Goal: Information Seeking & Learning: Learn about a topic

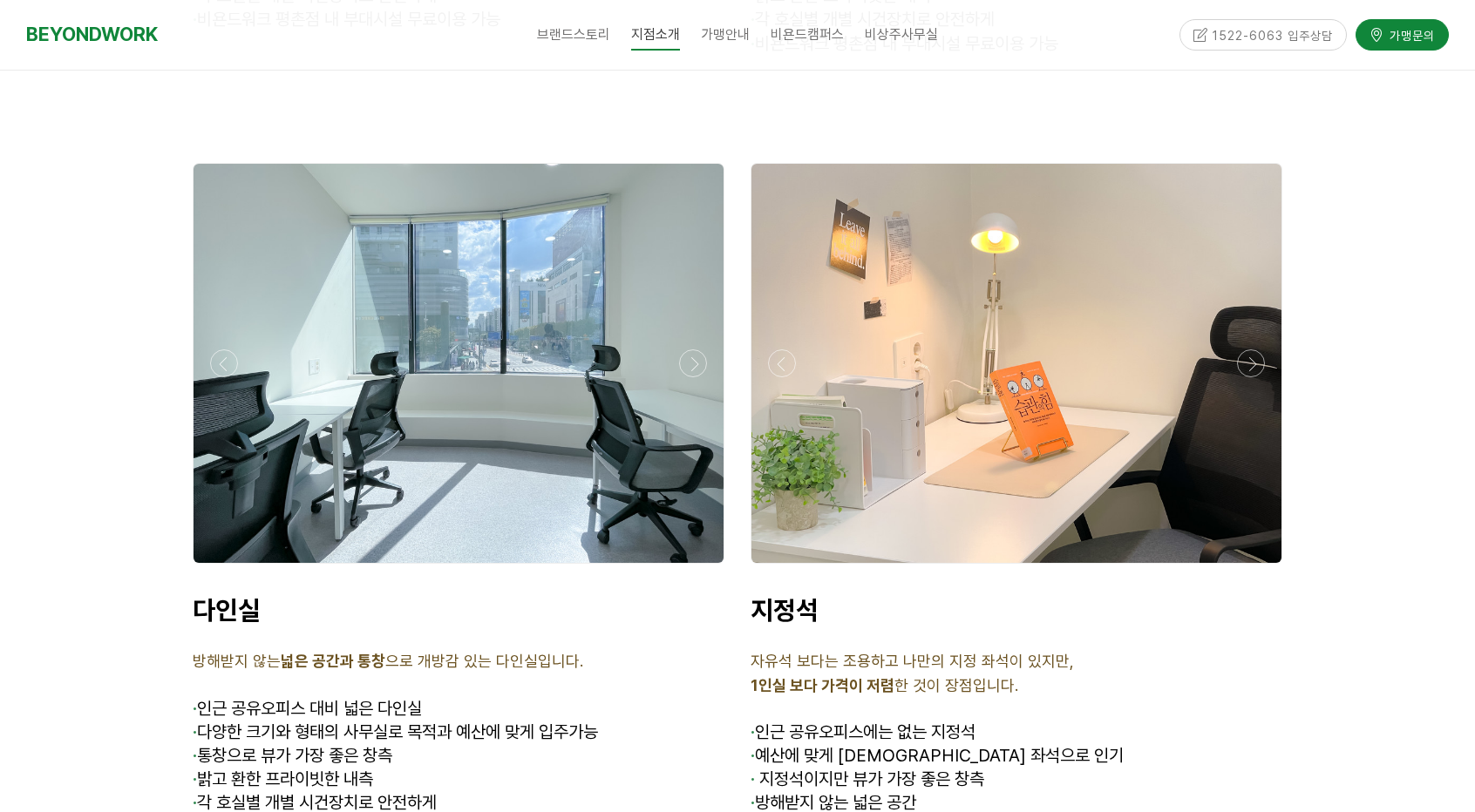
scroll to position [5055, 0]
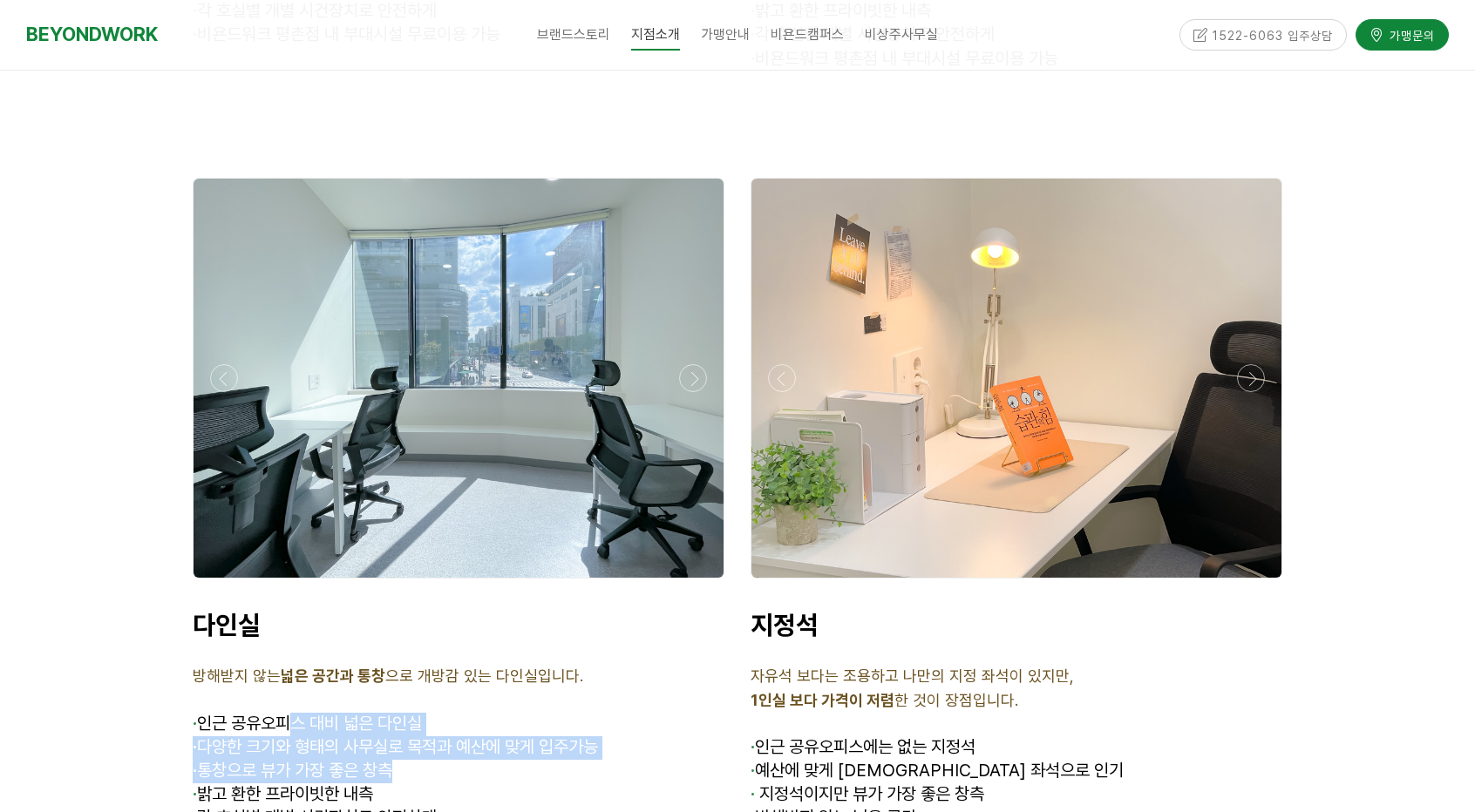
drag, startPoint x: 330, startPoint y: 652, endPoint x: 437, endPoint y: 694, distance: 114.9
click at [427, 692] on div "다인실 방해받지 않는 넓은 공간과 통창 으로 개방감 있는 다인실입니다. · 인근 공유오피스 대비 넓은 다인실 · 다양한 크기와 형태의 사무실로…" at bounding box center [458, 743] width 532 height 269
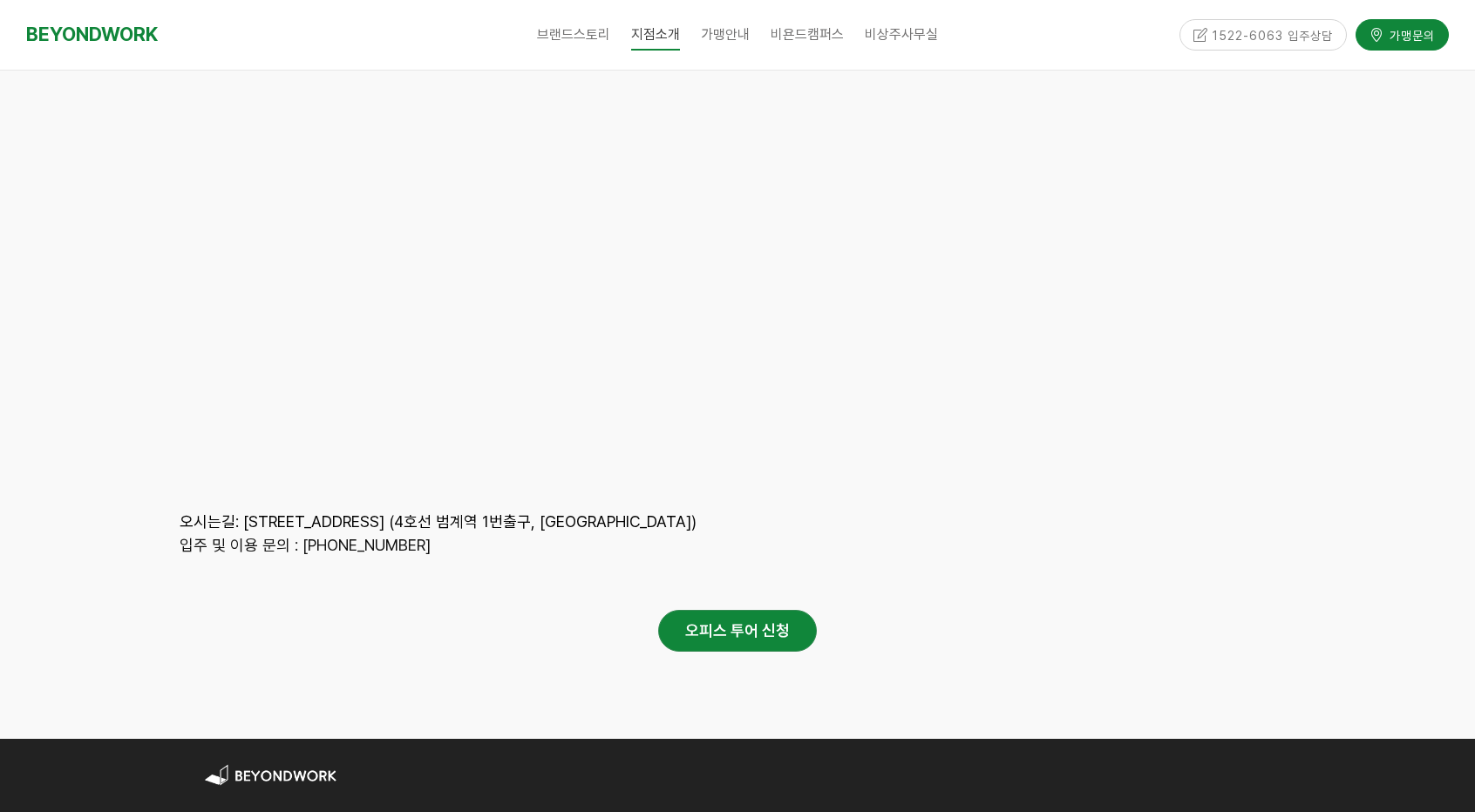
scroll to position [8171, 0]
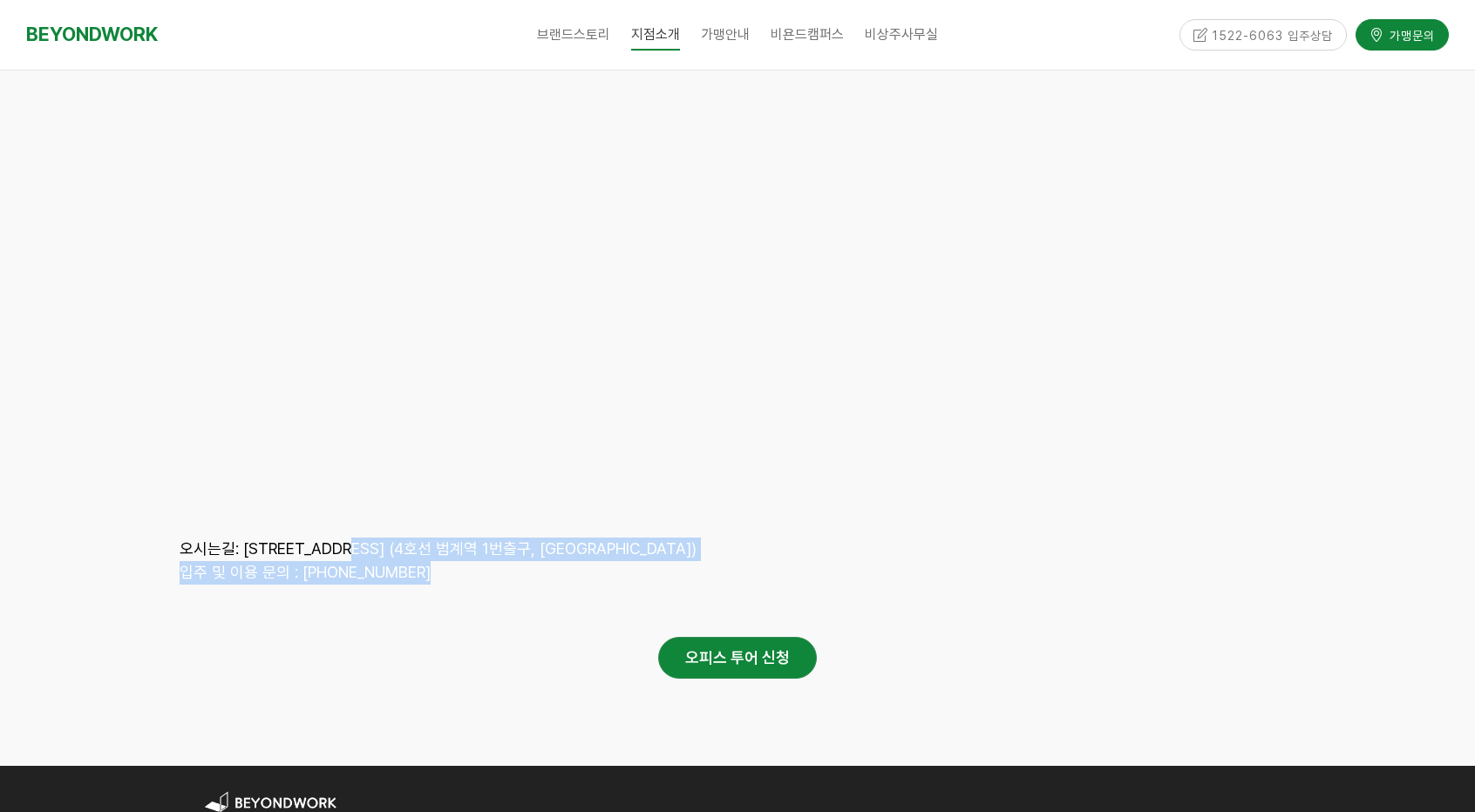
drag, startPoint x: 464, startPoint y: 484, endPoint x: 537, endPoint y: 489, distance: 73.2
click at [513, 538] on div "오시는길: 경기도 안양시 동안구 시민대로 181, 2층 및 10층 (4호선 범계역 1번출구, 삼성생명빌딩) 입주 및 이용 문의 : 0507-1…" at bounding box center [738, 561] width 1116 height 47
click at [537, 561] on p "입주 및 이용 문의 : 0507-1338-4063" at bounding box center [738, 572] width 1116 height 24
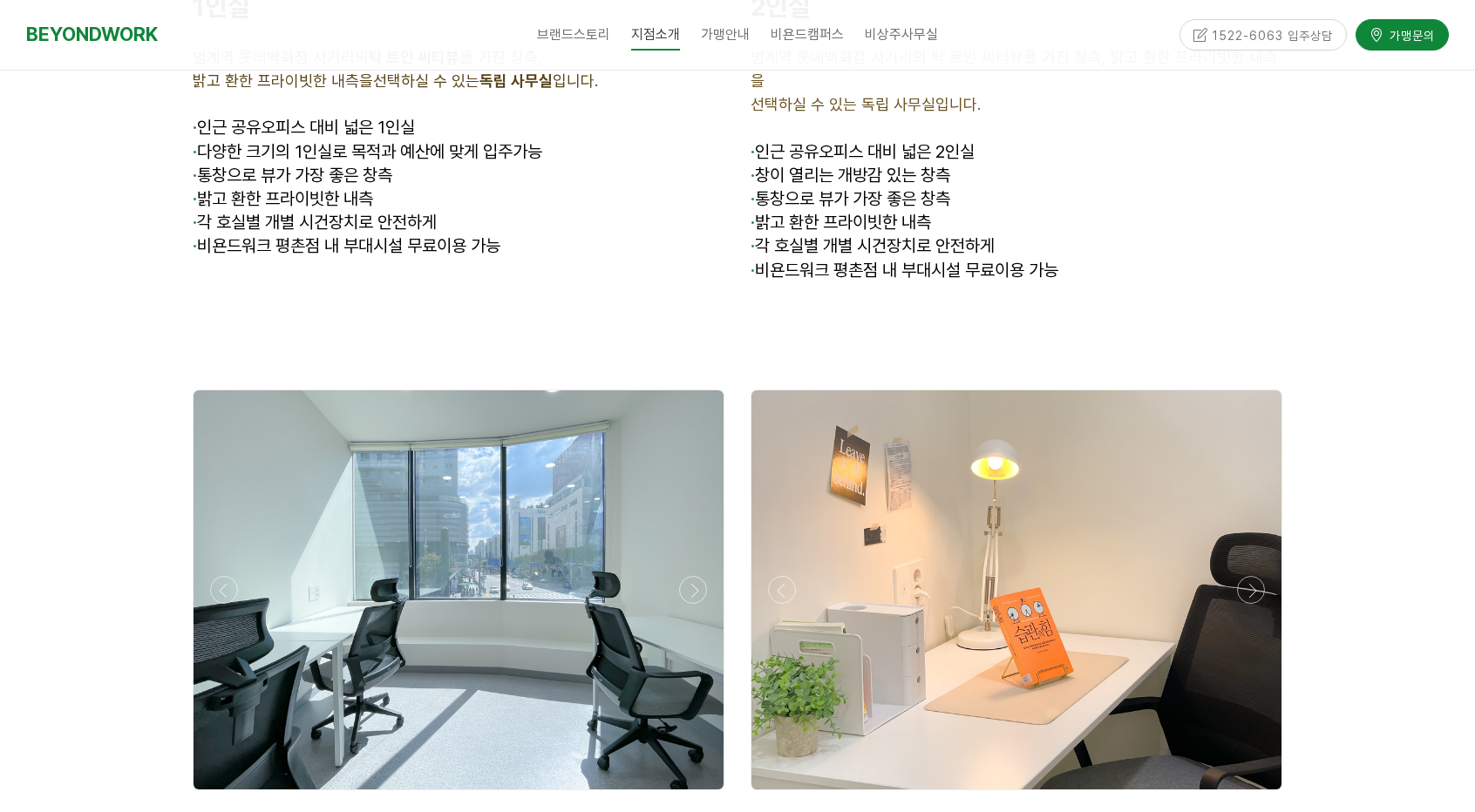
scroll to position [5055, 0]
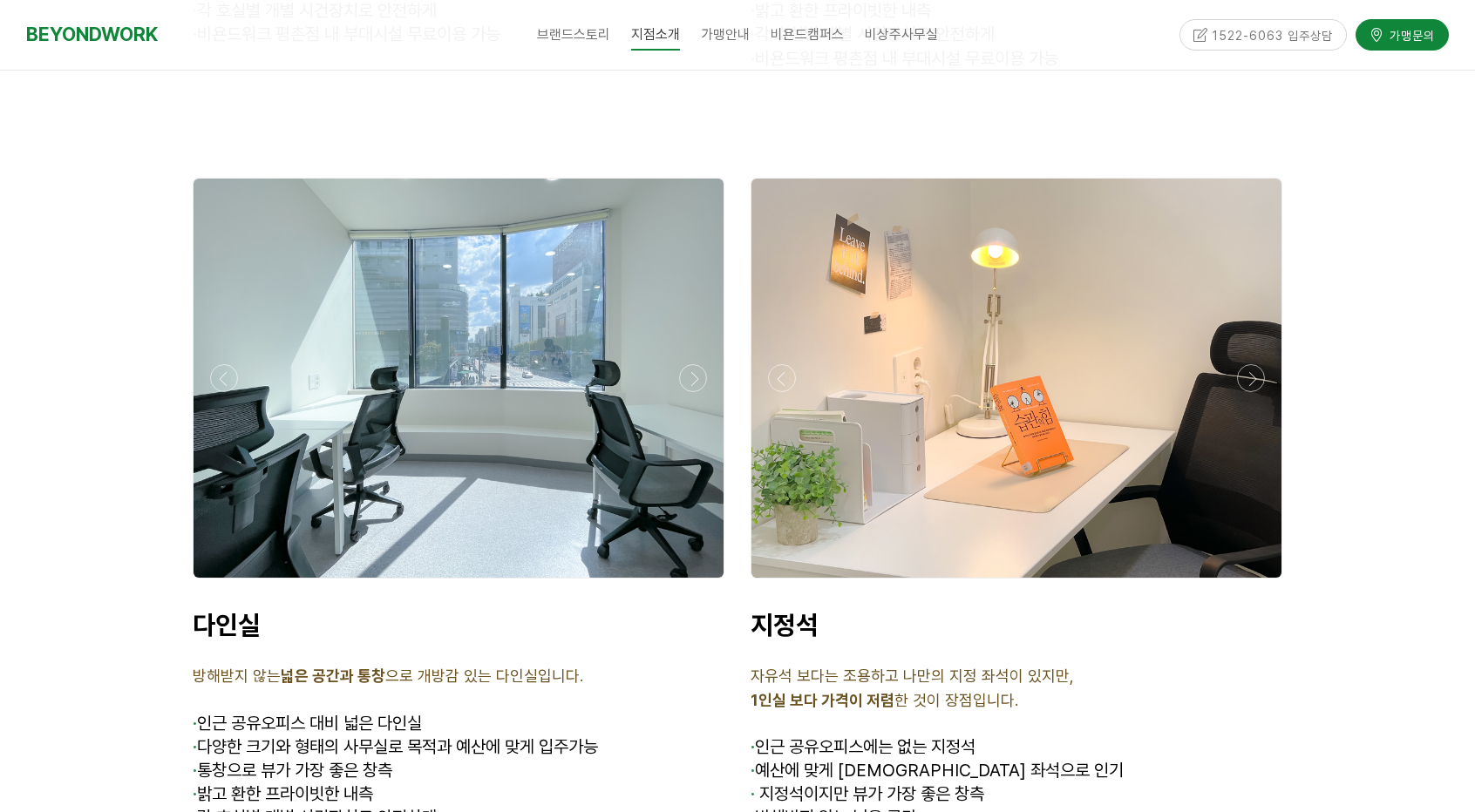
click at [438, 379] on div at bounding box center [458, 378] width 530 height 399
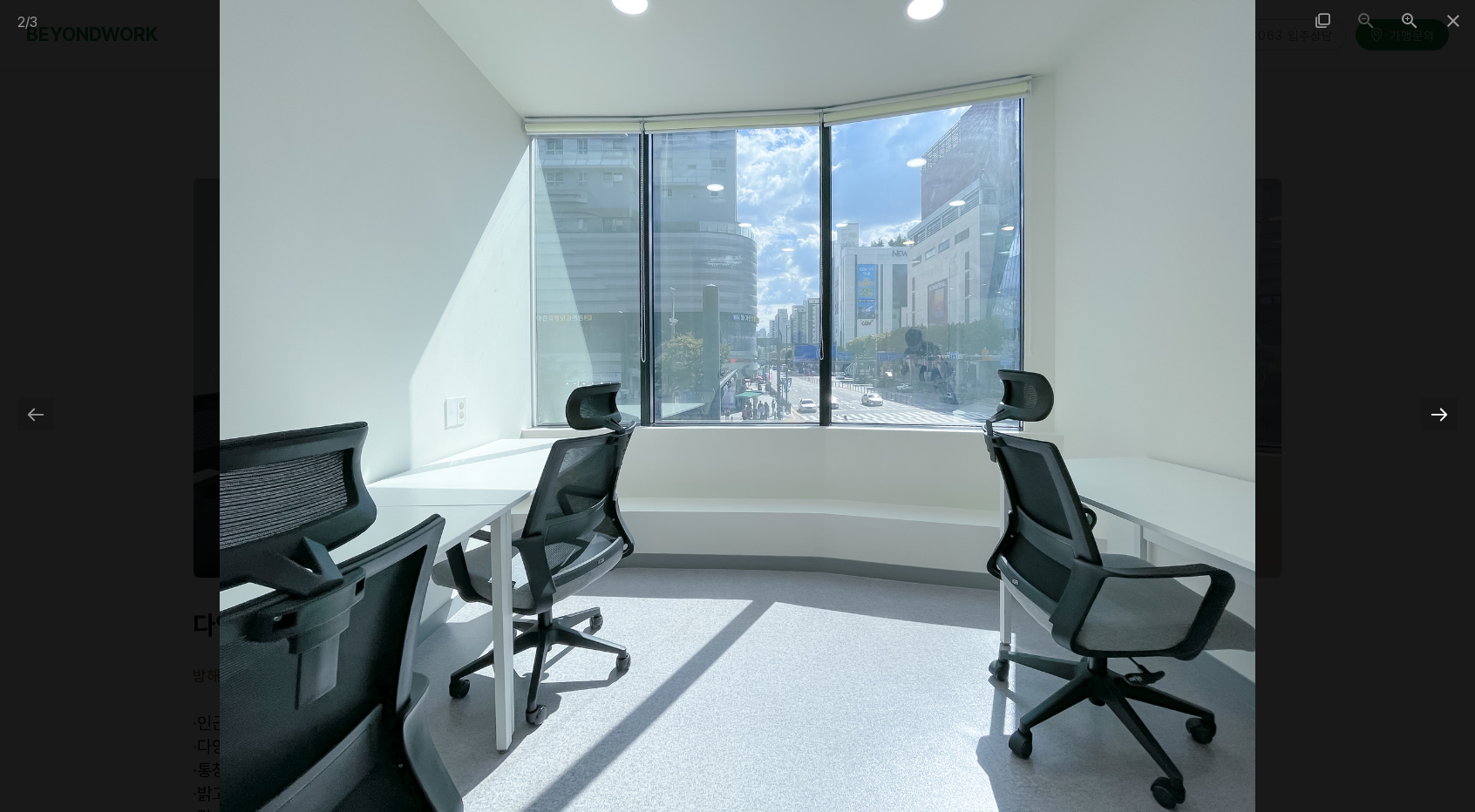
click at [1439, 415] on div at bounding box center [1440, 414] width 36 height 34
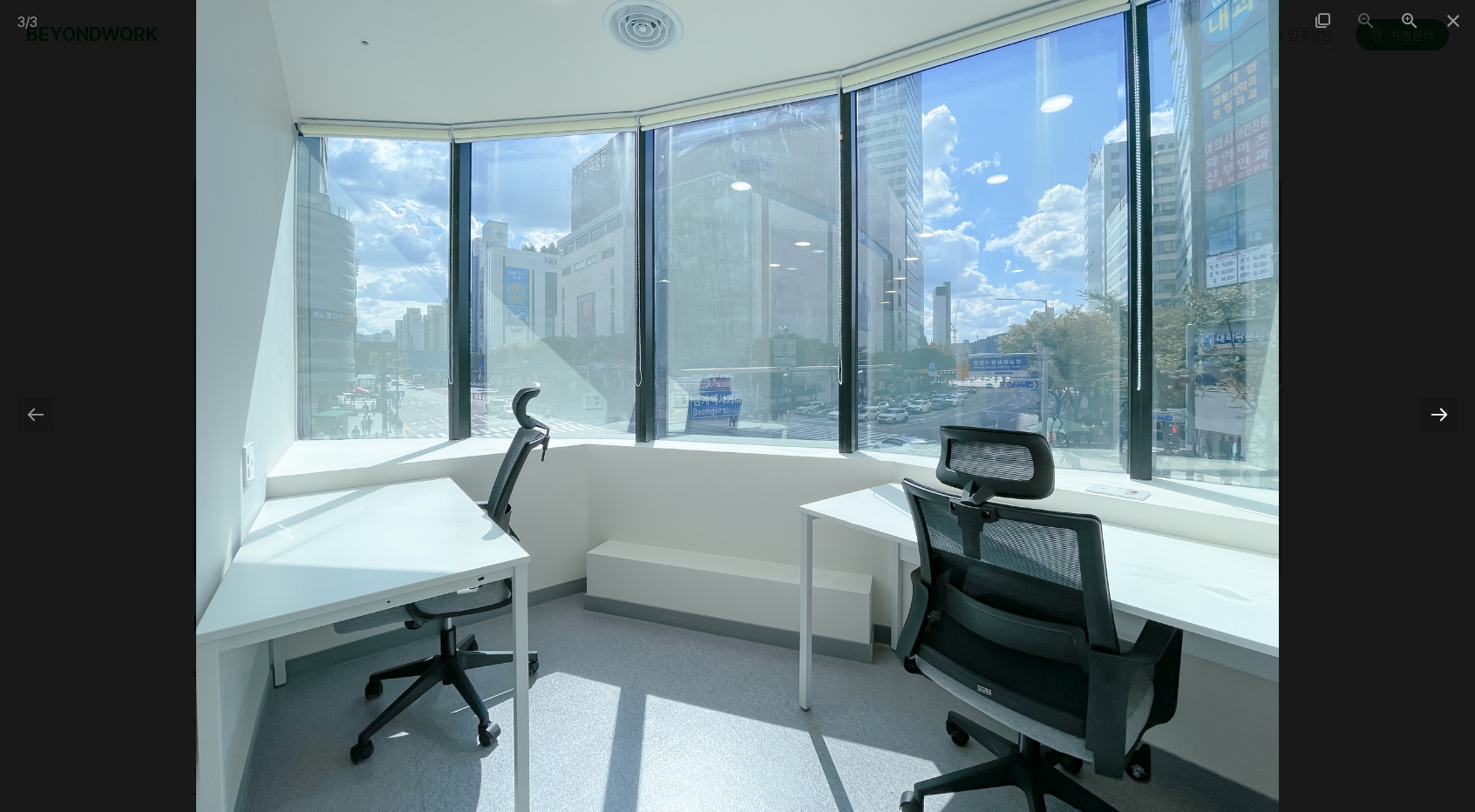
click at [1439, 415] on div at bounding box center [1440, 414] width 36 height 34
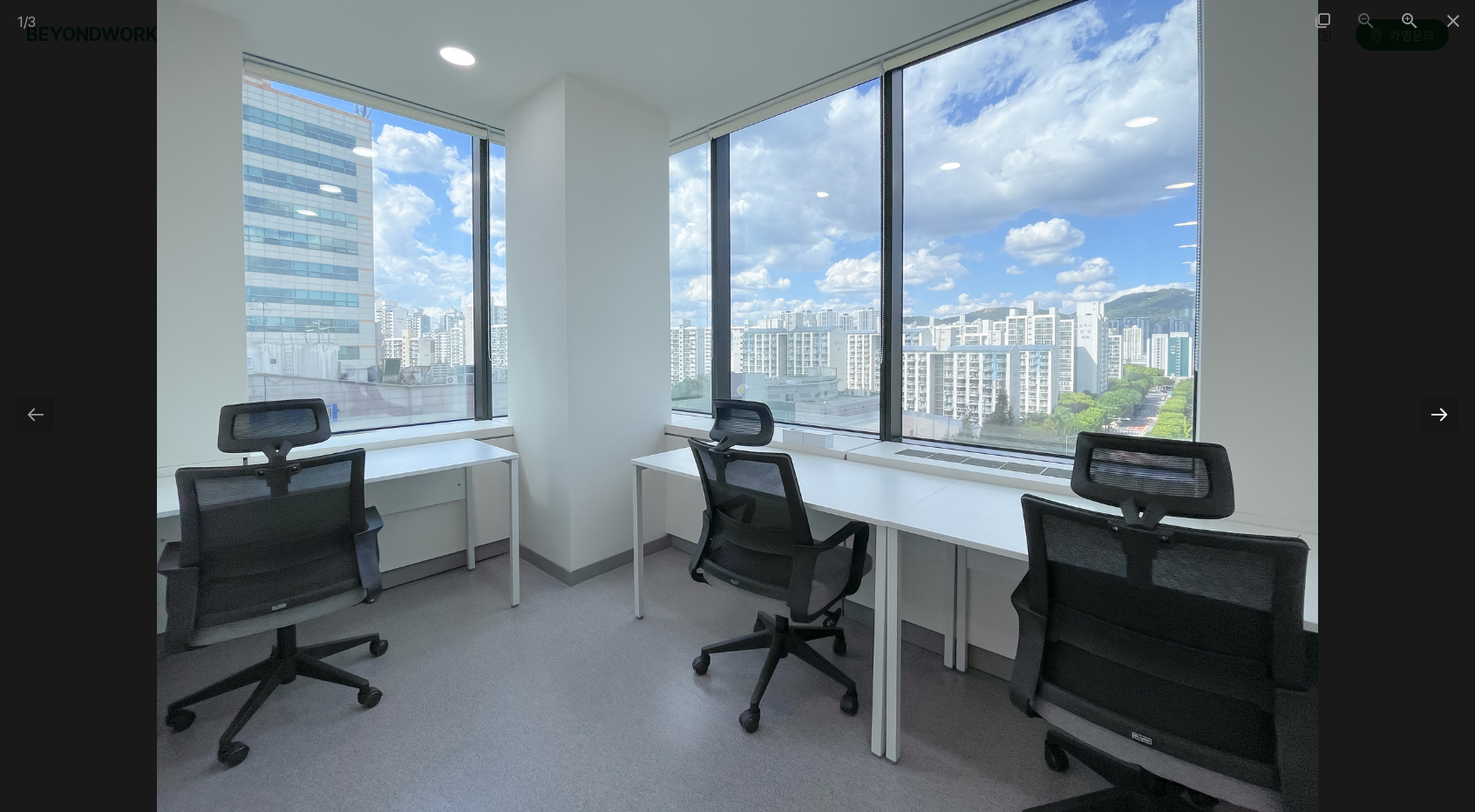
click at [1439, 415] on div at bounding box center [1440, 414] width 36 height 34
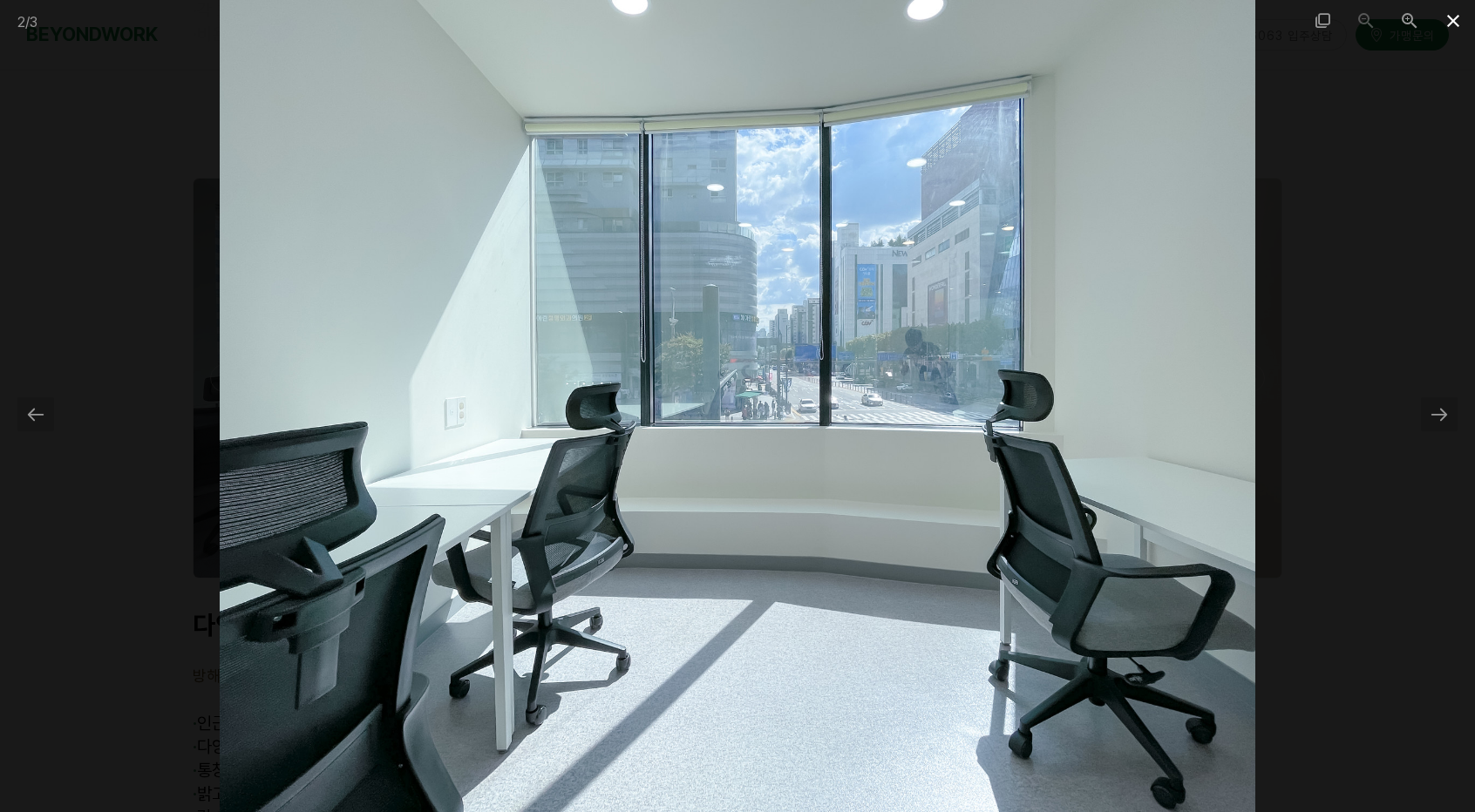
click at [1451, 25] on span at bounding box center [1453, 20] width 43 height 41
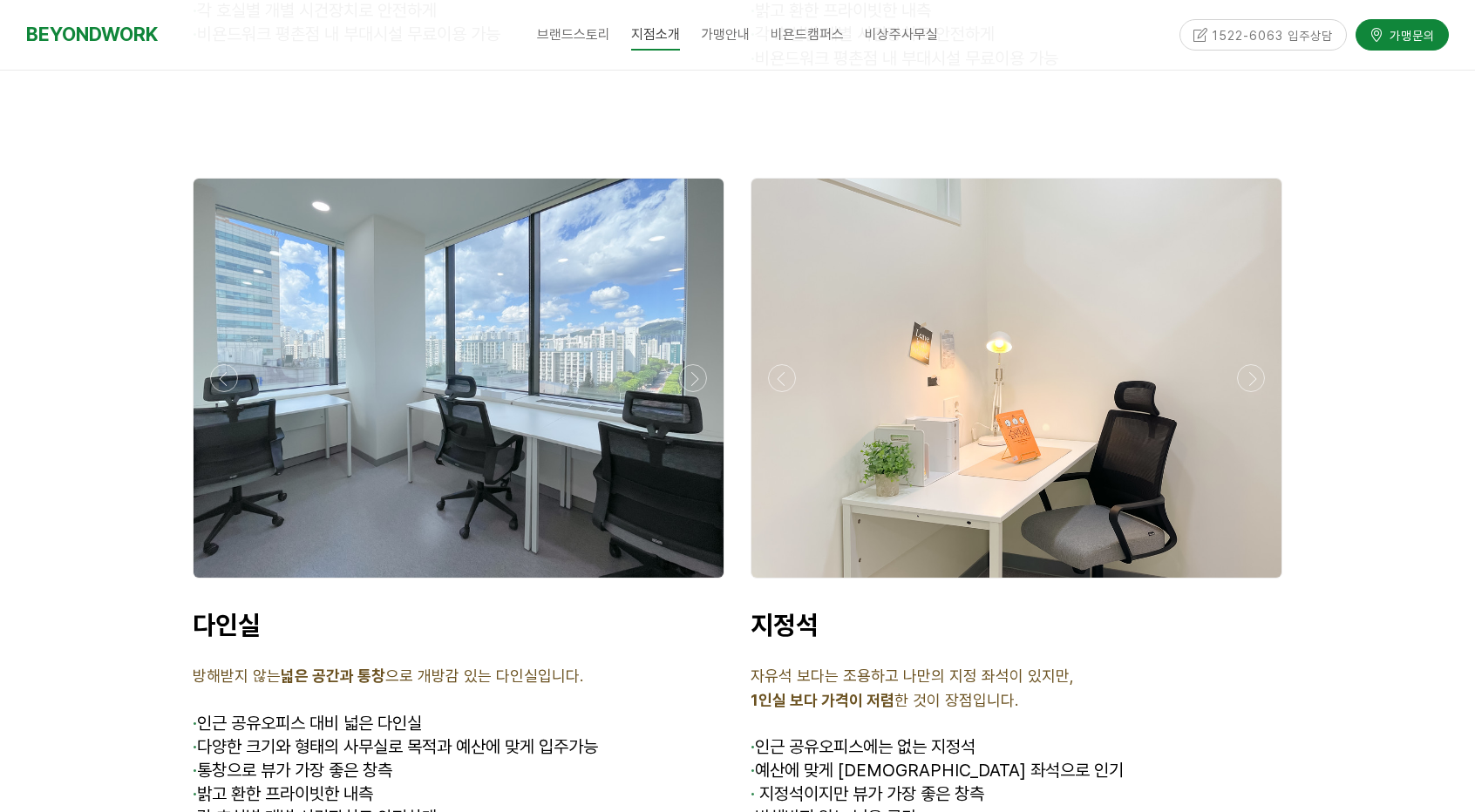
drag, startPoint x: 1278, startPoint y: 35, endPoint x: 1233, endPoint y: 34, distance: 45.0
click at [1233, 34] on div "1522-6063 입주상담" at bounding box center [1263, 35] width 168 height 31
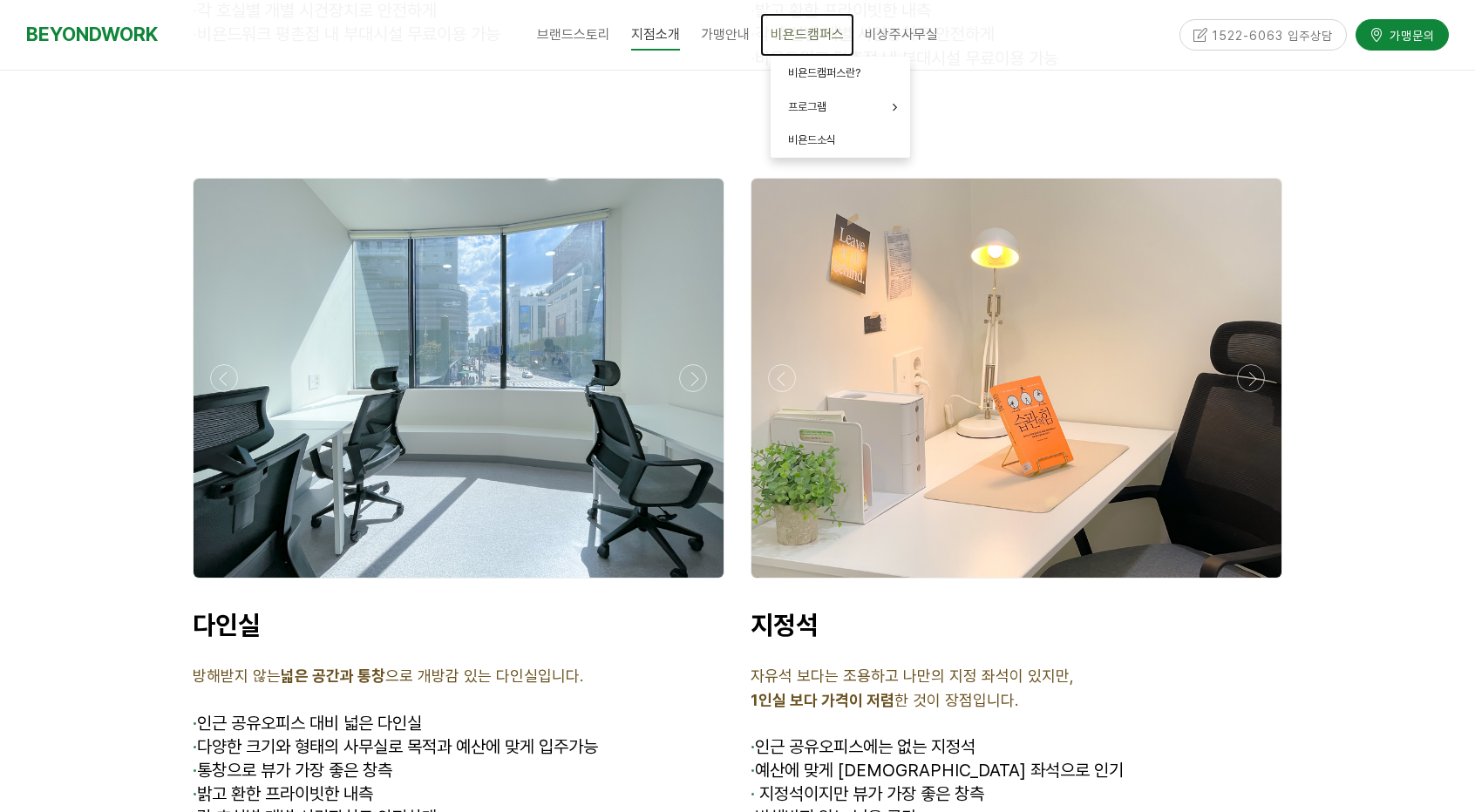
click at [795, 38] on span "비욘드캠퍼스" at bounding box center [808, 34] width 73 height 16
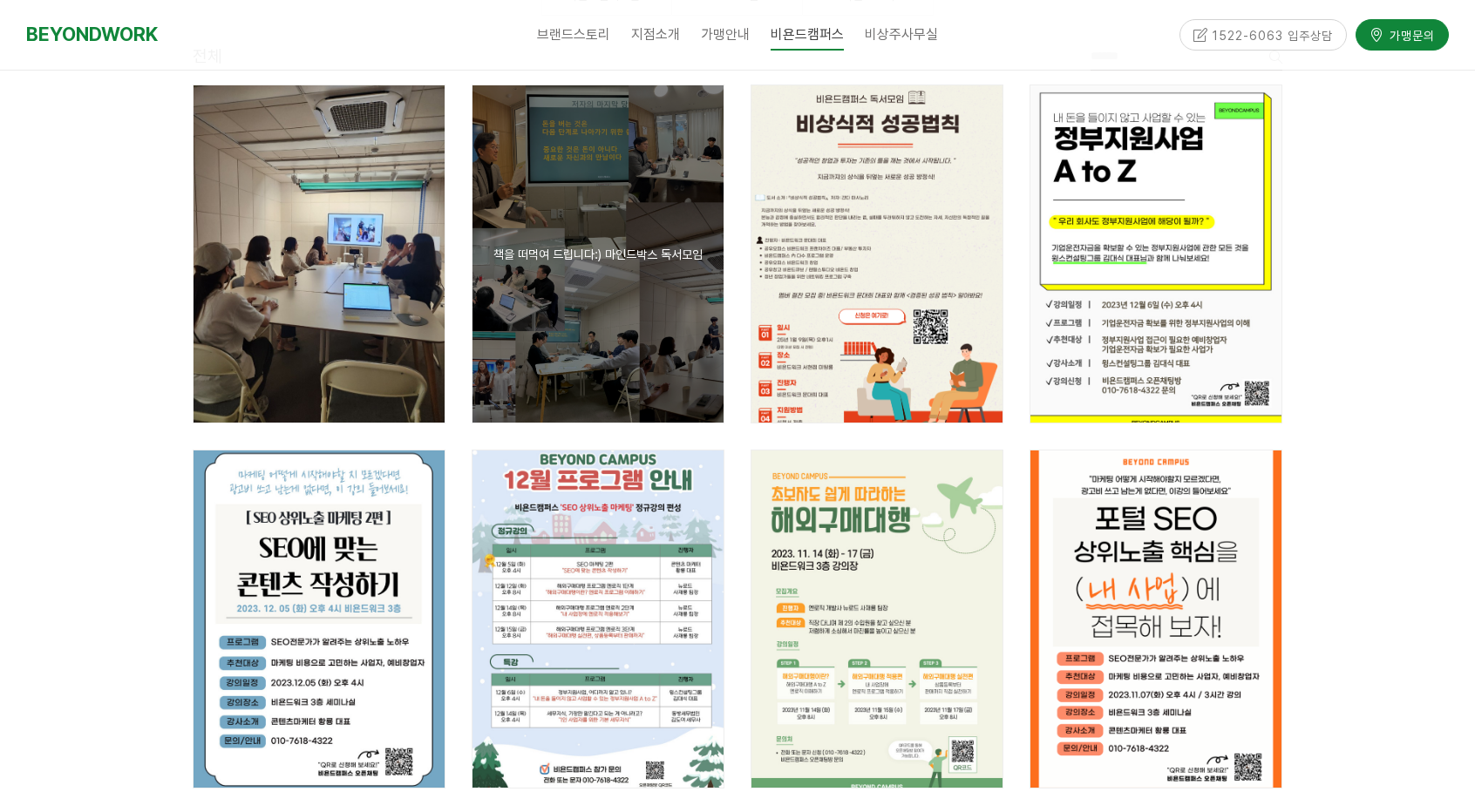
scroll to position [436, 0]
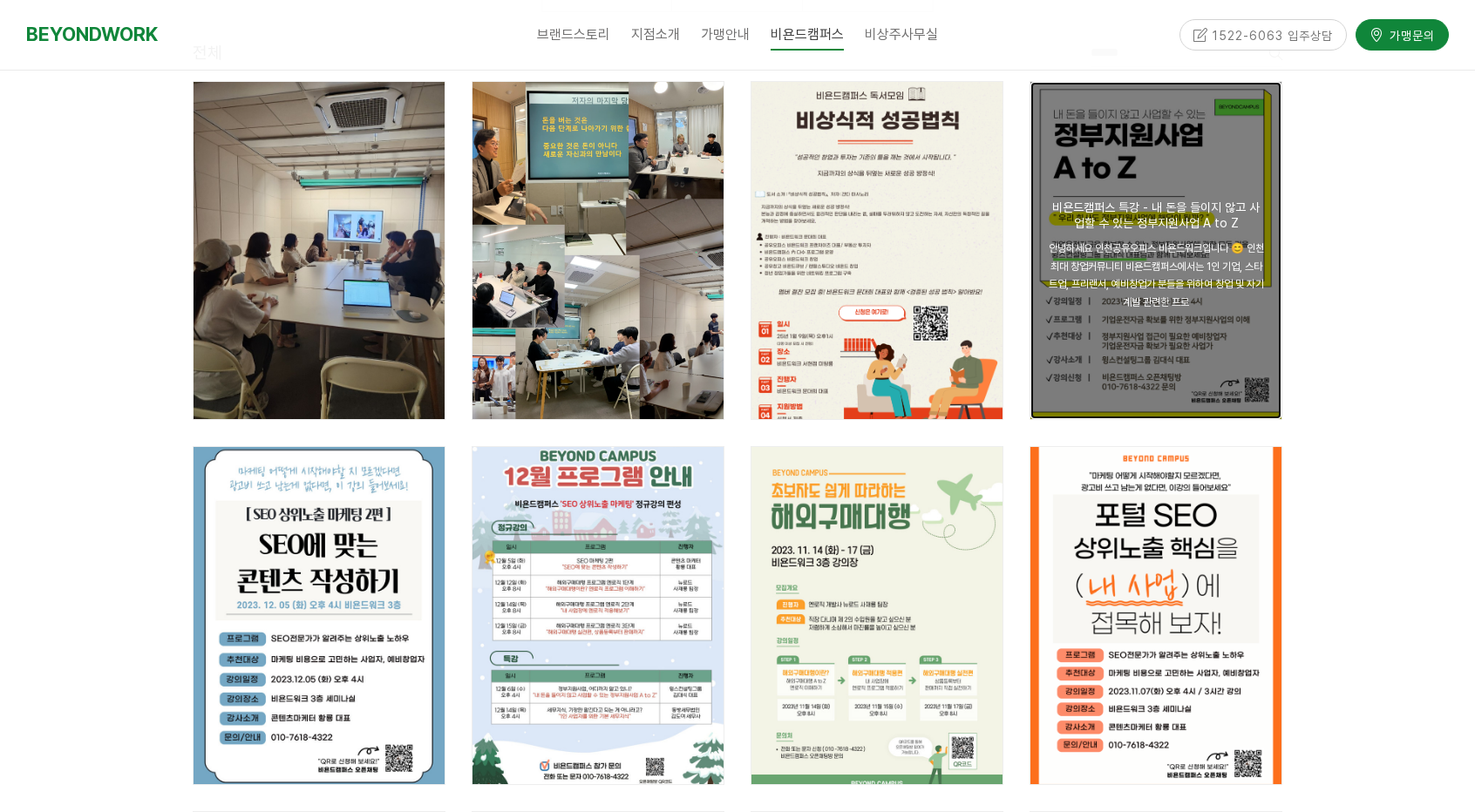
click at [1136, 295] on span "안녕하세요 인천공유오피스 비욘드워크입니다 😊 인천 최대 창업커뮤니티 비욘드캠퍼스에서는 1인 기업, 스타트업, 프리랜서, 예비창업가 분들을 위하…" at bounding box center [1157, 275] width 216 height 65
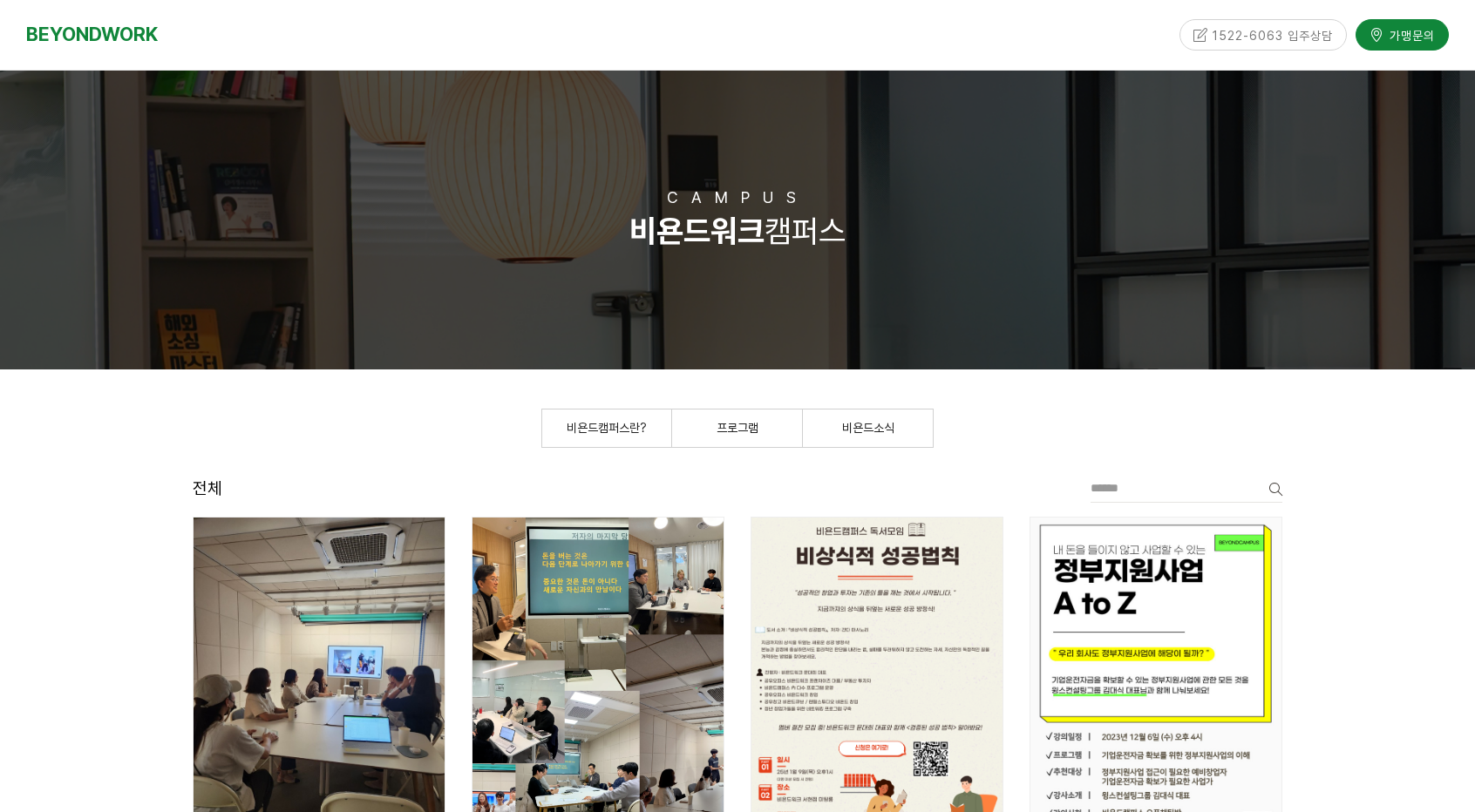
scroll to position [436, 0]
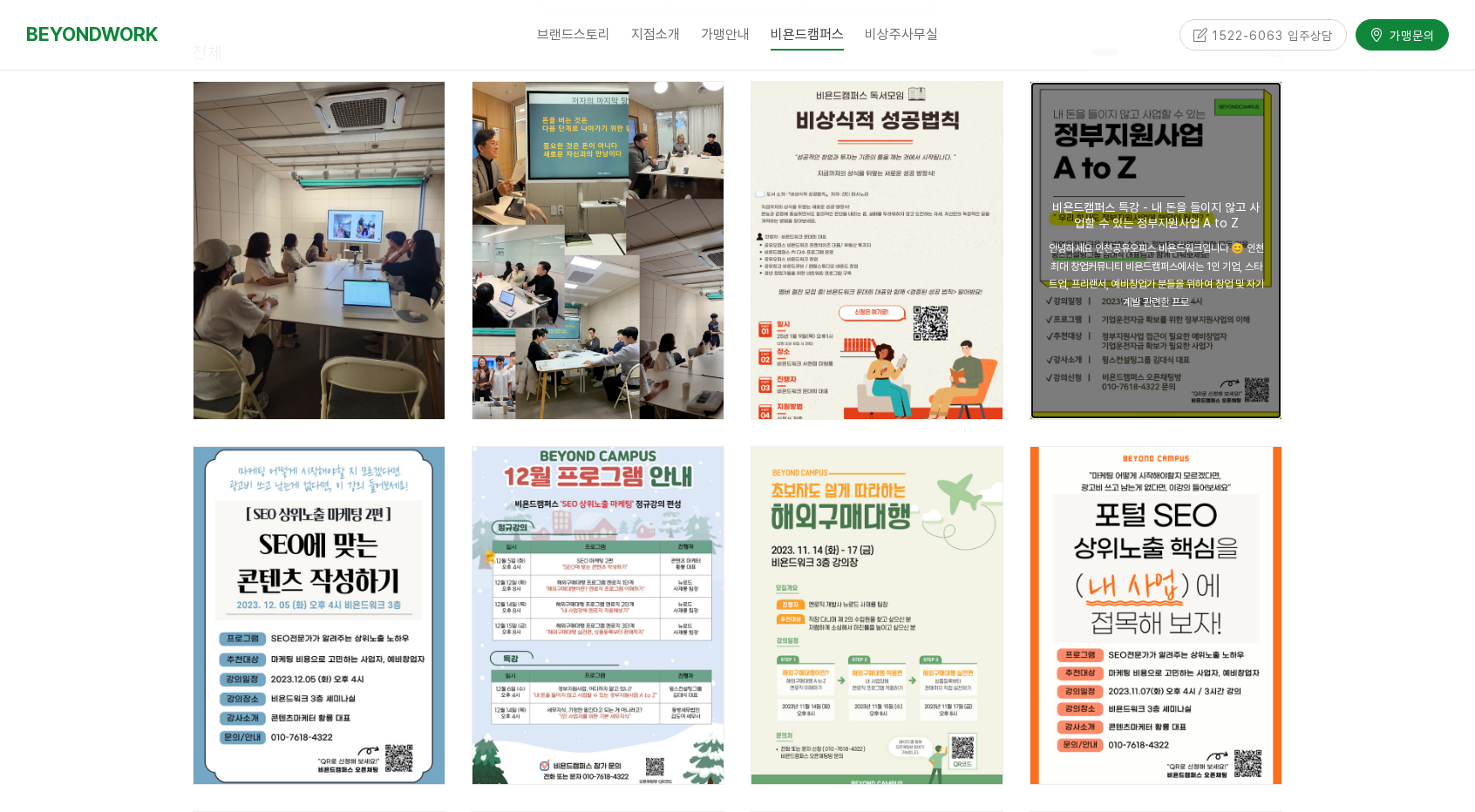
click at [1098, 154] on div "공지 비욘드캠퍼스 특강 - 내 돈을 들이지 않고 사업할 수 있는 정부지원사업 A to Z 안녕하세요 인천공유오피스 비욘드워크입니다 😊 인천 최…" at bounding box center [1157, 250] width 251 height 337
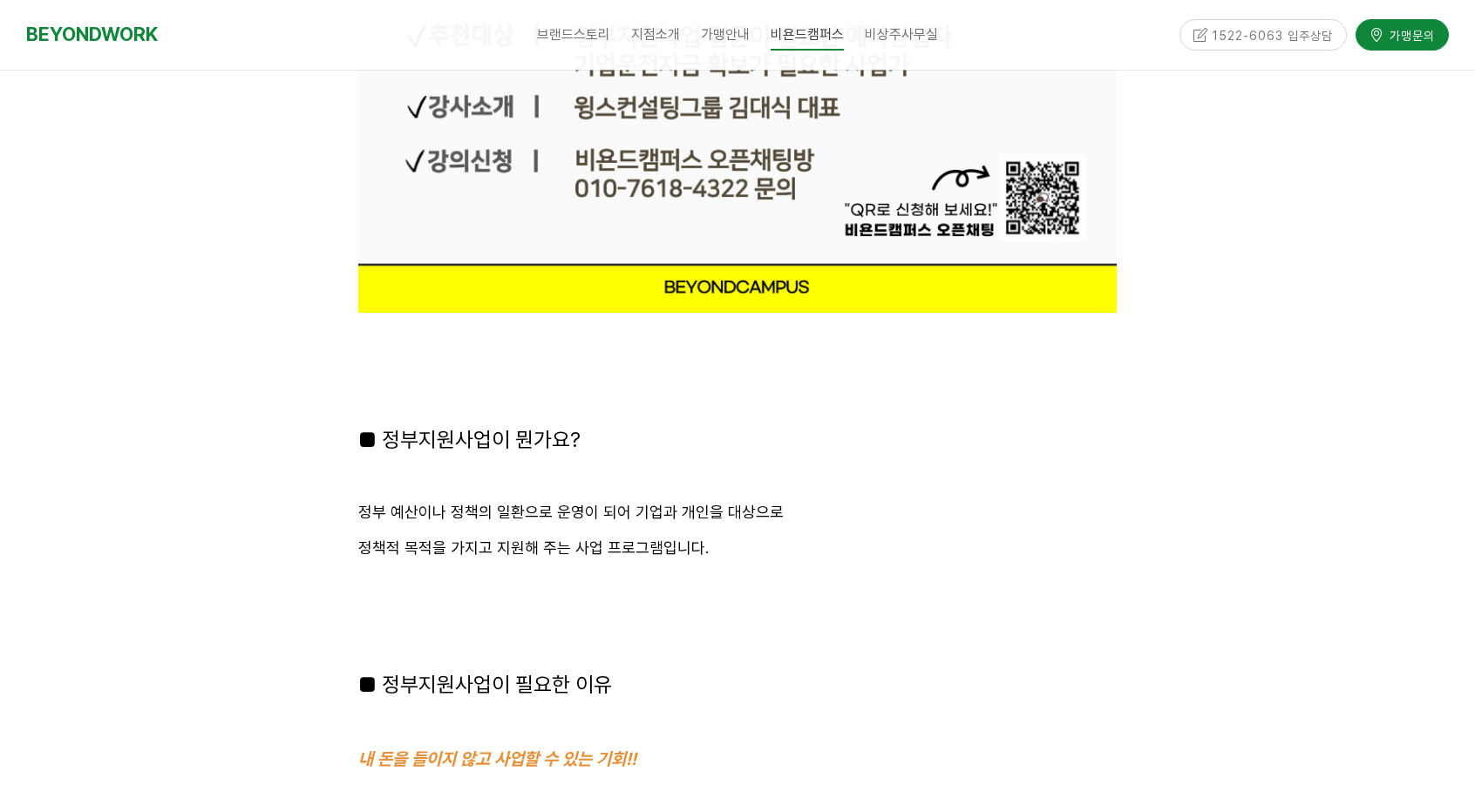
scroll to position [1830, 0]
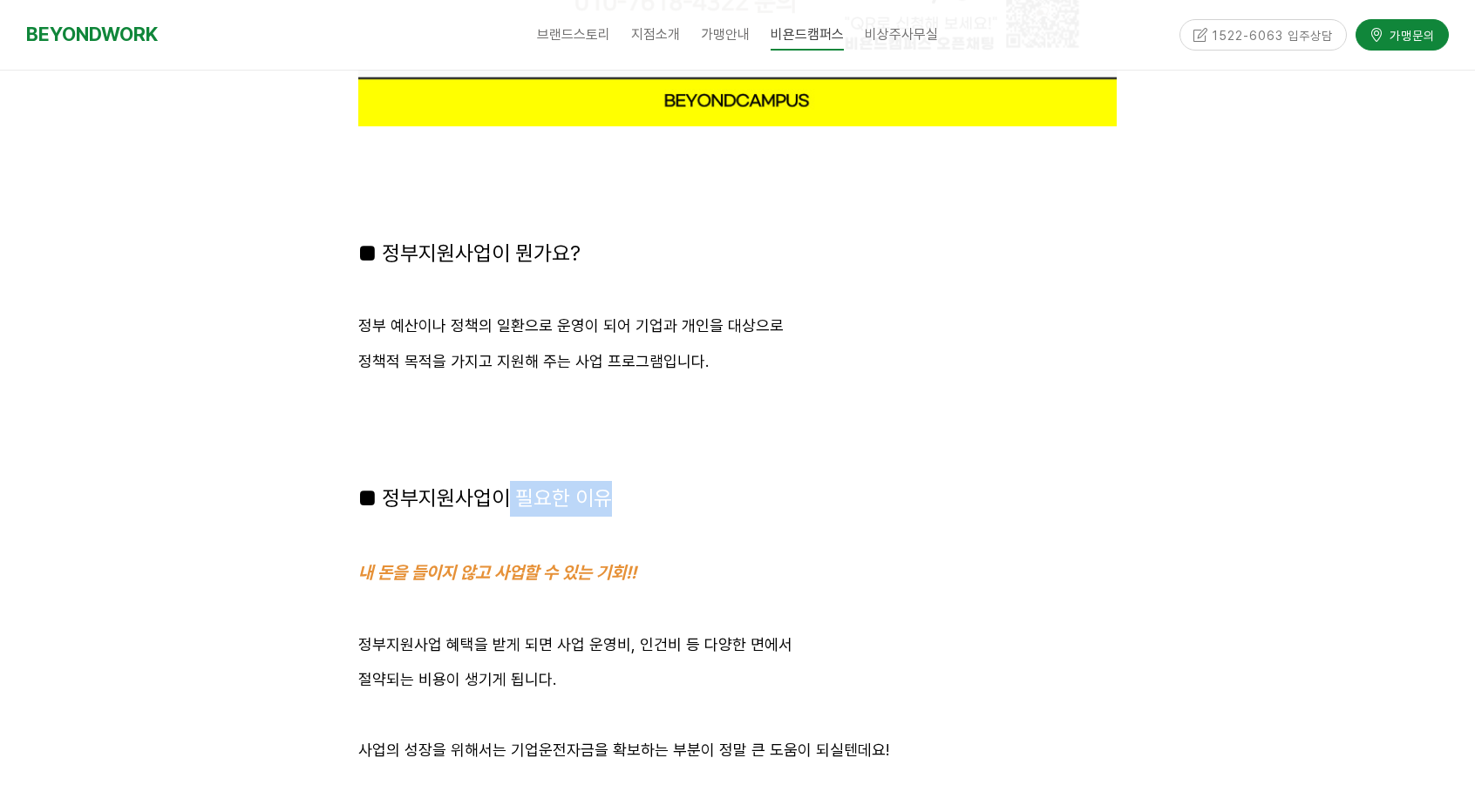
drag, startPoint x: 511, startPoint y: 503, endPoint x: 678, endPoint y: 516, distance: 167.5
click at [676, 514] on p "■ 정부지원사업이 필요한 이유" at bounding box center [738, 499] width 759 height 35
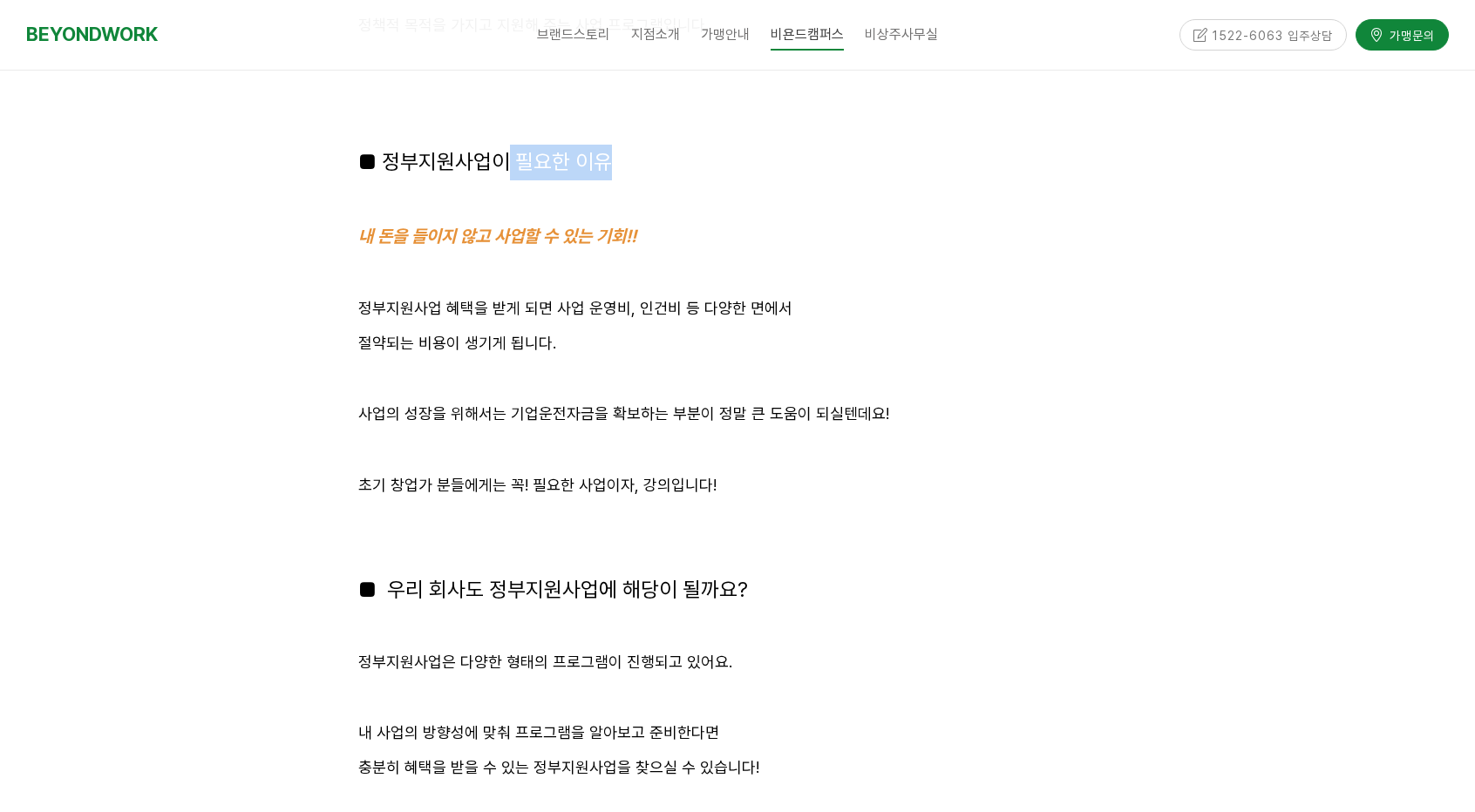
scroll to position [2179, 0]
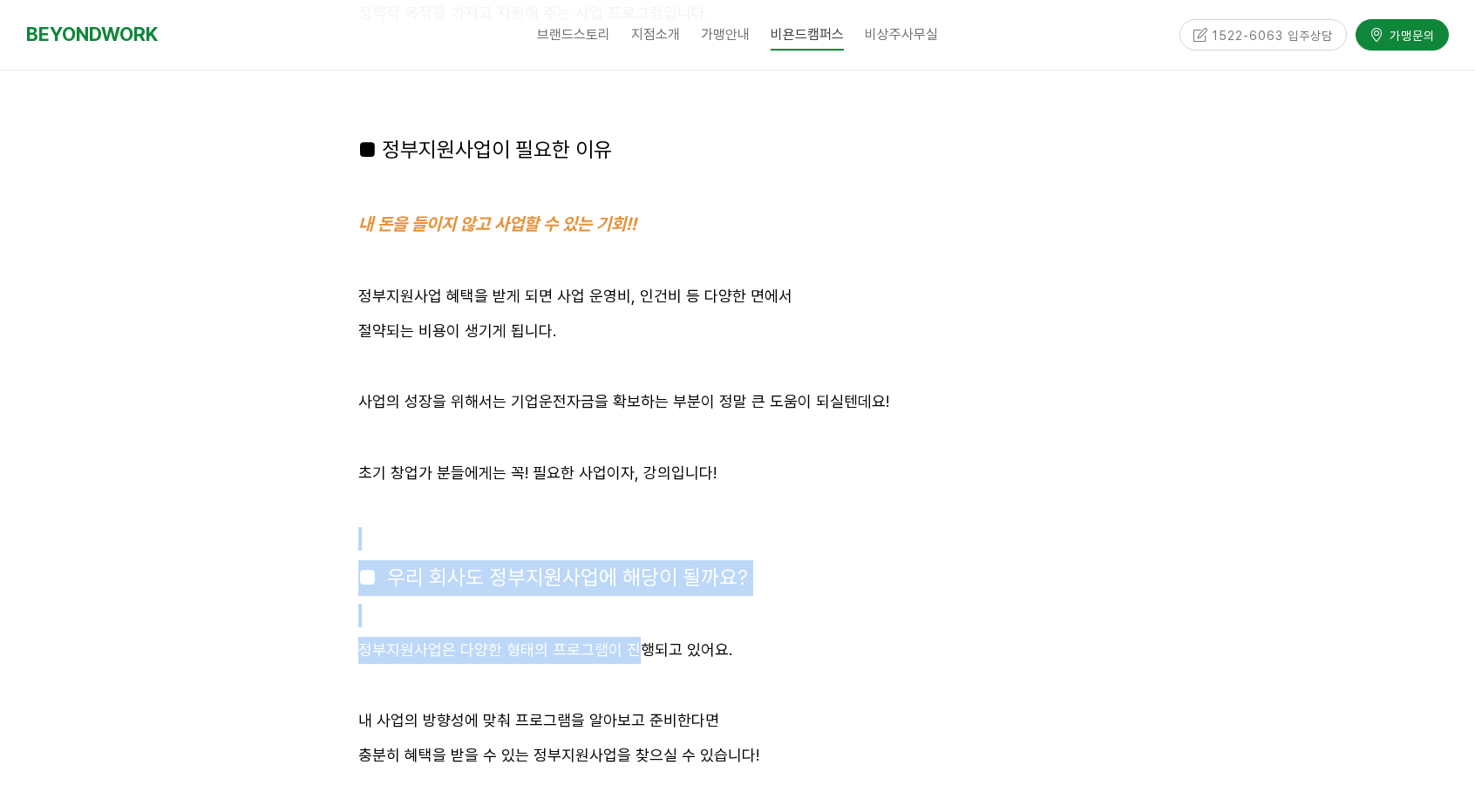
drag, startPoint x: 561, startPoint y: 552, endPoint x: 638, endPoint y: 638, distance: 115.4
click at [638, 638] on div "안녕하세요 인천공유오피스 비욘드워크입니다 😊 인천 최대 창업커뮤니티 비욘드캠퍼스에서는 1인 기업, 스타트업, 프리랜서, 예비창업가 분들을 위하…" at bounding box center [738, 441] width 759 height 4424
click at [637, 638] on p "정부지원사업은 다양한 형태의 프로그램이 진행되고 있어요." at bounding box center [738, 651] width 759 height 27
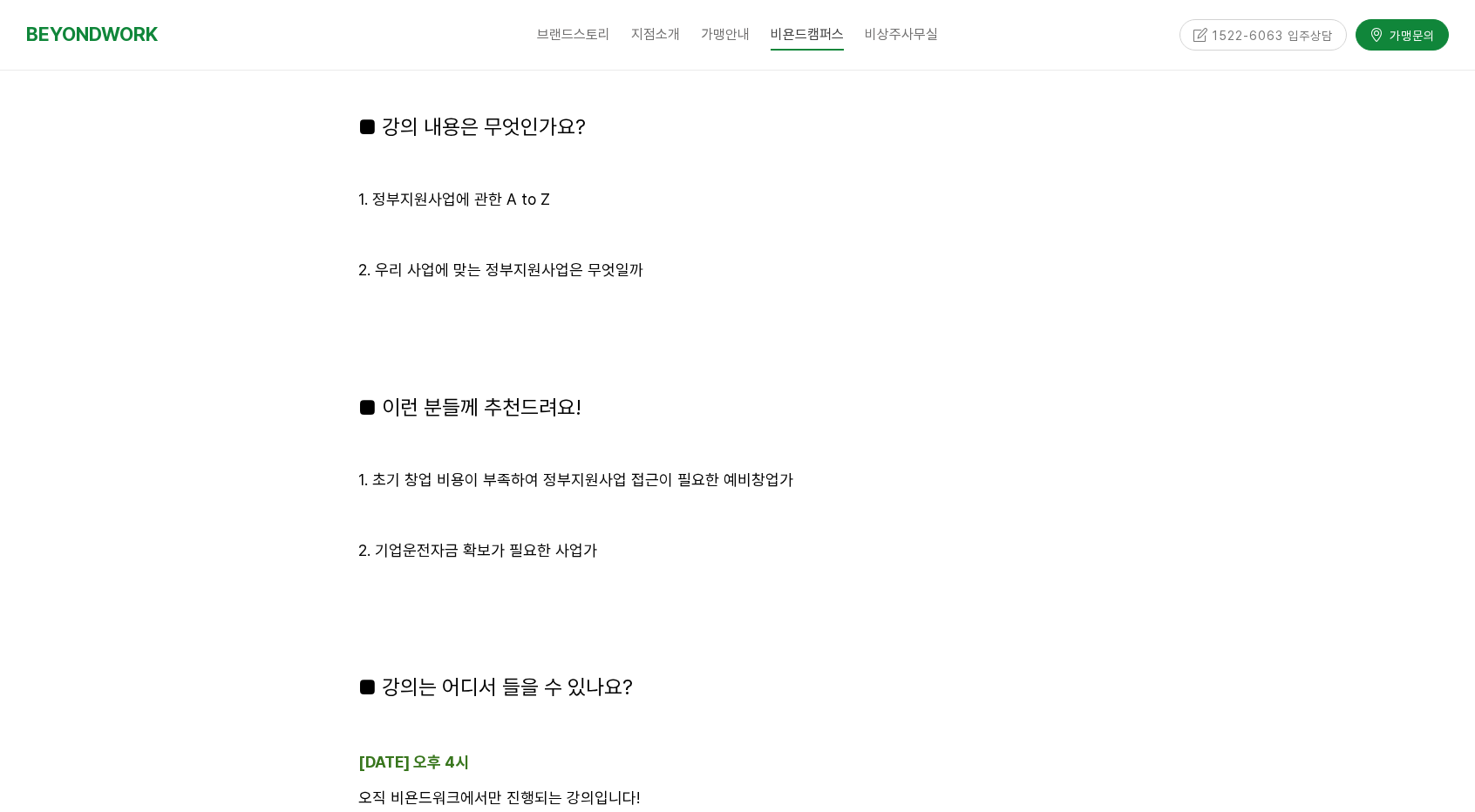
scroll to position [3399, 0]
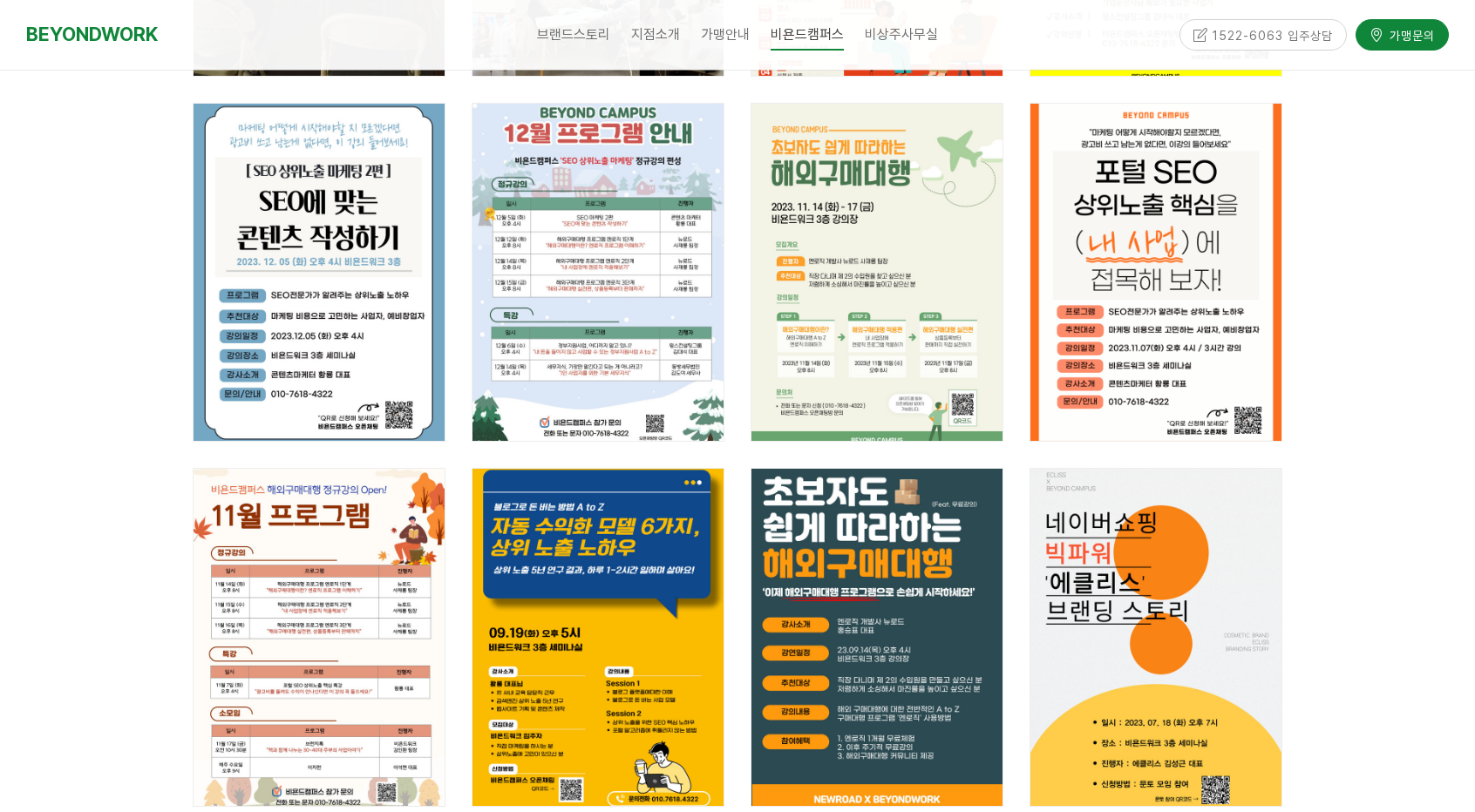
scroll to position [784, 0]
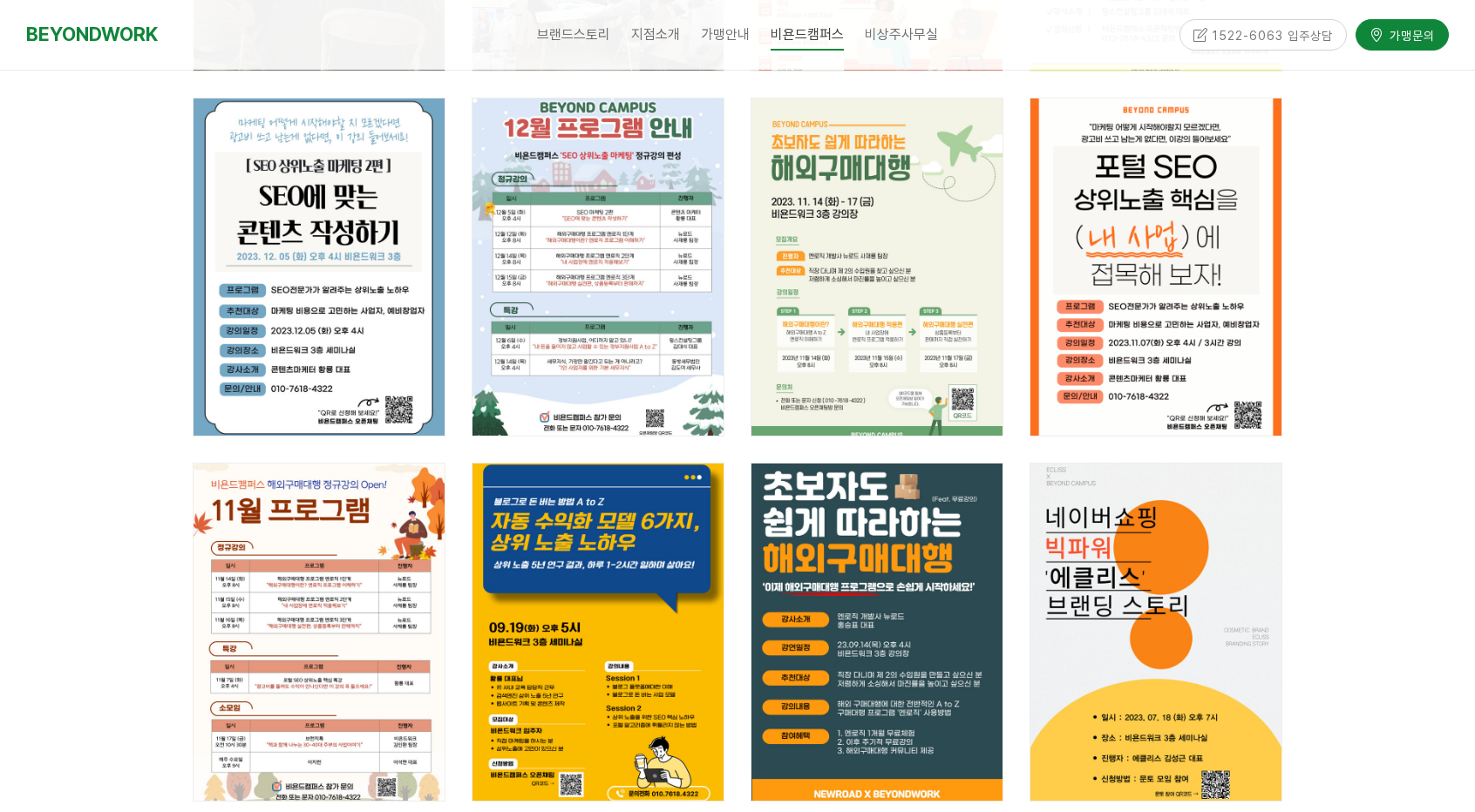
click at [739, 598] on div "공지 마케팅 - 초보자도 쉽게 따라하는 해외구매대행 (엔로직프로그램) "해외구매대행 준비하시면 이 강의 꼭 들으세요!" 해외구매대행 절차가 복…" at bounding box center [877, 632] width 279 height 365
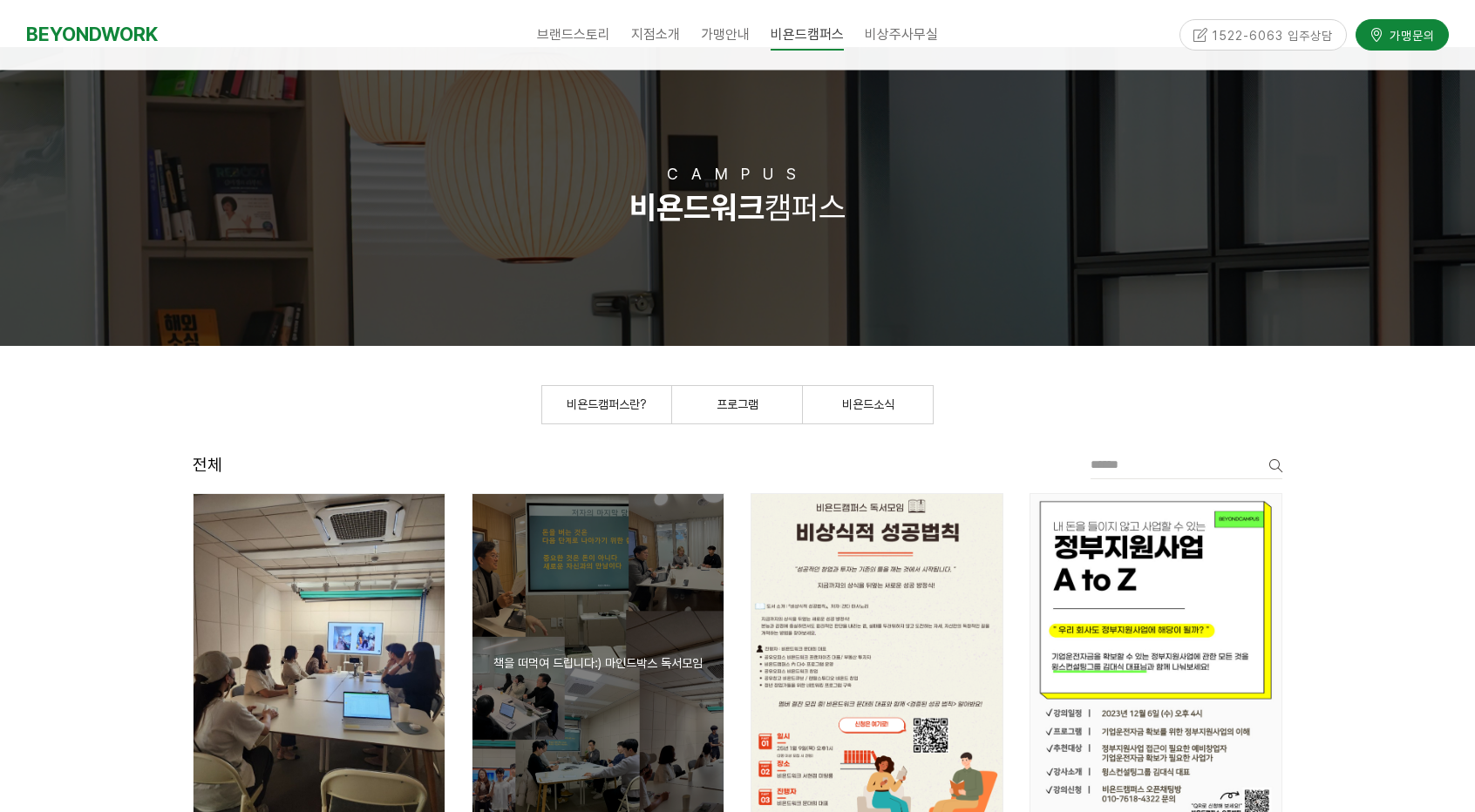
scroll to position [0, 0]
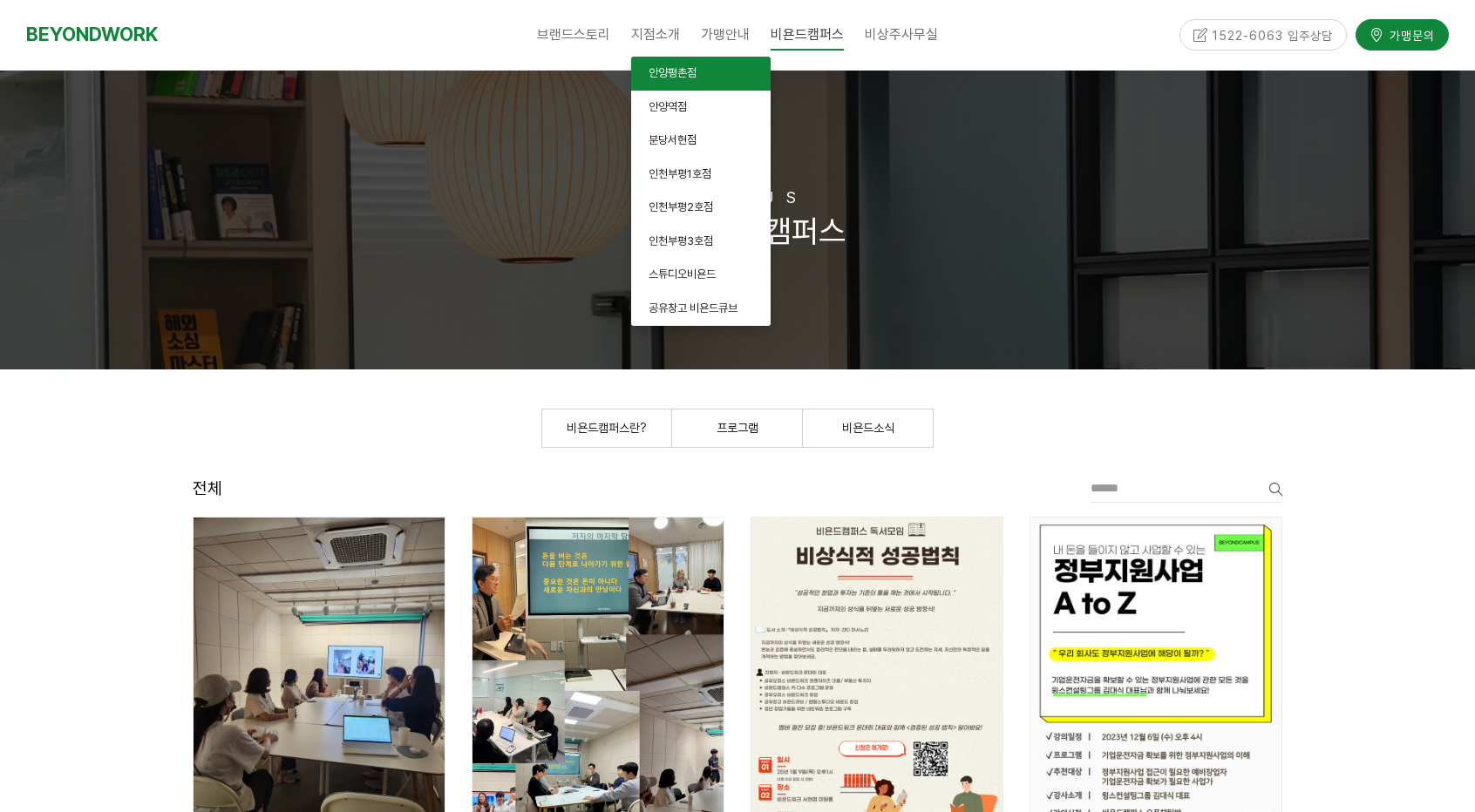
click at [722, 74] on link "안양평촌점" at bounding box center [700, 73] width 139 height 34
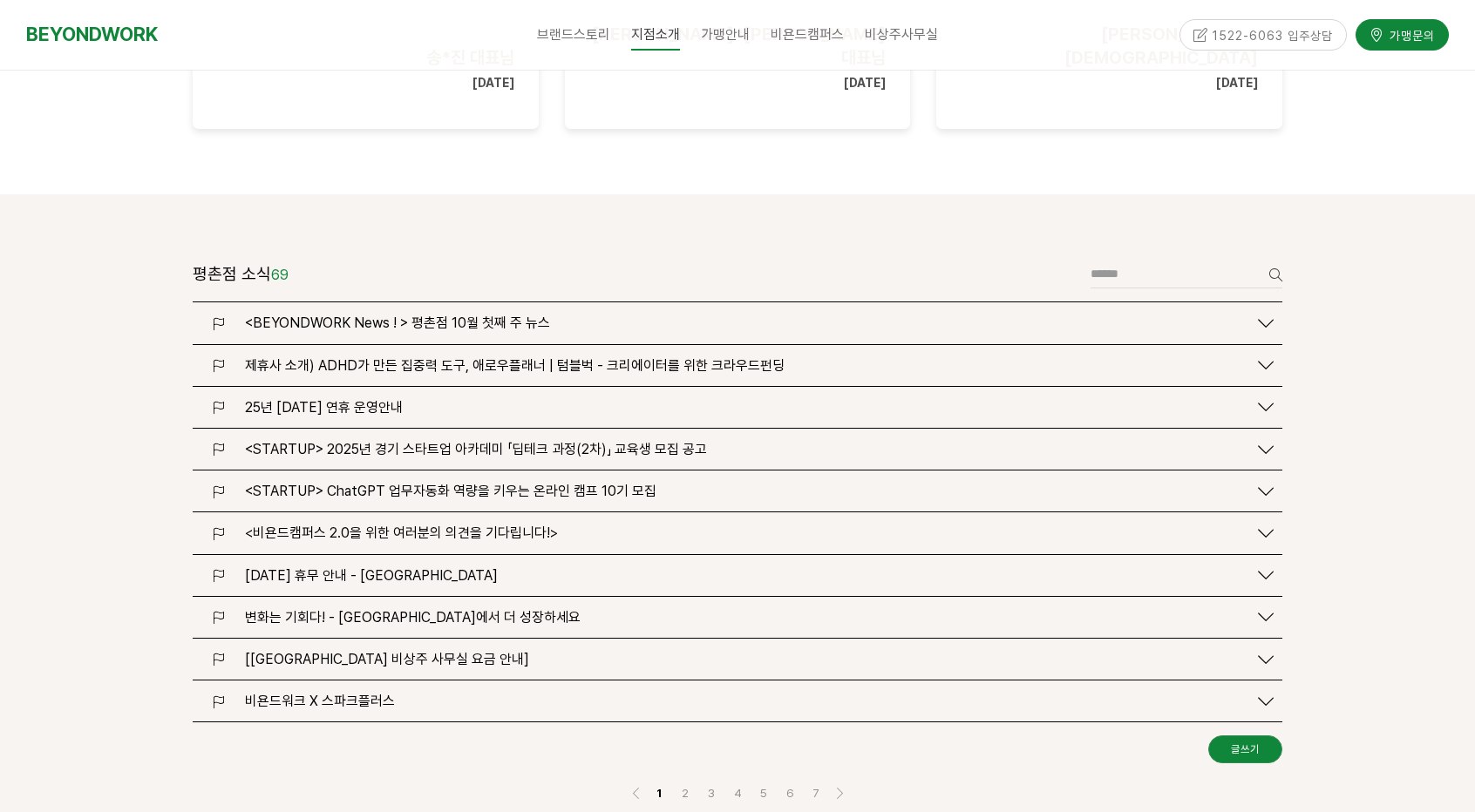
scroll to position [2092, 0]
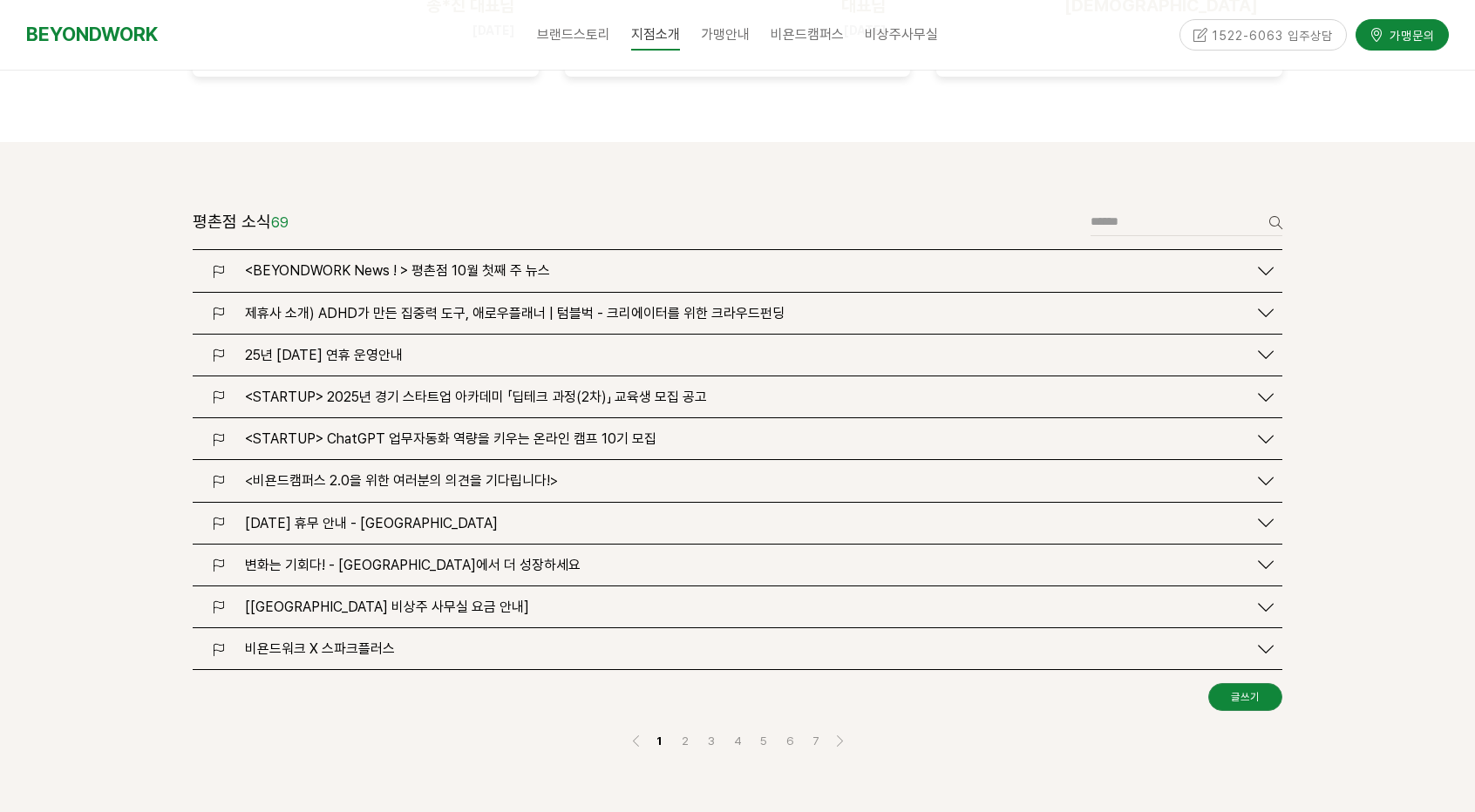
click at [367, 599] on span "[비욘드워크 평촌점 비상주 사무실 요금 안내]" at bounding box center [386, 607] width 284 height 16
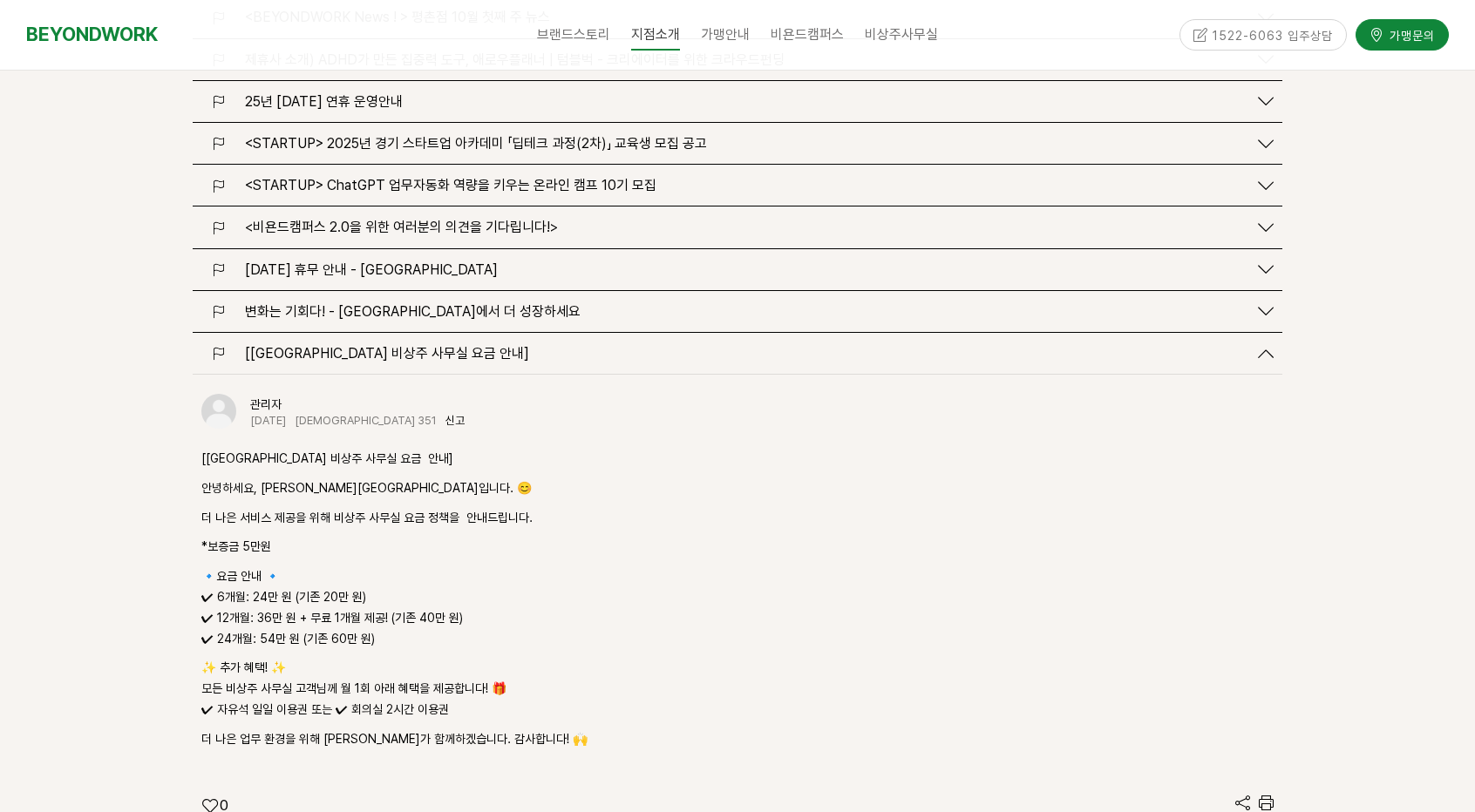
scroll to position [2354, 0]
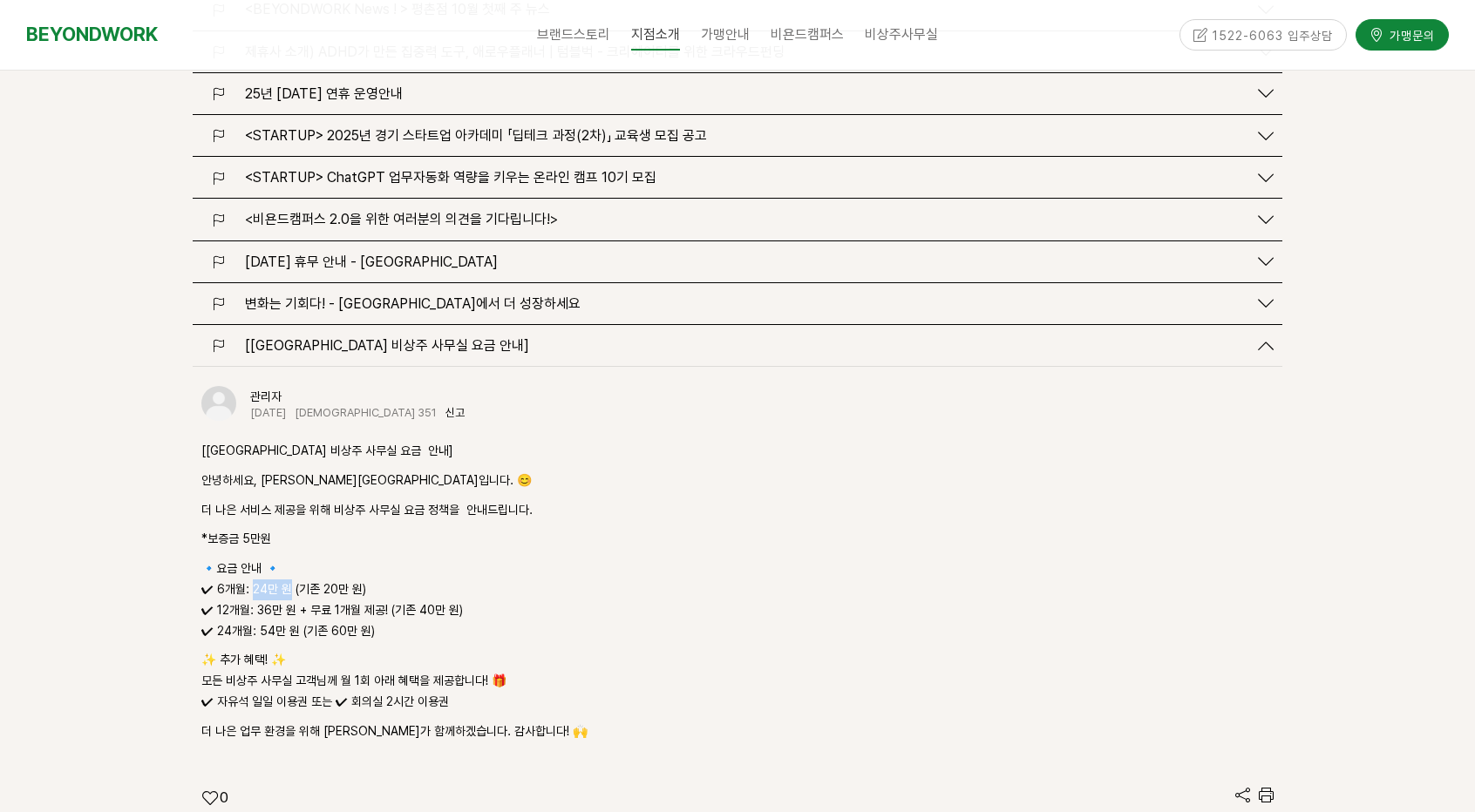
drag, startPoint x: 249, startPoint y: 513, endPoint x: 285, endPoint y: 515, distance: 36.1
click at [285, 559] on p "🔹요금 안내 🔹 ✔ 6개월: 24만 원 (기존 20만 원) ✔ 12개월: 36만 원 + 무료 1개월 제공! (기존 40만 원) ✔ 24개월: …" at bounding box center [738, 600] width 1072 height 82
click at [284, 559] on p "🔹요금 안내 🔹 ✔ 6개월: 24만 원 (기존 20만 원) ✔ 12개월: 36만 원 + 무료 1개월 제공! (기존 40만 원) ✔ 24개월: …" at bounding box center [738, 600] width 1072 height 82
drag, startPoint x: 276, startPoint y: 433, endPoint x: 395, endPoint y: 453, distance: 120.7
click at [395, 453] on div "[비욘드워크 평촌점 비상주 사무실 요금 안내] 안녕하세요, 비욘드워크 평촌점입니다. 😊 더 나은 서비스 제공을 위해 비상주 사무실 요금 정책을…" at bounding box center [738, 592] width 1072 height 302
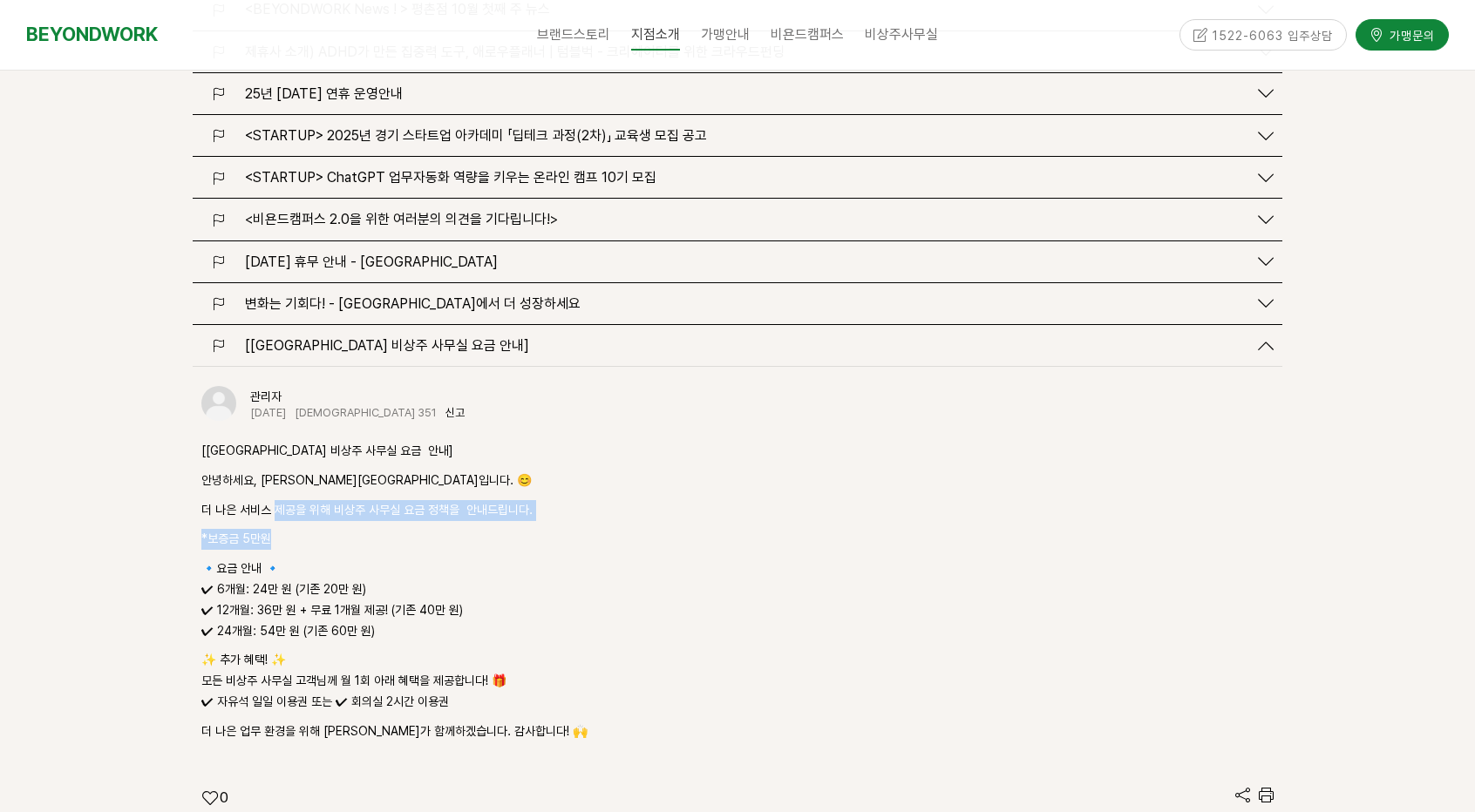
click at [395, 453] on div "[비욘드워크 평촌점 비상주 사무실 요금 안내] 안녕하세요, 비욘드워크 평촌점입니다. 😊 더 나은 서비스 제공을 위해 비상주 사무실 요금 정책을…" at bounding box center [738, 592] width 1072 height 302
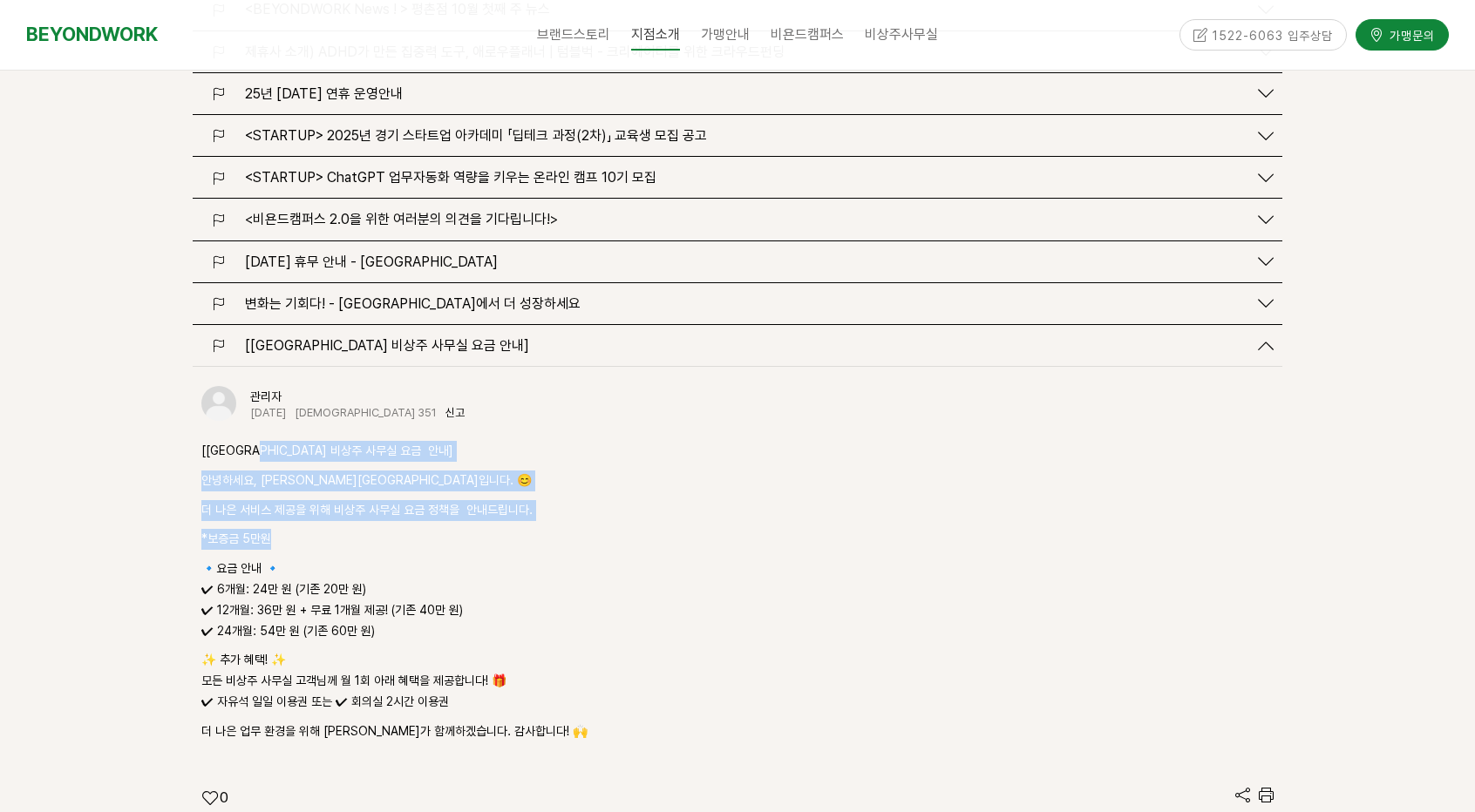
drag, startPoint x: 364, startPoint y: 449, endPoint x: 267, endPoint y: 381, distance: 118.5
click at [267, 441] on div "[비욘드워크 평촌점 비상주 사무실 요금 안내] 안녕하세요, 비욘드워크 평촌점입니다. 😊 더 나은 서비스 제공을 위해 비상주 사무실 요금 정책을…" at bounding box center [738, 592] width 1072 height 302
click at [267, 441] on p "[[GEOGRAPHIC_DATA] 비상주 사무실 요금 안내]" at bounding box center [738, 452] width 1072 height 21
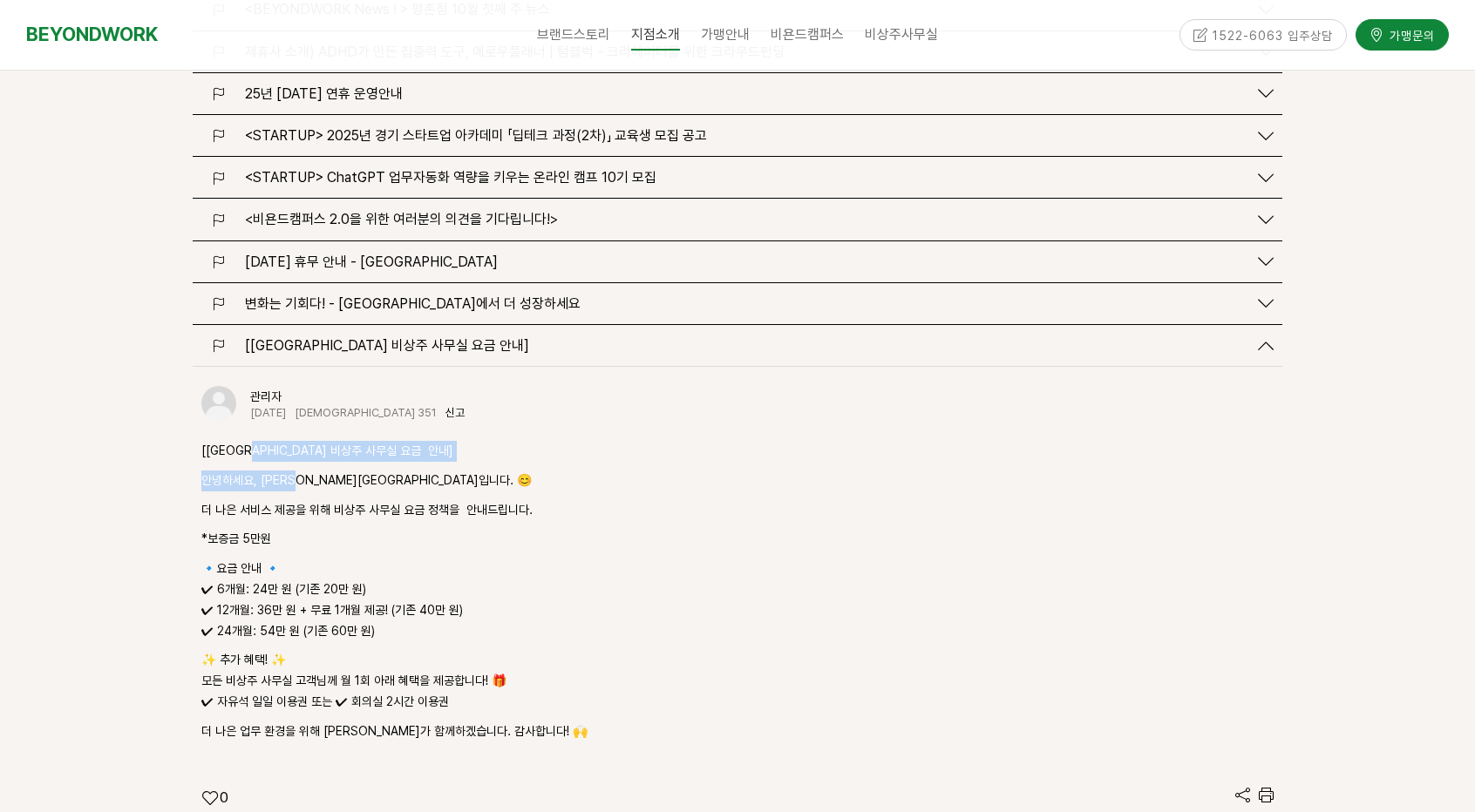
drag, startPoint x: 267, startPoint y: 381, endPoint x: 298, endPoint y: 417, distance: 47.5
click at [298, 441] on div "[비욘드워크 평촌점 비상주 사무실 요금 안내] 안녕하세요, 비욘드워크 평촌점입니다. 😊 더 나은 서비스 제공을 위해 비상주 사무실 요금 정책을…" at bounding box center [738, 592] width 1072 height 302
drag, startPoint x: 258, startPoint y: 517, endPoint x: 299, endPoint y: 516, distance: 41.0
click at [299, 559] on p "🔹요금 안내 🔹 ✔ 6개월: 24만 원 (기존 20만 원) ✔ 12개월: 36만 원 + 무료 1개월 제공! (기존 40만 원) ✔ 24개월: …" at bounding box center [738, 600] width 1072 height 82
drag, startPoint x: 304, startPoint y: 540, endPoint x: 292, endPoint y: 538, distance: 12.2
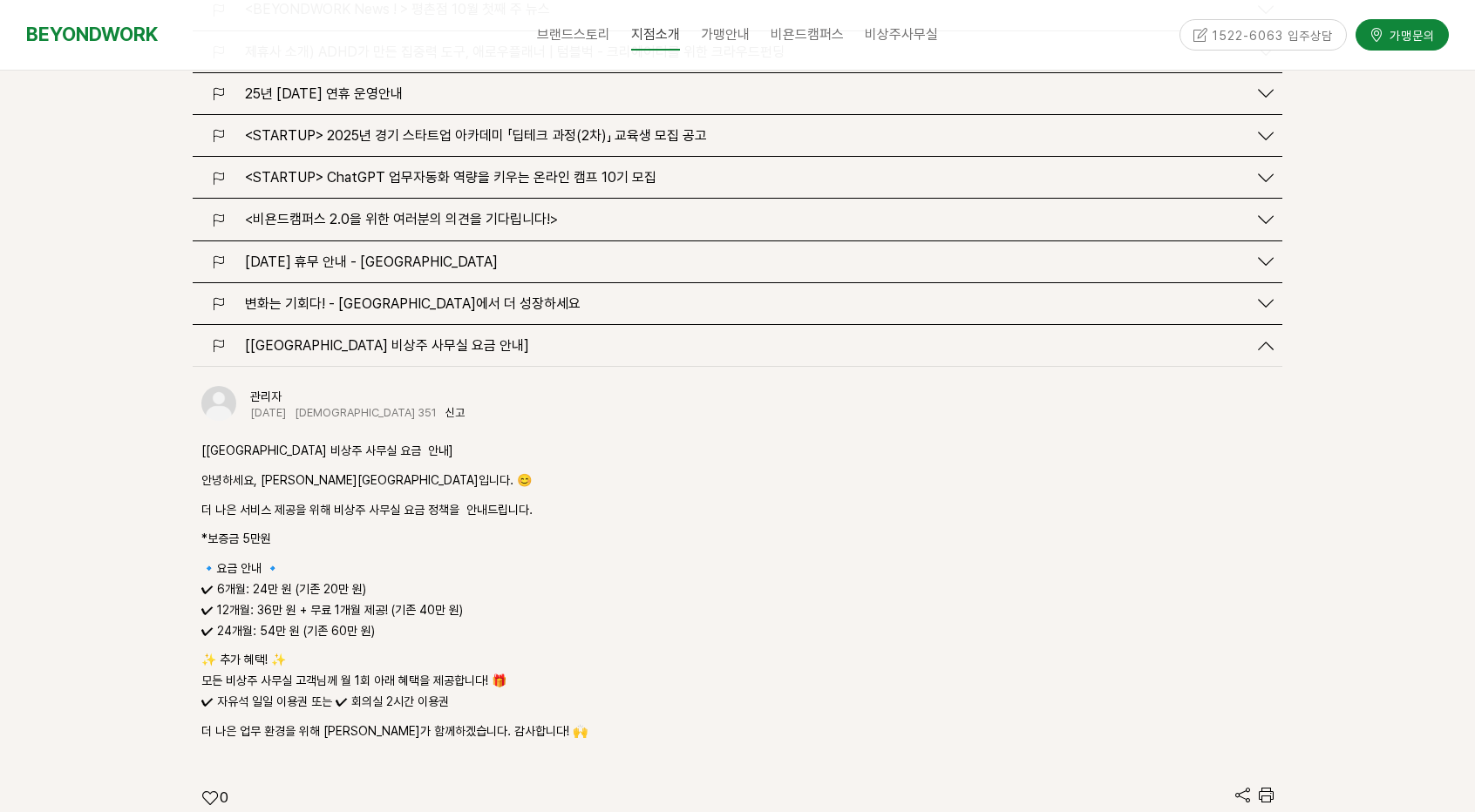
click at [303, 559] on p "🔹요금 안내 🔹 ✔ 6개월: 24만 원 (기존 20만 원) ✔ 12개월: 36만 원 + 무료 1개월 제공! (기존 40만 원) ✔ 24개월: …" at bounding box center [738, 600] width 1072 height 82
drag, startPoint x: 249, startPoint y: 534, endPoint x: 302, endPoint y: 532, distance: 53.0
click at [302, 559] on p "🔹요금 안내 🔹 ✔ 6개월: 24만 원 (기존 20만 원) ✔ 12개월: 36만 원 + 무료 1개월 제공! (기존 40만 원) ✔ 24개월: …" at bounding box center [738, 600] width 1072 height 82
drag, startPoint x: 279, startPoint y: 540, endPoint x: 262, endPoint y: 519, distance: 27.0
click at [279, 559] on p "🔹요금 안내 🔹 ✔ 6개월: 24만 원 (기존 20만 원) ✔ 12개월: 36만 원 + 무료 1개월 제공! (기존 40만 원) ✔ 24개월: …" at bounding box center [738, 600] width 1072 height 82
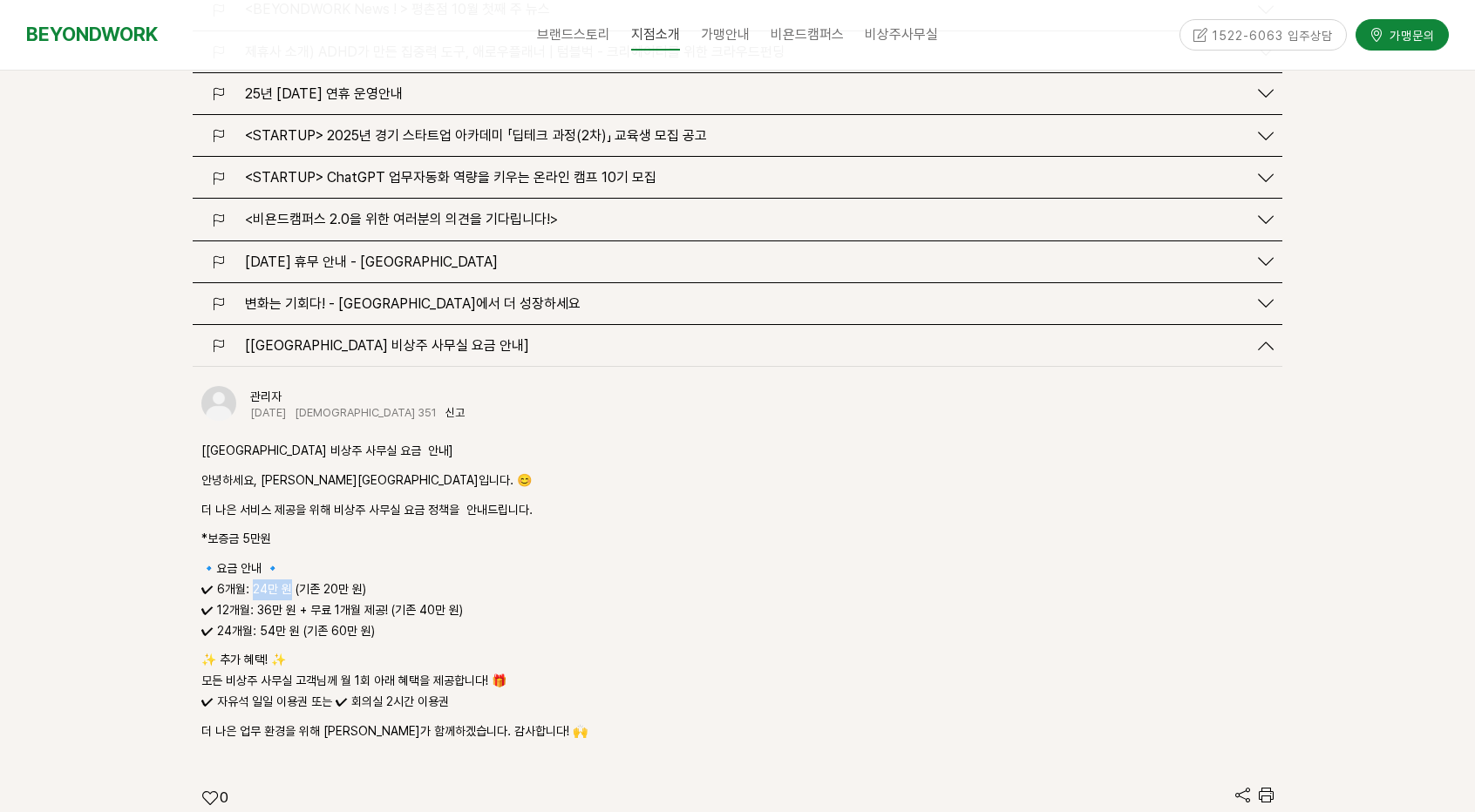
drag, startPoint x: 252, startPoint y: 513, endPoint x: 283, endPoint y: 513, distance: 31.0
click at [283, 559] on p "🔹요금 안내 🔹 ✔ 6개월: 24만 원 (기존 20만 원) ✔ 12개월: 36만 원 + 무료 1개월 제공! (기존 40만 원) ✔ 24개월: …" at bounding box center [738, 600] width 1072 height 82
click at [254, 559] on p "🔹요금 안내 🔹 ✔ 6개월: 24만 원 (기존 20만 원) ✔ 12개월: 36만 원 + 무료 1개월 제공! (기존 40만 원) ✔ 24개월: …" at bounding box center [738, 600] width 1072 height 82
drag, startPoint x: 251, startPoint y: 515, endPoint x: 285, endPoint y: 522, distance: 34.7
click at [284, 559] on p "🔹요금 안내 🔹 ✔ 6개월: 24만 원 (기존 20만 원) ✔ 12개월: 36만 원 + 무료 1개월 제공! (기존 40만 원) ✔ 24개월: …" at bounding box center [738, 600] width 1072 height 82
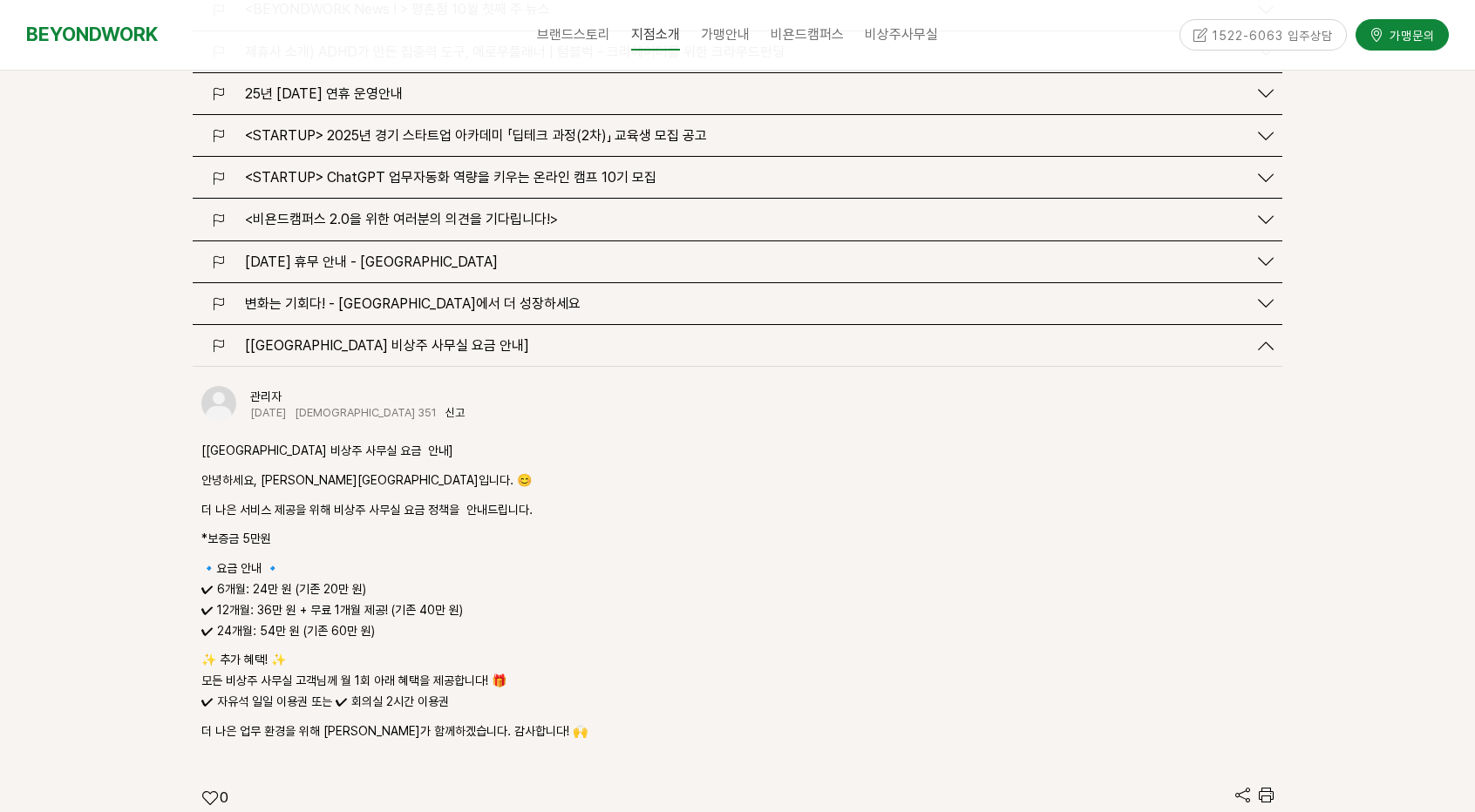
click at [296, 559] on p "🔹요금 안내 🔹 ✔ 6개월: 24만 원 (기존 20만 원) ✔ 12개월: 36만 원 + 무료 1개월 제공! (기존 40만 원) ✔ 24개월: …" at bounding box center [738, 600] width 1072 height 82
drag, startPoint x: 269, startPoint y: 532, endPoint x: 421, endPoint y: 536, distance: 152.1
click at [421, 559] on p "🔹요금 안내 🔹 ✔ 6개월: 24만 원 (기존 20만 원) ✔ 12개월: 36만 원 + 무료 1개월 제공! (기존 40만 원) ✔ 24개월: …" at bounding box center [738, 600] width 1072 height 82
click at [422, 566] on p "🔹요금 안내 🔹 ✔ 6개월: 24만 원 (기존 20만 원) ✔ 12개월: 36만 원 + 무료 1개월 제공! (기존 40만 원) ✔ 24개월: …" at bounding box center [738, 600] width 1072 height 82
drag, startPoint x: 366, startPoint y: 543, endPoint x: 246, endPoint y: 527, distance: 121.1
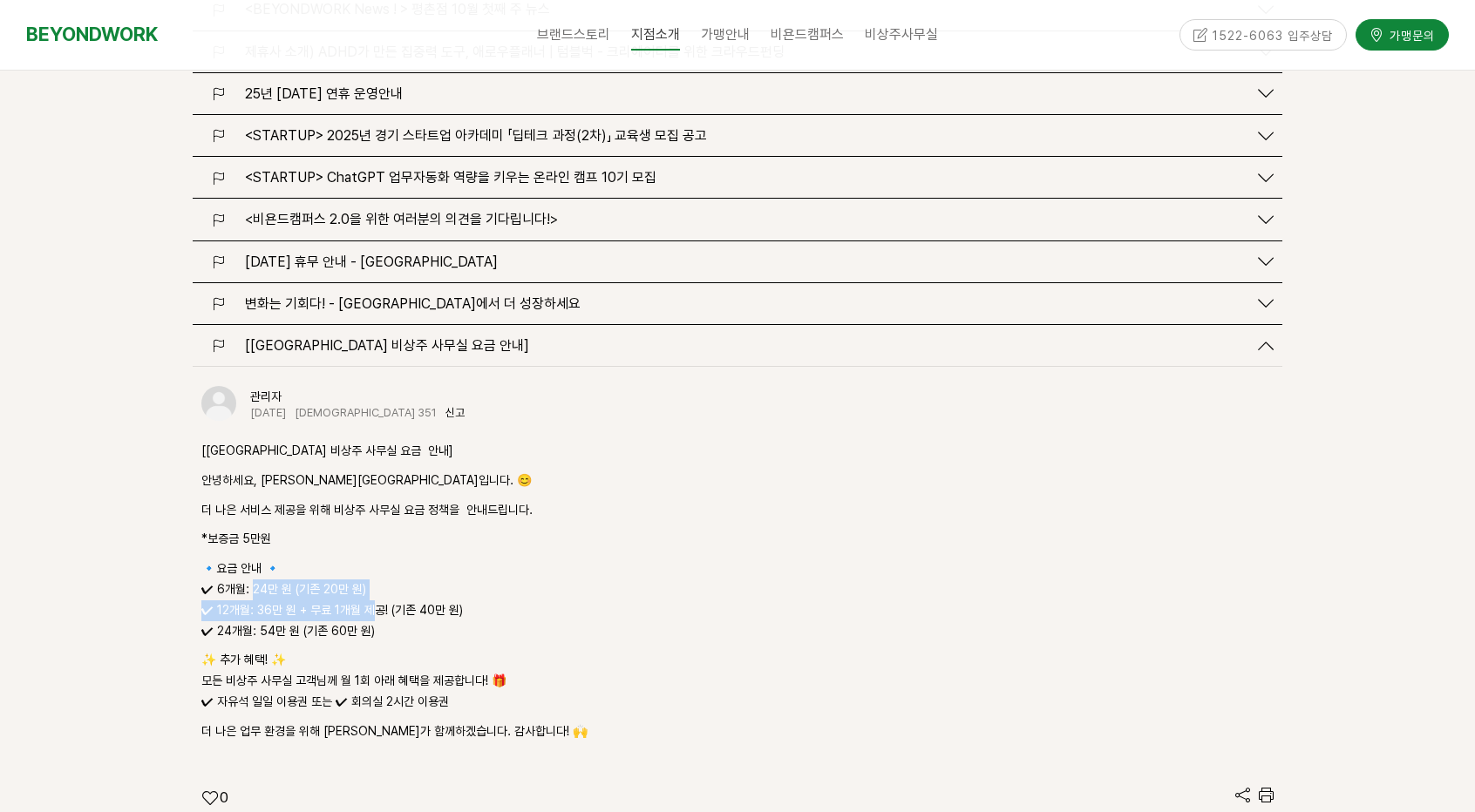
click at [246, 559] on p "🔹요금 안내 🔹 ✔ 6개월: 24만 원 (기존 20만 원) ✔ 12개월: 36만 원 + 무료 1개월 제공! (기존 40만 원) ✔ 24개월: …" at bounding box center [738, 600] width 1072 height 82
drag, startPoint x: 296, startPoint y: 559, endPoint x: 294, endPoint y: 570, distance: 11.2
click at [294, 559] on p "🔹요금 안내 🔹 ✔ 6개월: 24만 원 (기존 20만 원) ✔ 12개월: 36만 원 + 무료 1개월 제공! (기존 40만 원) ✔ 24개월: …" at bounding box center [738, 600] width 1072 height 82
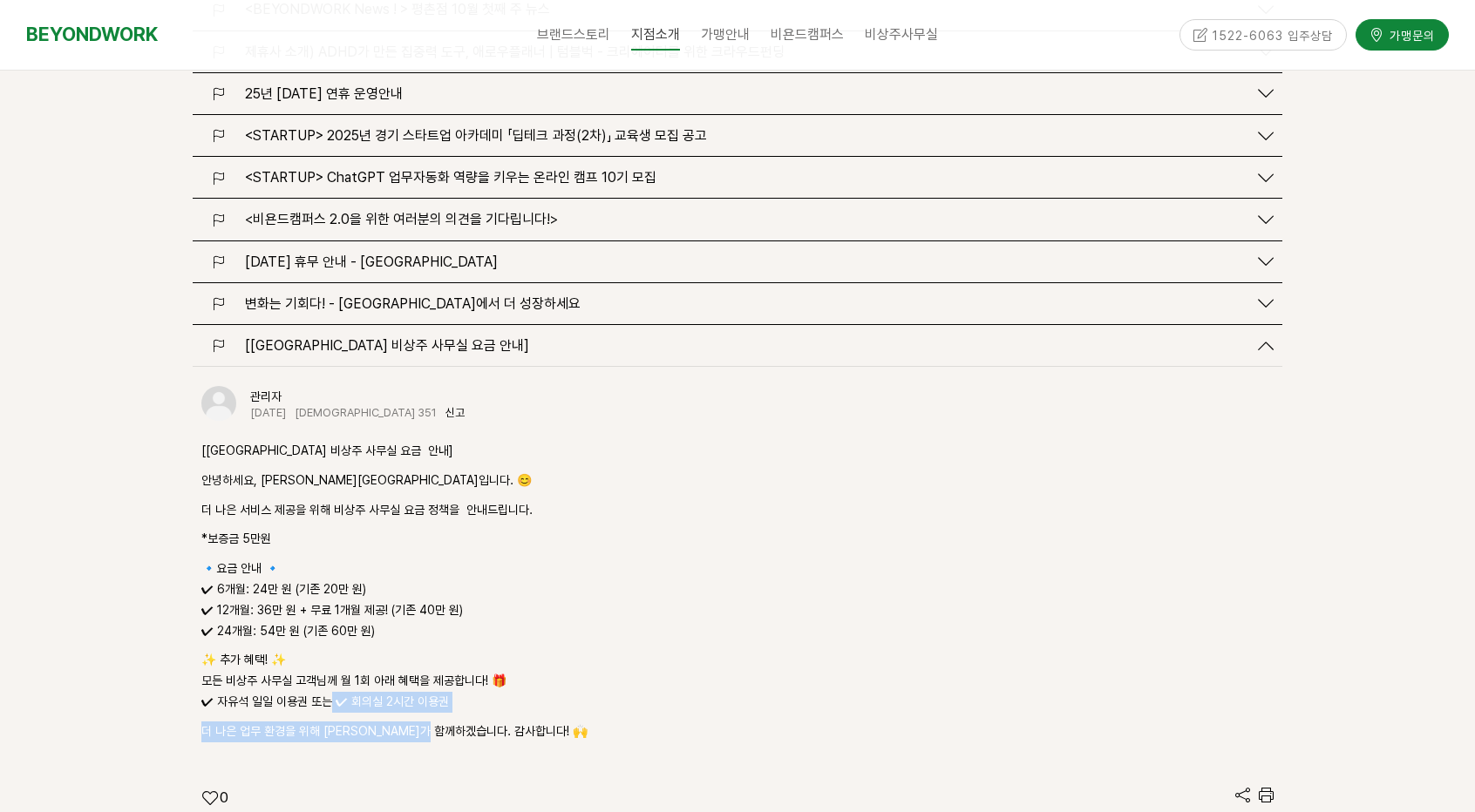
drag, startPoint x: 436, startPoint y: 638, endPoint x: 457, endPoint y: 644, distance: 21.8
click at [463, 647] on div "[비욘드워크 평촌점 비상주 사무실 요금 안내] 안녕하세요, 비욘드워크 평촌점입니다. 😊 더 나은 서비스 제공을 위해 비상주 사무실 요금 정책을…" at bounding box center [738, 592] width 1072 height 302
click at [453, 643] on div "[비욘드워크 평촌점 비상주 사무실 요금 안내] 안녕하세요, 비욘드워크 평촌점입니다. 😊 더 나은 서비스 제공을 위해 비상주 사무실 요금 정책을…" at bounding box center [738, 592] width 1072 height 302
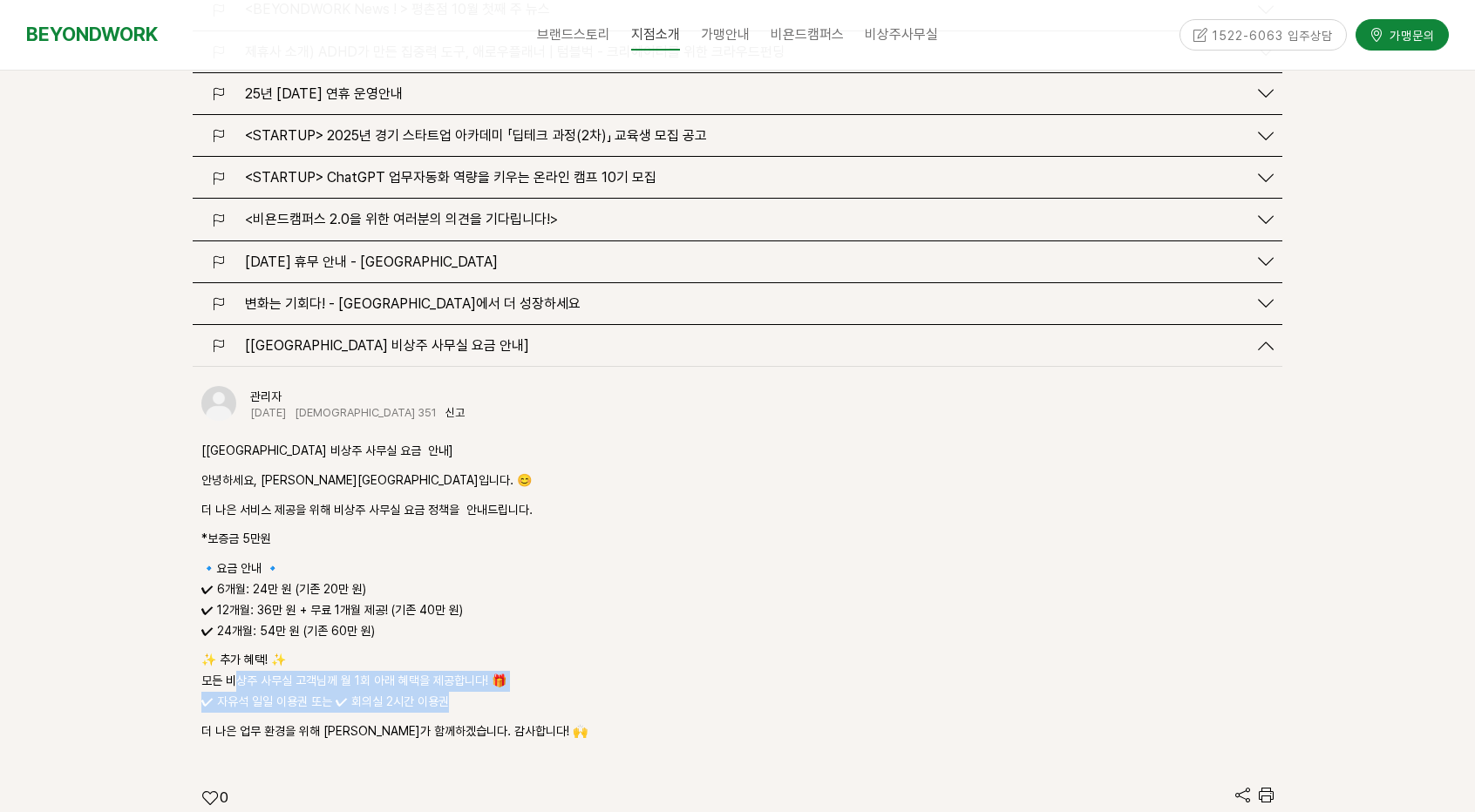
drag, startPoint x: 347, startPoint y: 619, endPoint x: 237, endPoint y: 613, distance: 110.2
click at [237, 650] on p "✨ 추가 혜택! ✨ 모든 비상주 사무실 고객님께 월 1회 아래 혜택을 제공합니다! 🎁 ✔ 자유석 일일 이용권 또는 ✔ 회의실 2시간 이용권" at bounding box center [738, 681] width 1072 height 62
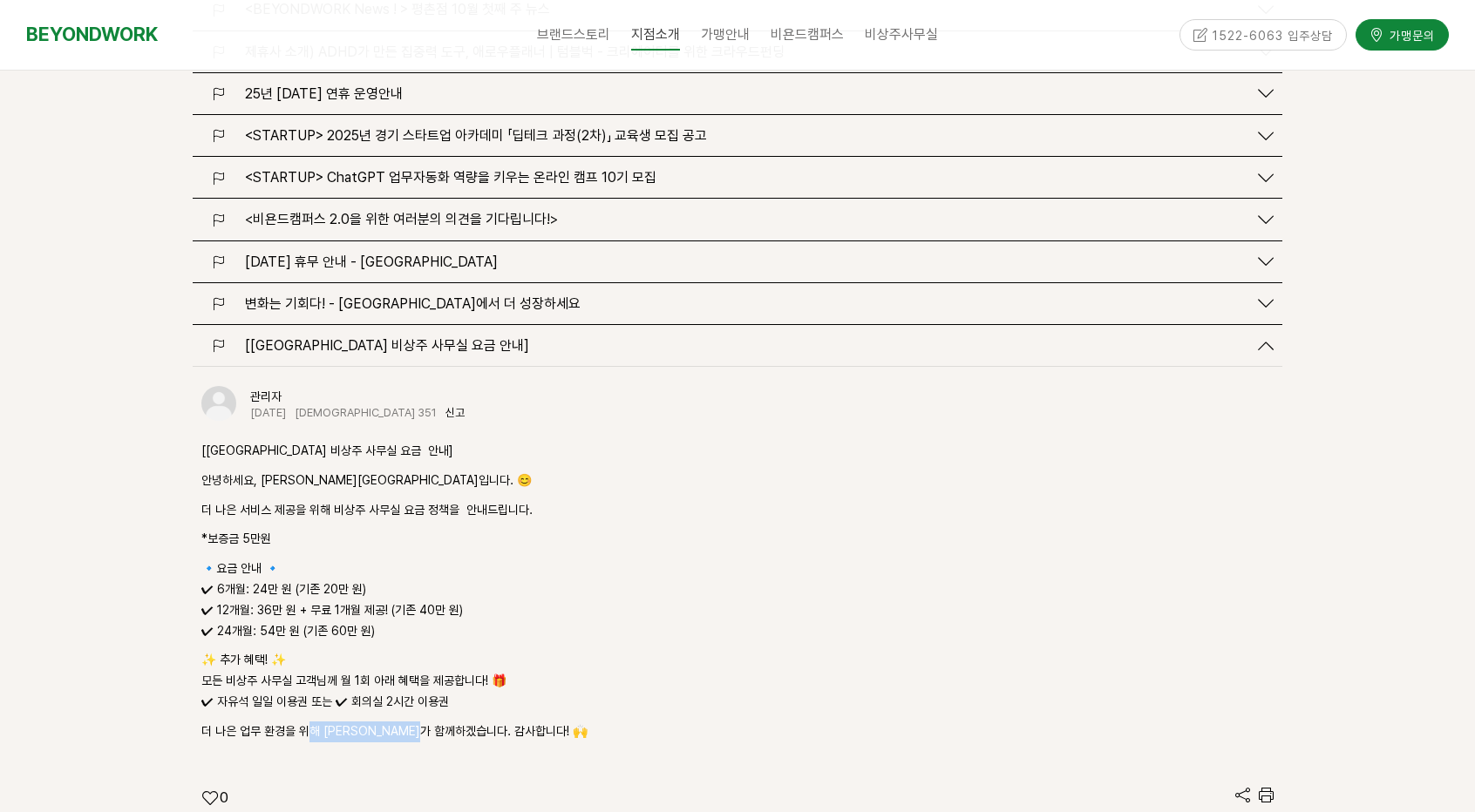
drag, startPoint x: 333, startPoint y: 658, endPoint x: 489, endPoint y: 663, distance: 156.1
click at [465, 722] on p "더 나은 업무 환경을 위해 [PERSON_NAME]가 함께하겠습니다. 감사합니다! 🙌" at bounding box center [738, 732] width 1072 height 21
click at [377, 722] on p "더 나은 업무 환경을 위해 [PERSON_NAME]가 함께하겠습니다. 감사합니다! 🙌" at bounding box center [738, 732] width 1072 height 21
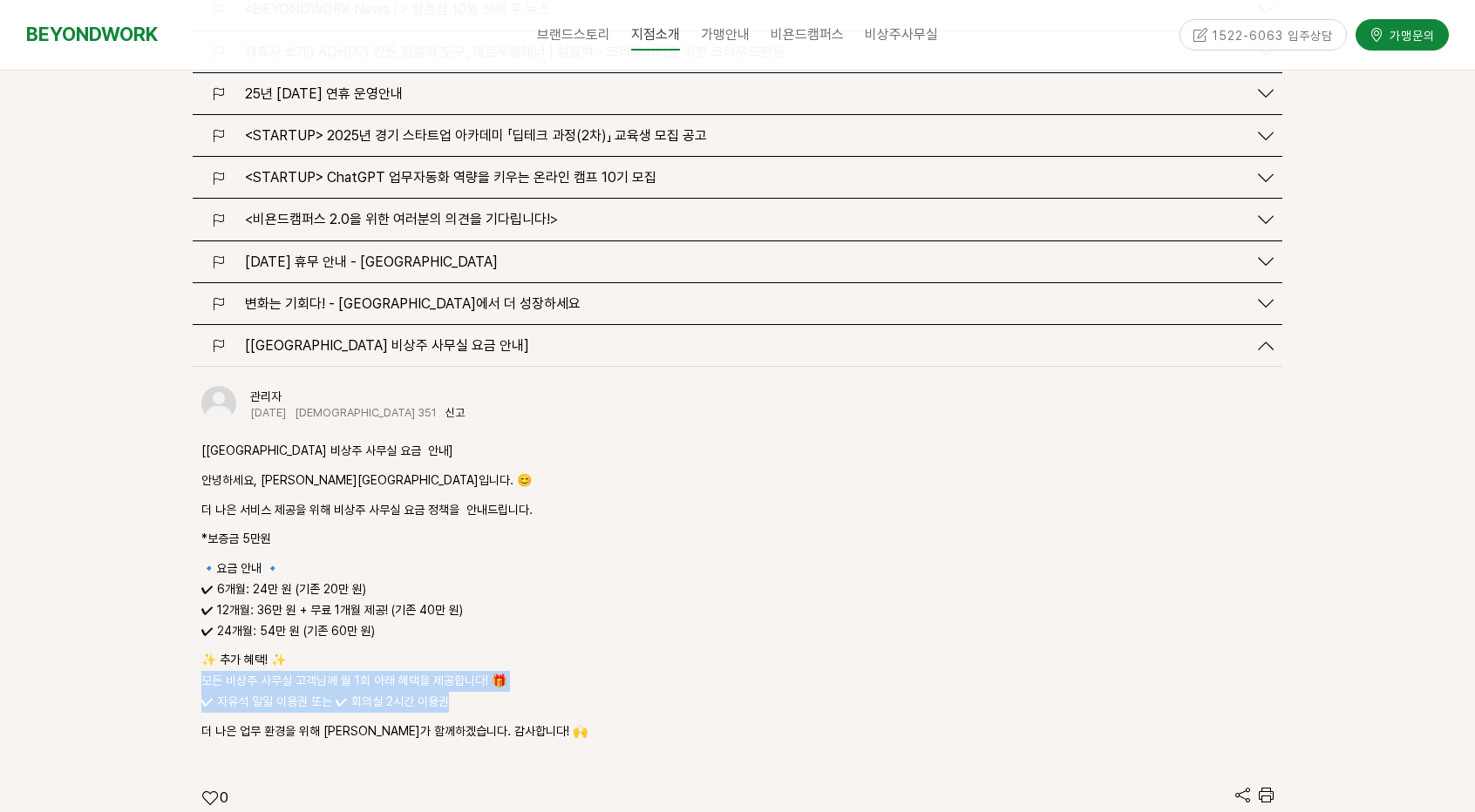
drag, startPoint x: 185, startPoint y: 602, endPoint x: 443, endPoint y: 627, distance: 259.2
click at [443, 627] on div "평촌점 소식 69 글쓰기 검색 <BEYONDWORK News ! > 평촌점 10월 첫째 주 뉴스 신고" at bounding box center [738, 455] width 1116 height 1045
drag, startPoint x: 415, startPoint y: 645, endPoint x: 433, endPoint y: 630, distance: 23.4
click at [413, 644] on div "[비욘드워크 평촌점 비상주 사무실 요금 안내] 안녕하세요, 비욘드워크 평촌점입니다. 😊 더 나은 서비스 제공을 위해 비상주 사무실 요금 정책을…" at bounding box center [738, 592] width 1072 height 302
drag, startPoint x: 448, startPoint y: 625, endPoint x: 199, endPoint y: 513, distance: 273.0
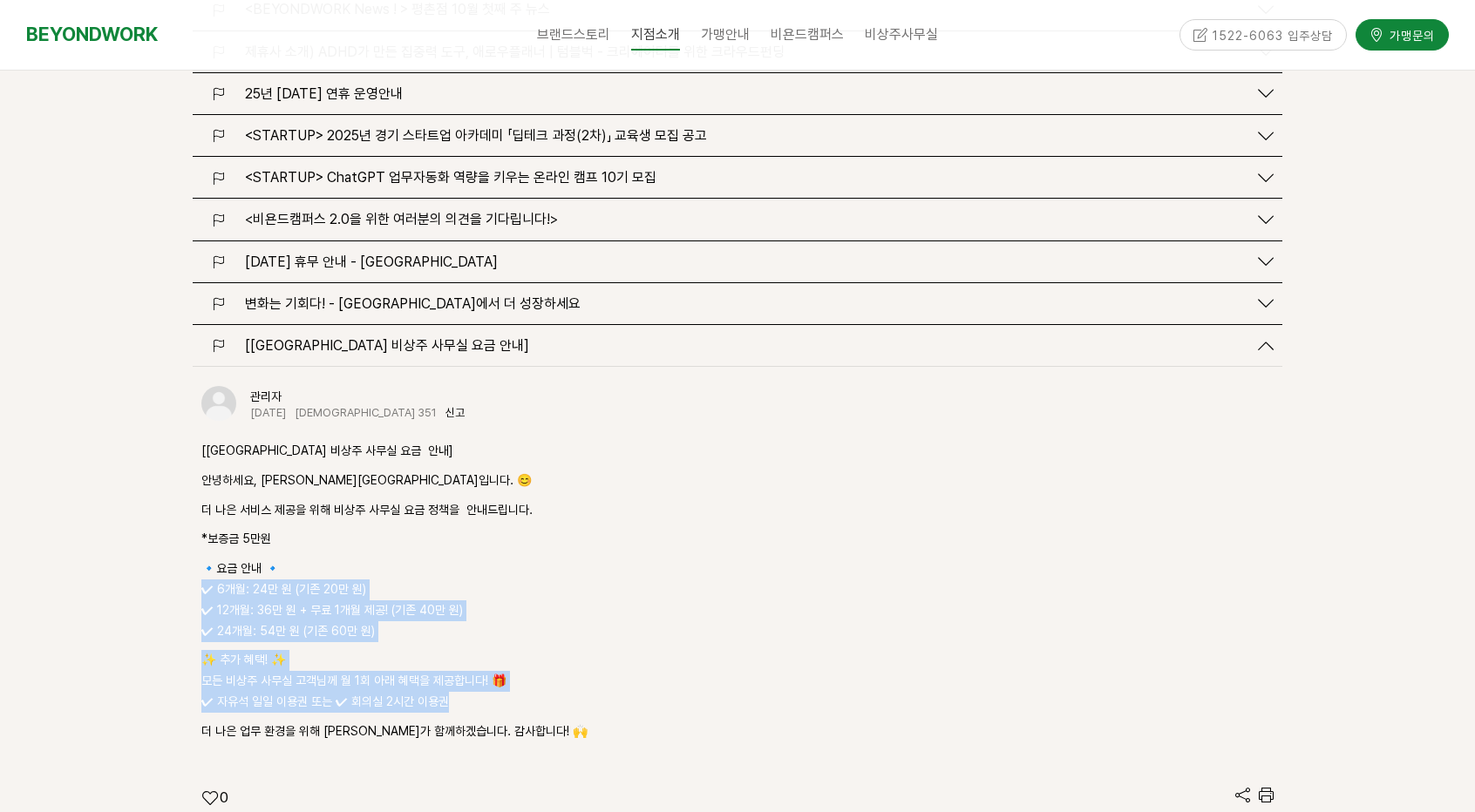
click at [199, 513] on div "관리자 2025-03-18 조회 351 신고 신고 [비욘드워크 평촌점 비상주 사무실 요금 안내] 안녕하세요, 비욘드워크 평촌점입니다. 😊 더 …" at bounding box center [738, 594] width 1089 height 455
drag, startPoint x: 199, startPoint y: 513, endPoint x: 382, endPoint y: 569, distance: 191.4
click at [382, 569] on div "관리자 2025-03-18 조회 351 신고 신고 [비욘드워크 평촌점 비상주 사무실 요금 안내] 안녕하세요, 비욘드워크 평촌점입니다. 😊 더 …" at bounding box center [738, 594] width 1089 height 455
click at [349, 566] on p "🔹요금 안내 🔹 ✔ 6개월: 24만 원 (기존 20만 원) ✔ 12개월: 36만 원 + 무료 1개월 제공! (기존 40만 원) ✔ 24개월: …" at bounding box center [738, 600] width 1072 height 82
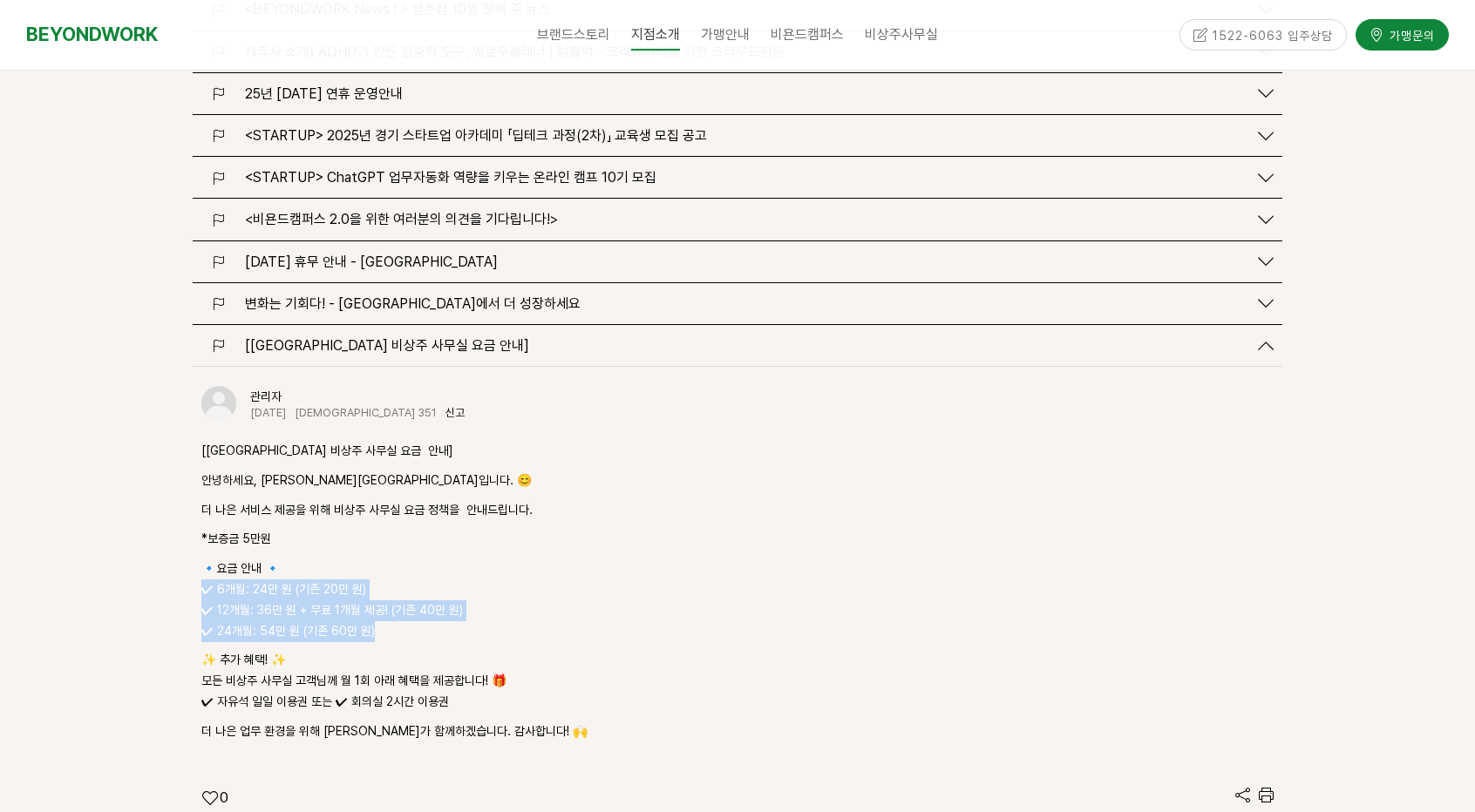
drag, startPoint x: 370, startPoint y: 564, endPoint x: 188, endPoint y: 520, distance: 187.2
click at [188, 520] on div "평촌점 소식 69 글쓰기 검색 <BEYONDWORK News ! > 평촌점 10월 첫째 주 뉴스 신고" at bounding box center [738, 455] width 1116 height 1045
drag, startPoint x: 188, startPoint y: 520, endPoint x: 293, endPoint y: 531, distance: 105.6
click at [293, 531] on div "평촌점 소식 69 글쓰기 검색 <BEYONDWORK News ! > 평촌점 10월 첫째 주 뉴스 신고" at bounding box center [738, 455] width 1116 height 1045
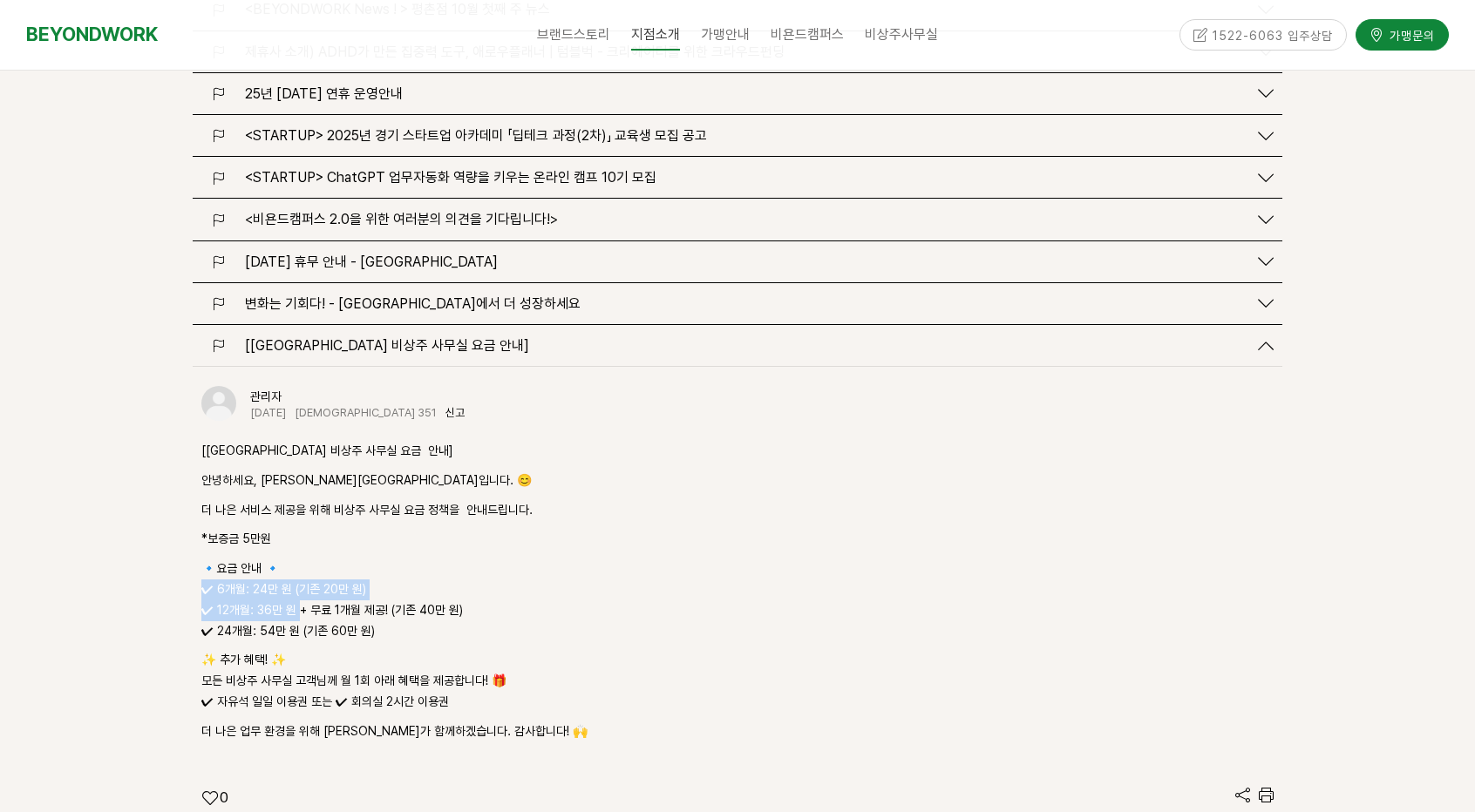
click at [294, 559] on p "🔹요금 안내 🔹 ✔ 6개월: 24만 원 (기존 20만 원) ✔ 12개월: 36만 원 + 무료 1개월 제공! (기존 40만 원) ✔ 24개월: …" at bounding box center [738, 600] width 1072 height 82
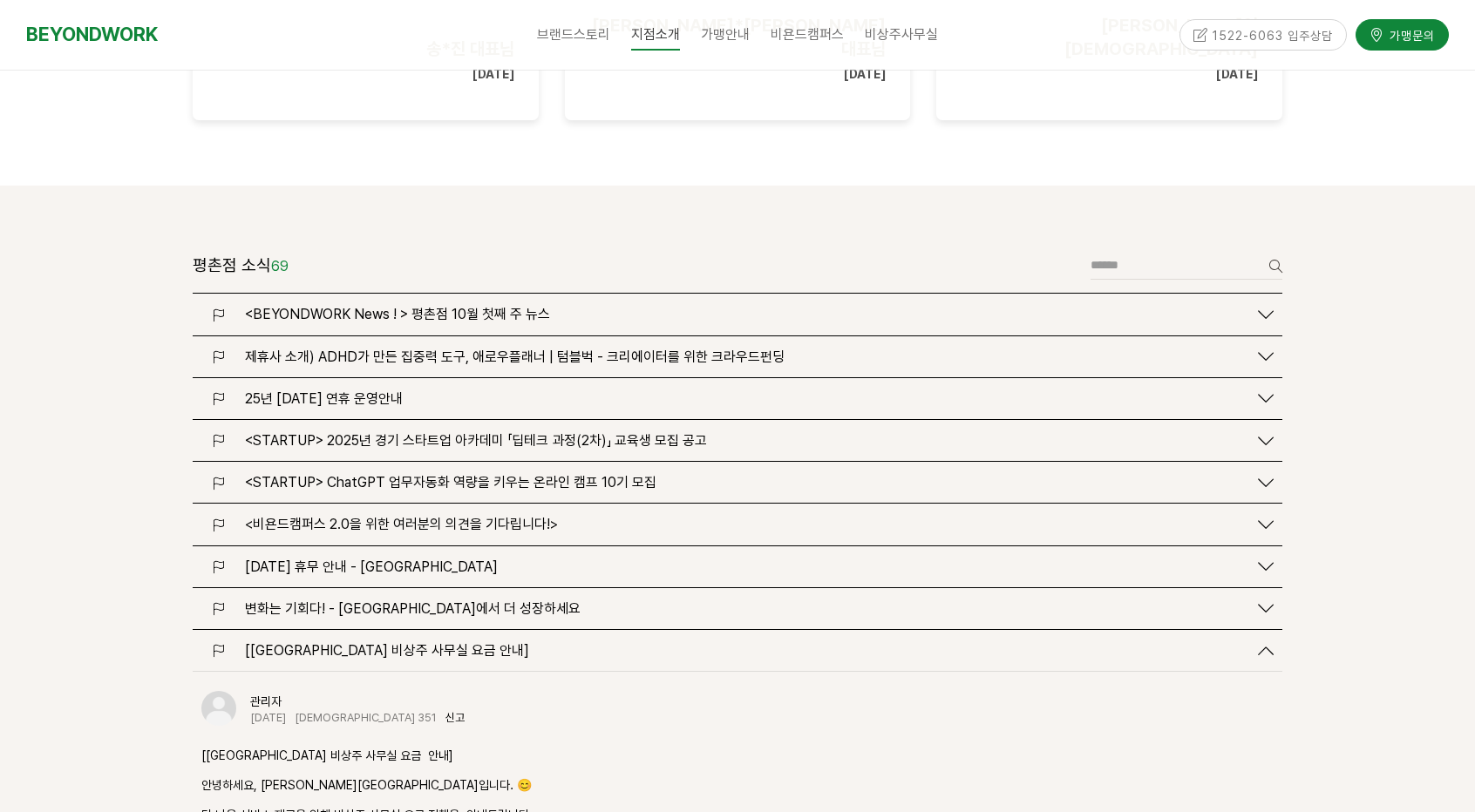
scroll to position [2179, 0]
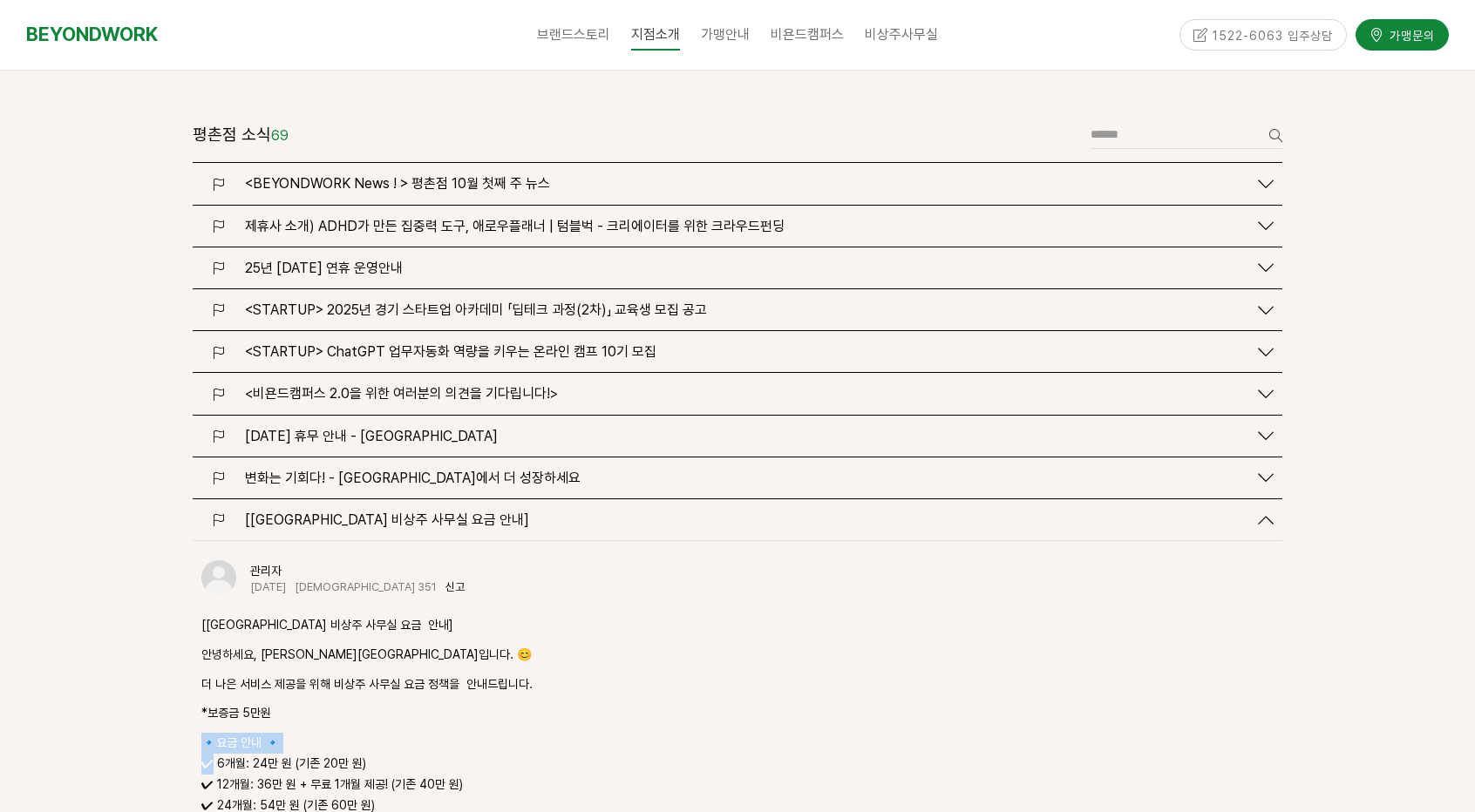
drag, startPoint x: 214, startPoint y: 685, endPoint x: 350, endPoint y: 707, distance: 137.8
click at [404, 733] on p "🔹요금 안내 🔹 ✔ 6개월: 24만 원 (기존 20만 원) ✔ 12개월: 36만 원 + 무료 1개월 제공! (기존 40만 원) ✔ 24개월: …" at bounding box center [738, 775] width 1072 height 82
drag, startPoint x: 315, startPoint y: 695, endPoint x: 393, endPoint y: 699, distance: 78.1
click at [315, 733] on p "🔹요금 안내 🔹 ✔ 6개월: 24만 원 (기존 20만 원) ✔ 12개월: 36만 원 + 무료 1개월 제공! (기존 40만 원) ✔ 24개월: …" at bounding box center [738, 775] width 1072 height 82
drag, startPoint x: 396, startPoint y: 695, endPoint x: 194, endPoint y: 685, distance: 202.2
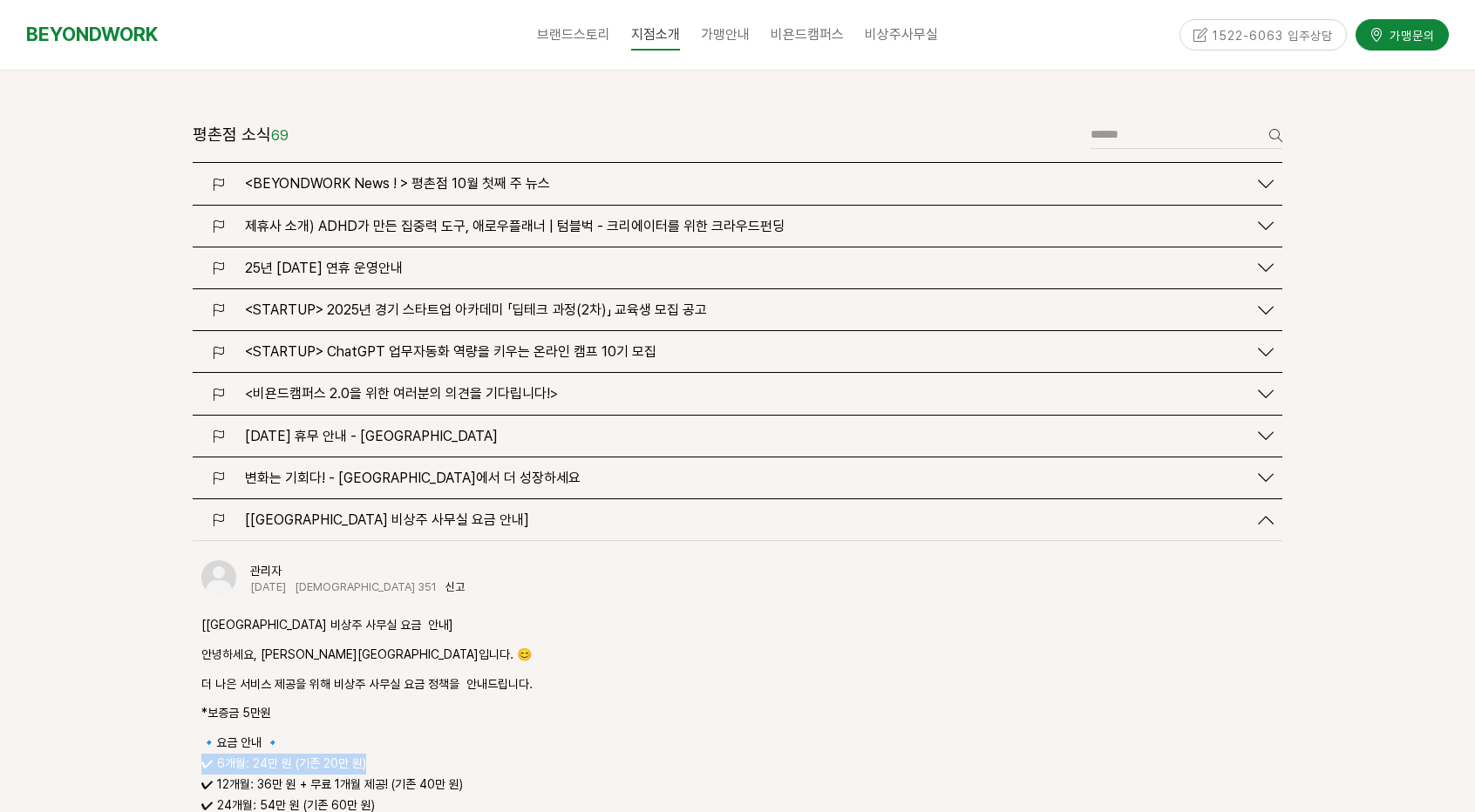
click at [194, 685] on div "관리자 2025-03-18 조회 351 신고 신고 [비욘드워크 평촌점 비상주 사무실 요금 안내] 안녕하세요, 비욘드워크 평촌점입니다. 😊 더 …" at bounding box center [738, 769] width 1089 height 455
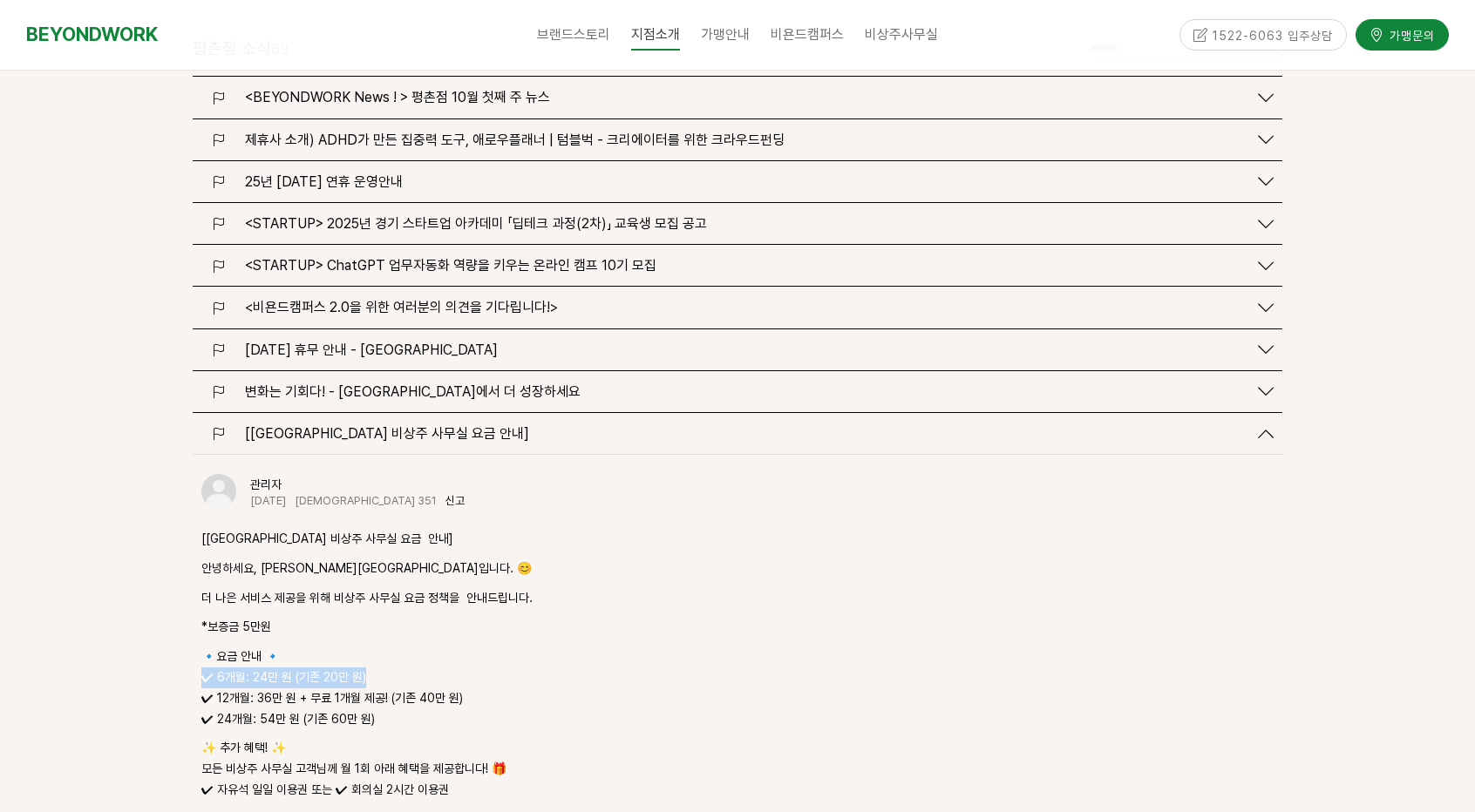
scroll to position [2440, 0]
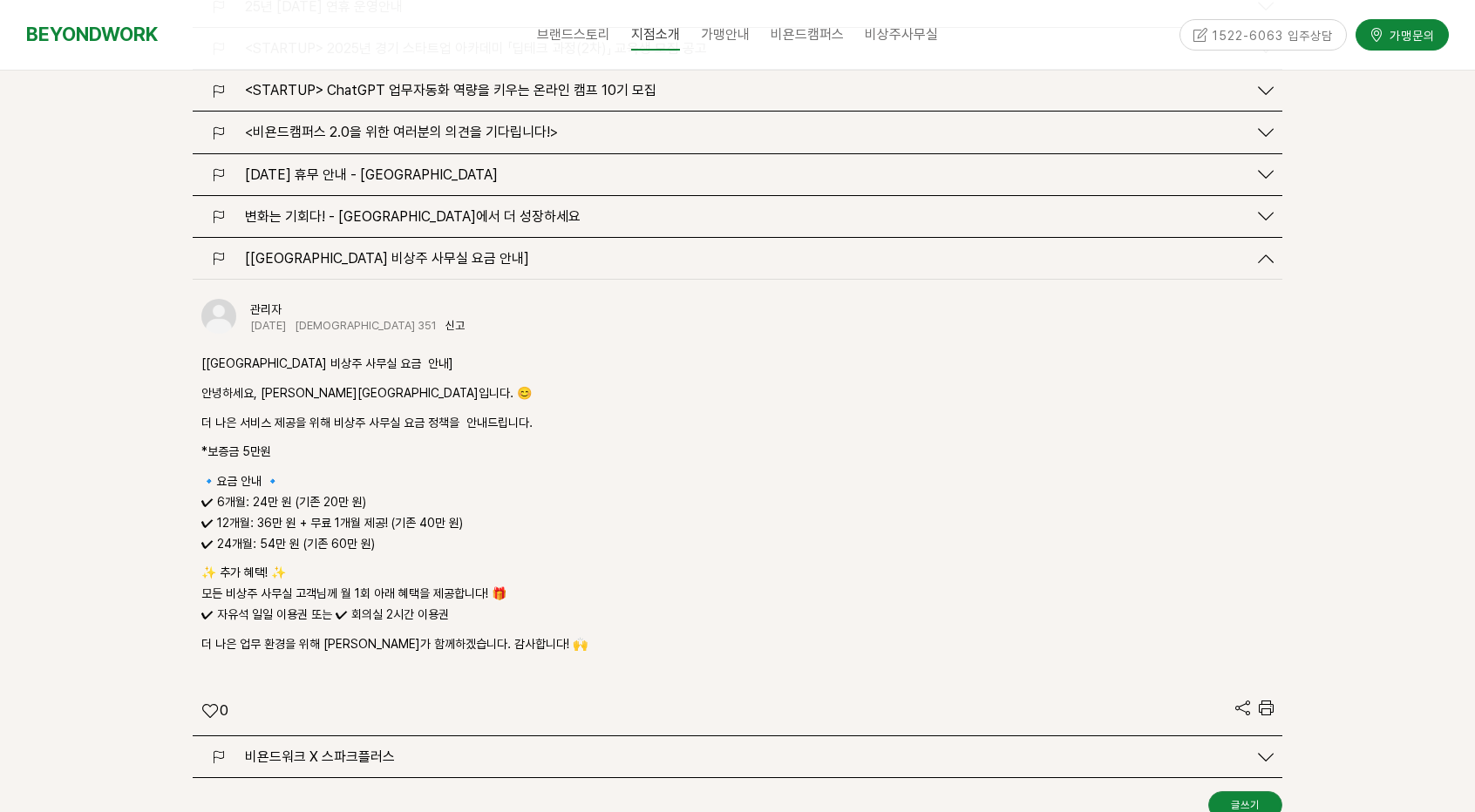
click at [204, 472] on p "🔹요금 안내 🔹 ✔ 6개월: 24만 원 (기존 20만 원) ✔ 12개월: 36만 원 + 무료 1개월 제공! (기존 40만 원) ✔ 24개월: …" at bounding box center [738, 513] width 1072 height 82
drag, startPoint x: 220, startPoint y: 427, endPoint x: 254, endPoint y: 427, distance: 34.0
click at [255, 472] on p "🔹요금 안내 🔹 ✔ 6개월: 24만 원 (기존 20만 원) ✔ 12개월: 36만 원 + 무료 1개월 제공! (기존 40만 원) ✔ 24개월: …" at bounding box center [738, 513] width 1072 height 82
click at [253, 472] on p "🔹요금 안내 🔹 ✔ 6개월: 24만 원 (기존 20만 원) ✔ 12개월: 36만 원 + 무료 1개월 제공! (기존 40만 원) ✔ 24개월: …" at bounding box center [738, 513] width 1072 height 82
drag, startPoint x: 251, startPoint y: 429, endPoint x: 291, endPoint y: 429, distance: 40.0
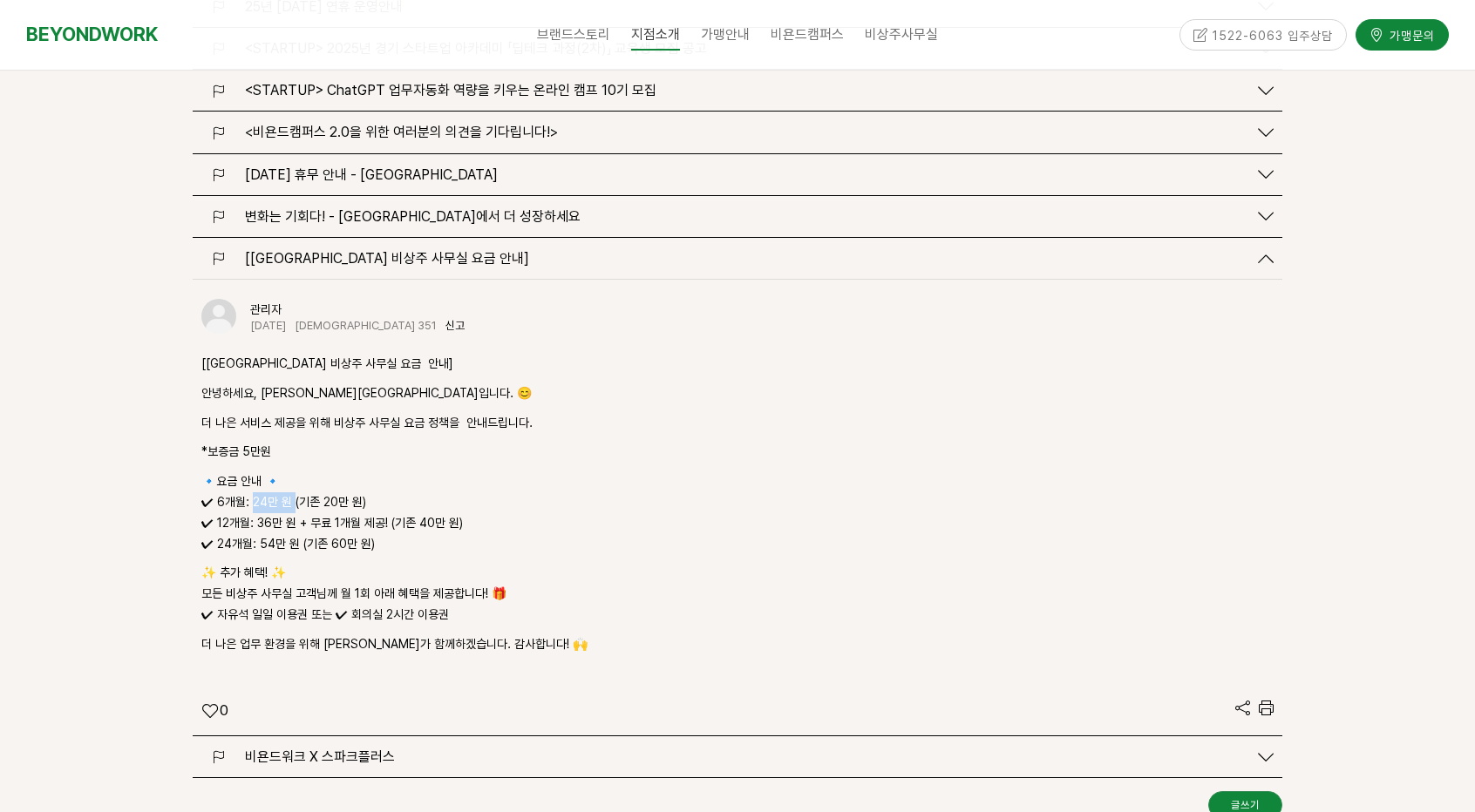
click at [291, 472] on p "🔹요금 안내 🔹 ✔ 6개월: 24만 원 (기존 20만 원) ✔ 12개월: 36만 원 + 무료 1개월 제공! (기존 40만 원) ✔ 24개월: …" at bounding box center [738, 513] width 1072 height 82
click at [286, 472] on p "🔹요금 안내 🔹 ✔ 6개월: 24만 원 (기존 20만 원) ✔ 12개월: 36만 원 + 무료 1개월 제공! (기존 40만 원) ✔ 24개월: …" at bounding box center [738, 513] width 1072 height 82
drag, startPoint x: 264, startPoint y: 378, endPoint x: 196, endPoint y: 372, distance: 68.3
click at [196, 372] on div "관리자 2025-03-18 조회 351 신고 신고 [비욘드워크 평촌점 비상주 사무실 요금 안내] 안녕하세요, 비욘드워크 평촌점입니다. 😊 더 …" at bounding box center [738, 507] width 1089 height 455
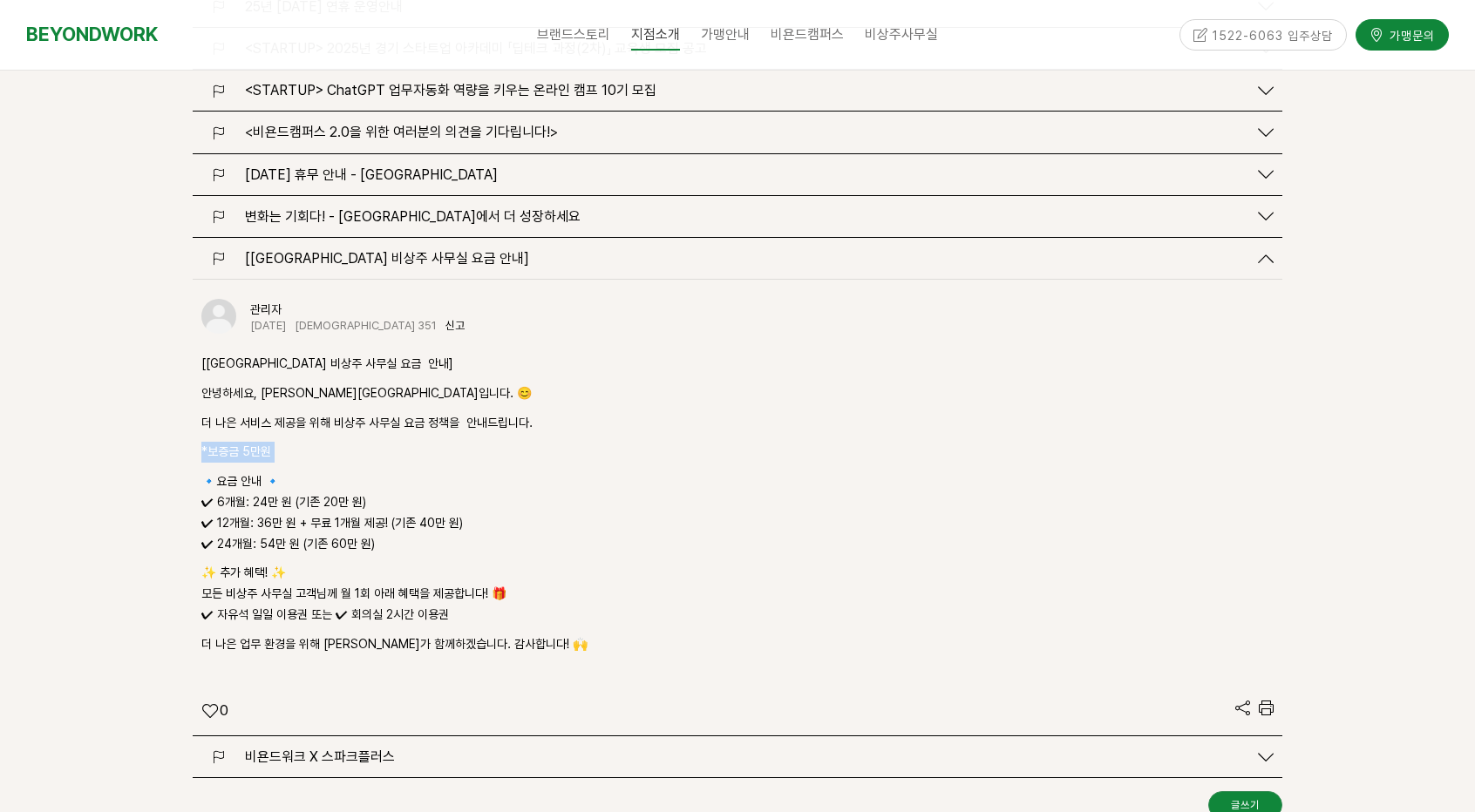
drag, startPoint x: 196, startPoint y: 372, endPoint x: 279, endPoint y: 379, distance: 83.3
click at [279, 379] on div "관리자 2025-03-18 조회 351 신고 신고 [비욘드워크 평촌점 비상주 사무실 요금 안내] 안녕하세요, 비욘드워크 평촌점입니다. 😊 더 …" at bounding box center [738, 507] width 1089 height 455
click at [273, 442] on p "*보증금 5만원" at bounding box center [738, 452] width 1072 height 21
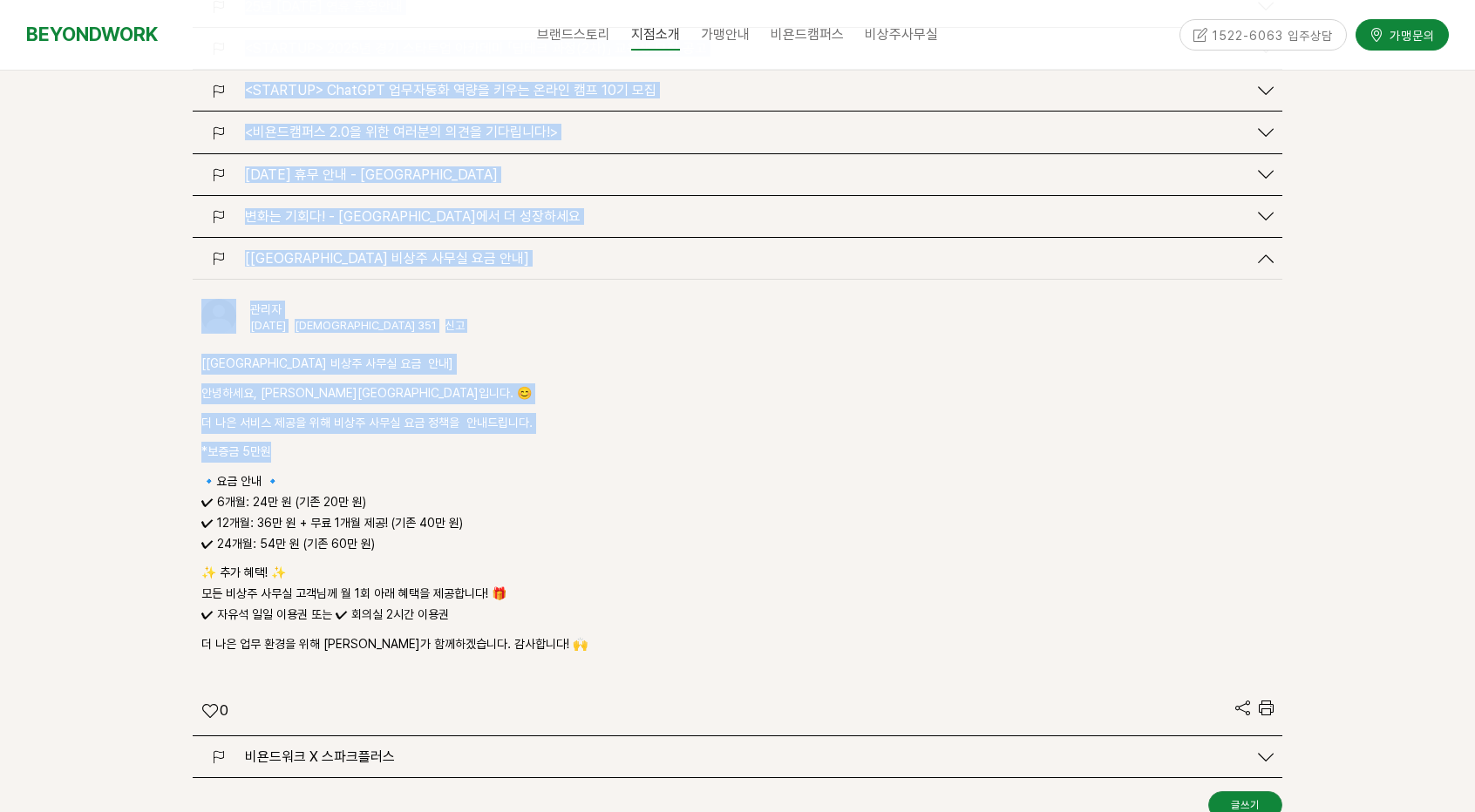
click at [166, 376] on div "평촌점 소식 69 글쓰기 검색 <BEYONDWORK News ! > 평촌점 10월 첫째 주 뉴스 조회 1" at bounding box center [738, 368] width 1475 height 1149
click at [183, 384] on div "평촌점 소식 69 글쓰기 검색 <BEYONDWORK News ! > 평촌점 10월 첫째 주 뉴스 신고" at bounding box center [738, 368] width 1116 height 1045
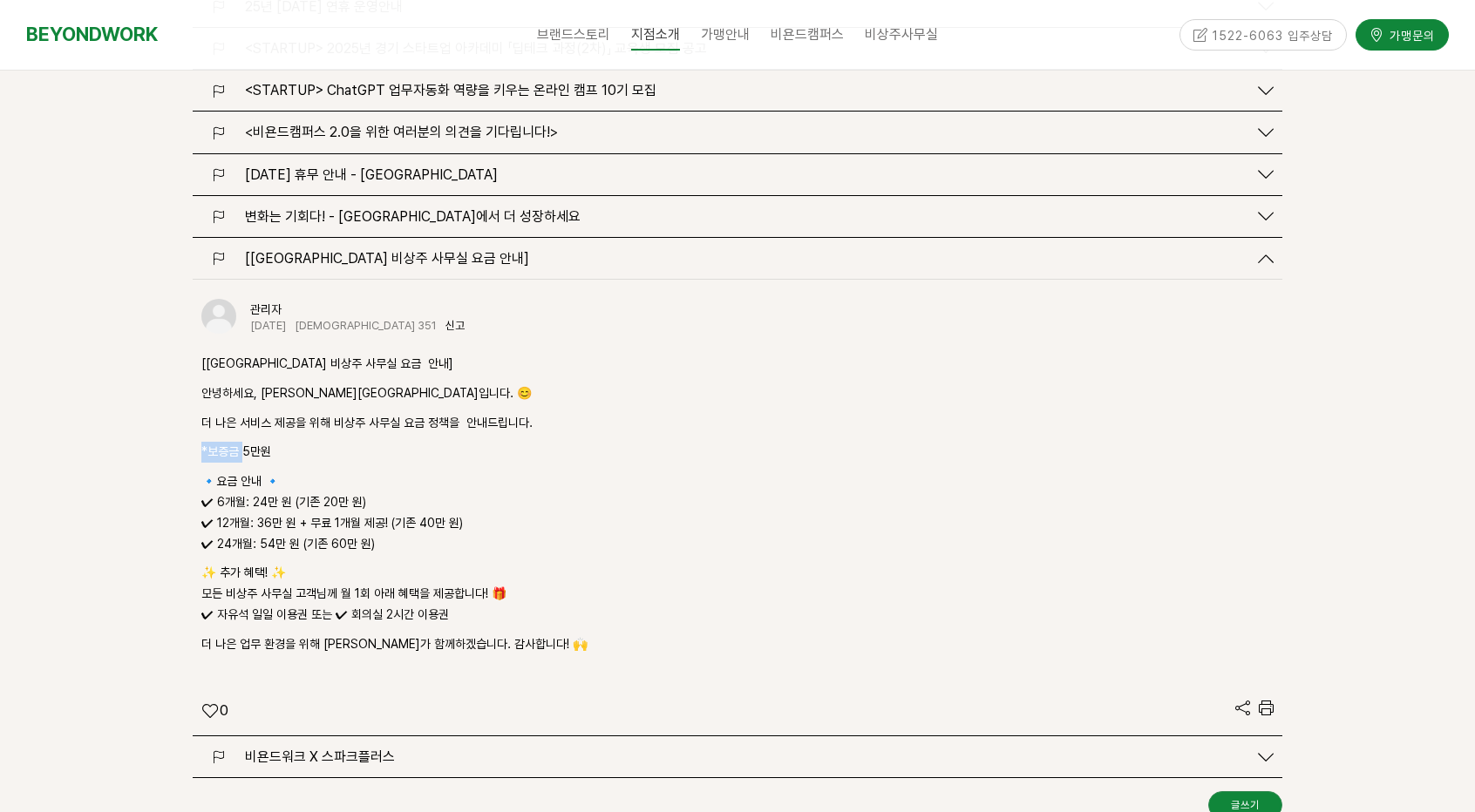
drag, startPoint x: 192, startPoint y: 383, endPoint x: 245, endPoint y: 388, distance: 53.2
click at [244, 388] on div "평촌점 소식 69 글쓰기 검색 <BEYONDWORK News ! > 평촌점 10월 첫째 주 뉴스 신고" at bounding box center [738, 368] width 1116 height 1045
click at [241, 442] on p "*보증금 5만원" at bounding box center [738, 452] width 1072 height 21
drag
click at [206, 442] on p "*보증금 5만원" at bounding box center [738, 452] width 1072 height 21
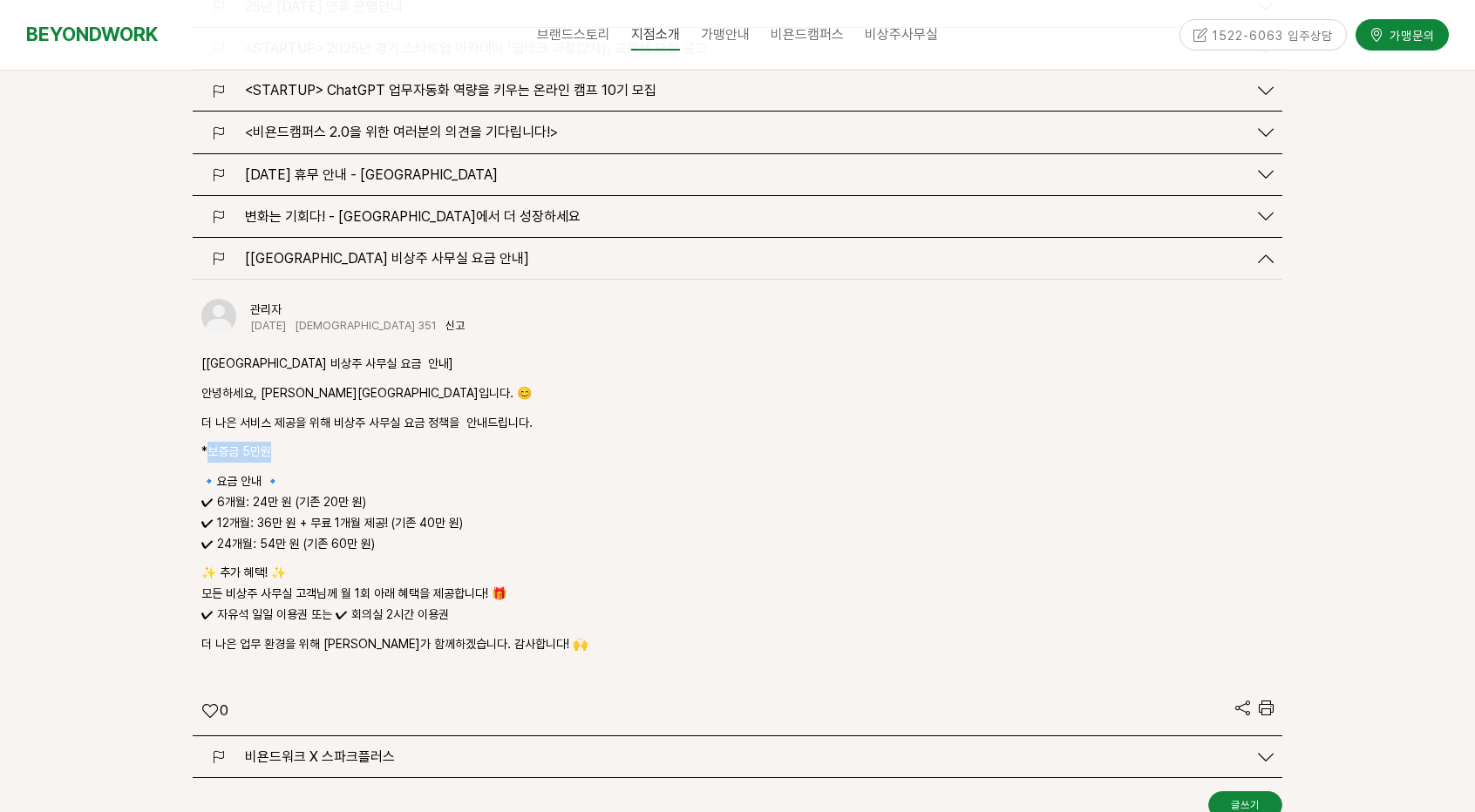
click at [206, 442] on p "*보증금 5만원" at bounding box center [738, 452] width 1072 height 21
click at [290, 472] on p "🔹요금 안내 🔹 ✔ 6개월: 24만 원 (기존 20만 원) ✔ 12개월: 36만 원 + 무료 1개월 제공! (기존 40만 원) ✔ 24개월: …" at bounding box center [738, 513] width 1072 height 82
click at [273, 472] on p "🔹요금 안내 🔹 ✔ 6개월: 24만 원 (기존 20만 원) ✔ 12개월: 36만 원 + 무료 1개월 제공! (기존 40만 원) ✔ 24개월: …" at bounding box center [738, 513] width 1072 height 82
click at [299, 472] on p "🔹요금 안내 🔹 ✔ 6개월: 24만 원 (기존 20만 원) ✔ 12개월: 36만 원 + 무료 1개월 제공! (기존 40만 원) ✔ 24개월: …" at bounding box center [738, 513] width 1072 height 82
click at [280, 472] on p "🔹요금 안내 🔹 ✔ 6개월: 24만 원 (기존 20만 원) ✔ 12개월: 36만 원 + 무료 1개월 제공! (기존 40만 원) ✔ 24개월: …" at bounding box center [738, 513] width 1072 height 82
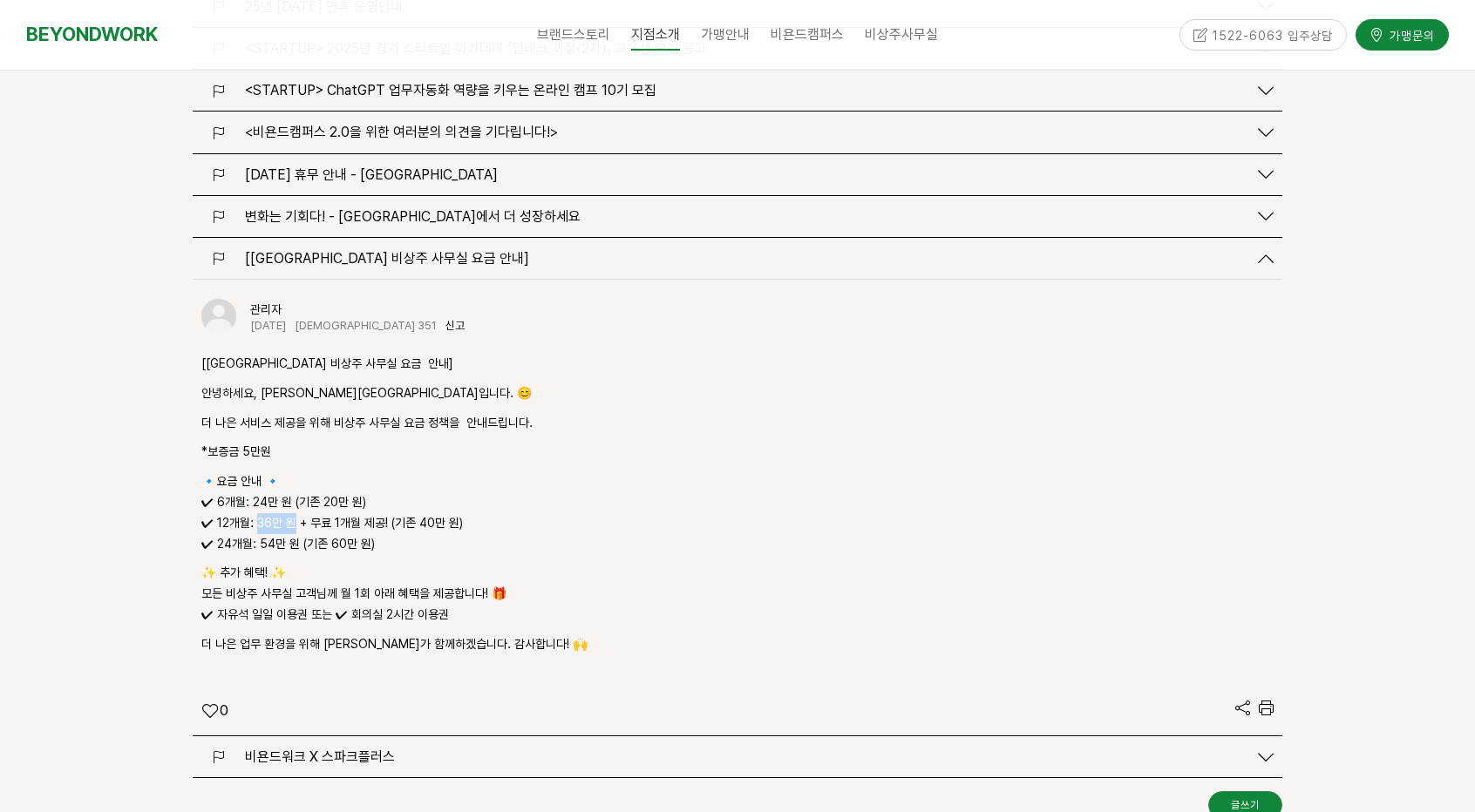
click at [290, 472] on p "🔹요금 안내 🔹 ✔ 6개월: 24만 원 (기존 20만 원) ✔ 12개월: 36만 원 + 무료 1개월 제공! (기존 40만 원) ✔ 24개월: …" at bounding box center [738, 513] width 1072 height 82
click at [288, 472] on p "🔹요금 안내 🔹 ✔ 6개월: 24만 원 (기존 20만 원) ✔ 12개월: 36만 원 + 무료 1개월 제공! (기존 40만 원) ✔ 24개월: …" at bounding box center [738, 513] width 1072 height 82
drag, startPoint x: 246, startPoint y: 434, endPoint x: 285, endPoint y: 431, distance: 39.1
click at [285, 472] on p "🔹요금 안내 🔹 ✔ 6개월: 24만 원 (기존 20만 원) ✔ 12개월: 36만 원 + 무료 1개월 제공! (기존 40만 원) ✔ 24개월: …" at bounding box center [738, 513] width 1072 height 82
drag, startPoint x: 273, startPoint y: 467, endPoint x: 264, endPoint y: 461, distance: 10.8
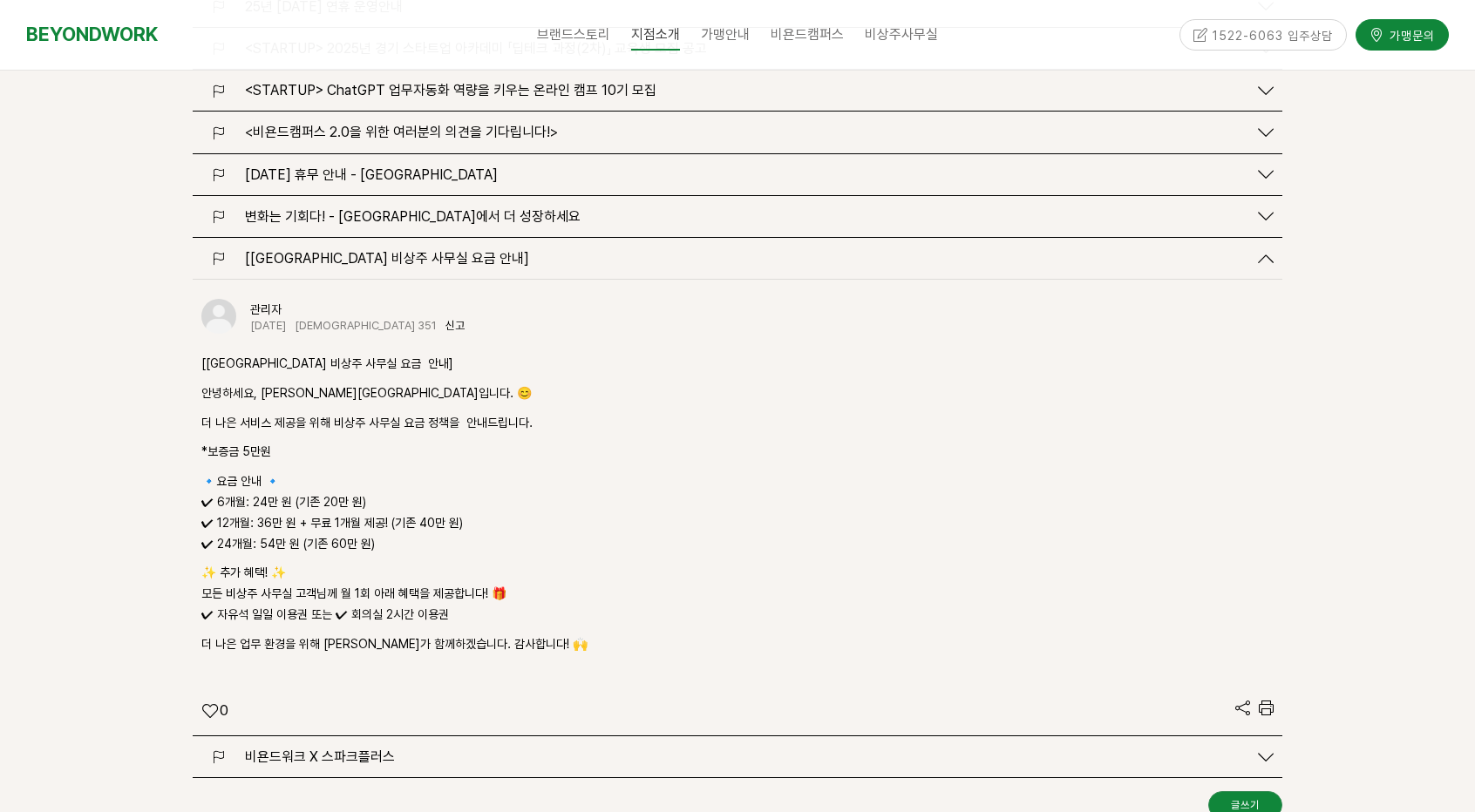
click at [273, 472] on p "🔹요금 안내 🔹 ✔ 6개월: 24만 원 (기존 20만 원) ✔ 12개월: 36만 원 + 무료 1개월 제공! (기존 40만 원) ✔ 24개월: …" at bounding box center [738, 513] width 1072 height 82
drag, startPoint x: 258, startPoint y: 455, endPoint x: 288, endPoint y: 447, distance: 31.0
click at [288, 472] on p "🔹요금 안내 🔹 ✔ 6개월: 24만 원 (기존 20만 원) ✔ 12개월: 36만 원 + 무료 1개월 제공! (기존 40만 원) ✔ 24개월: …" at bounding box center [738, 513] width 1072 height 82
drag, startPoint x: 254, startPoint y: 471, endPoint x: 294, endPoint y: 465, distance: 40.4
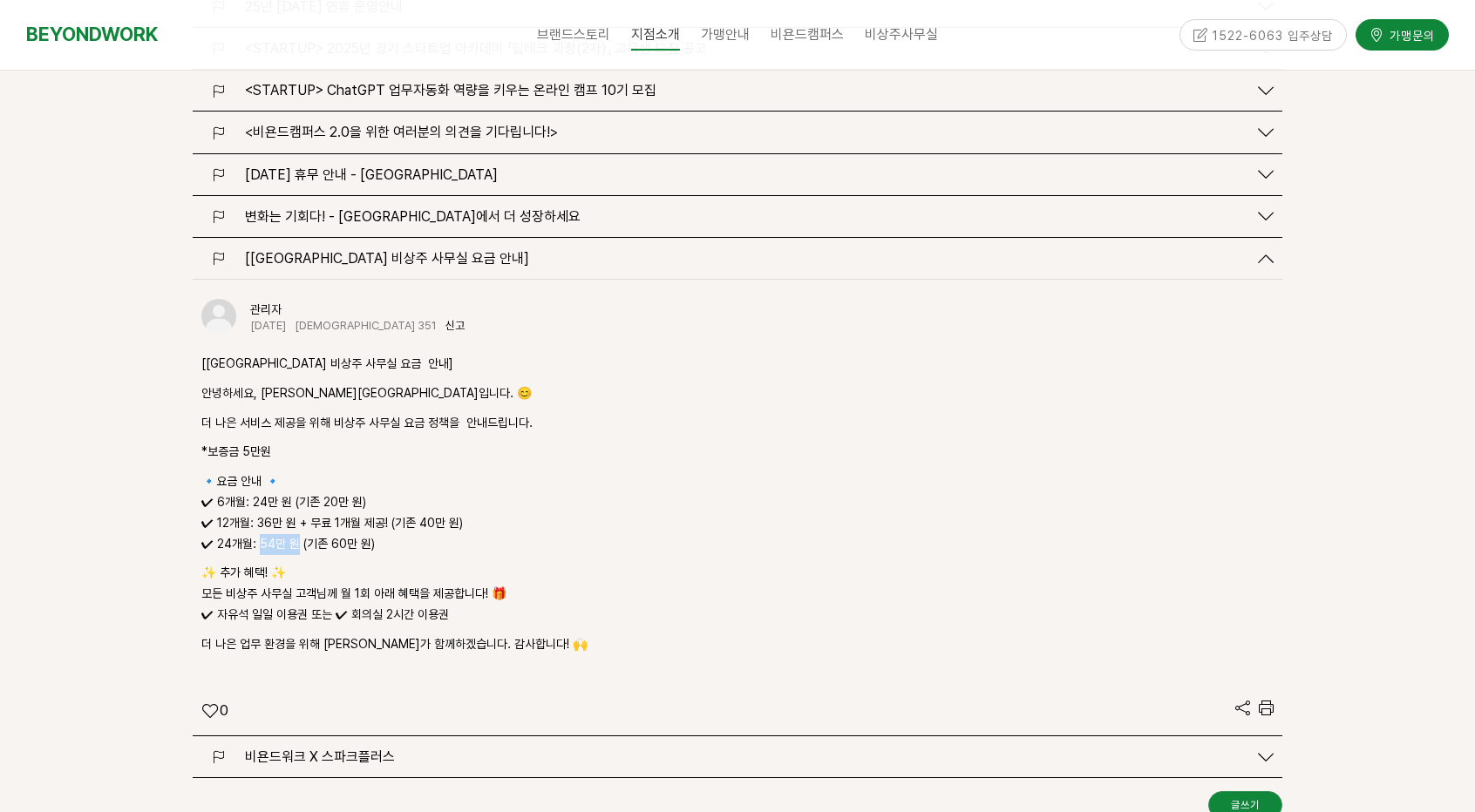
click at [294, 472] on p "🔹요금 안내 🔹 ✔ 6개월: 24만 원 (기존 20만 원) ✔ 12개월: 36만 원 + 무료 1개월 제공! (기존 40만 원) ✔ 24개월: …" at bounding box center [738, 513] width 1072 height 82
click at [284, 475] on p "🔹요금 안내 🔹 ✔ 6개월: 24만 원 (기존 20만 원) ✔ 12개월: 36만 원 + 무료 1개월 제공! (기존 40만 원) ✔ 24개월: …" at bounding box center [738, 513] width 1072 height 82
drag, startPoint x: 256, startPoint y: 451, endPoint x: 292, endPoint y: 446, distance: 36.3
click at [292, 472] on p "🔹요금 안내 🔹 ✔ 6개월: 24만 원 (기존 20만 원) ✔ 12개월: 36만 원 + 무료 1개월 제공! (기존 40만 원) ✔ 24개월: …" at bounding box center [738, 513] width 1072 height 82
click at [281, 472] on p "🔹요금 안내 🔹 ✔ 6개월: 24만 원 (기존 20만 원) ✔ 12개월: 36만 원 + 무료 1개월 제공! (기존 40만 원) ✔ 24개월: …" at bounding box center [738, 513] width 1072 height 82
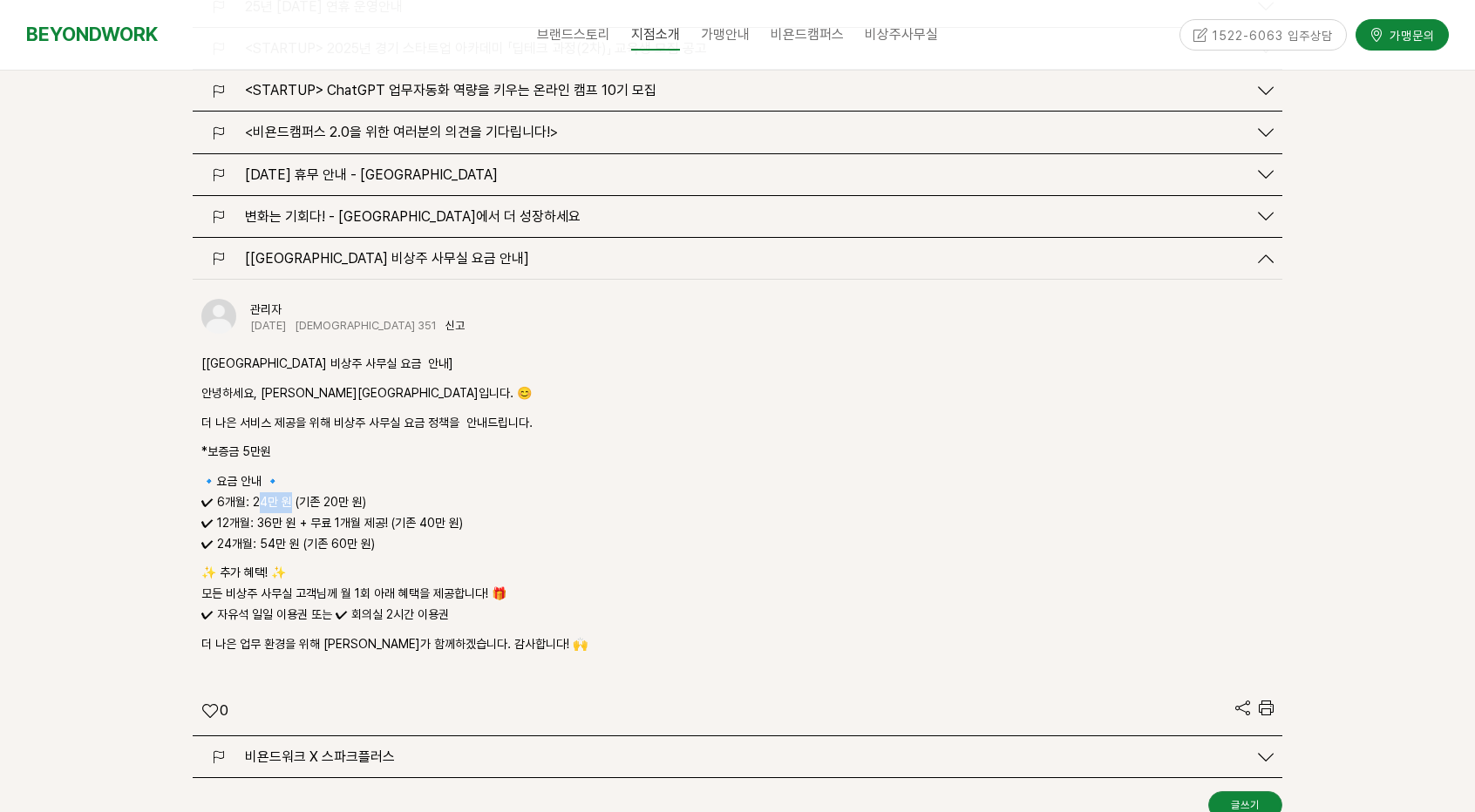
drag, startPoint x: 259, startPoint y: 427, endPoint x: 284, endPoint y: 433, distance: 25.7
click at [284, 472] on p "🔹요금 안내 🔹 ✔ 6개월: 24만 원 (기존 20만 원) ✔ 12개월: 36만 원 + 무료 1개월 제공! (기존 40만 원) ✔ 24개월: …" at bounding box center [738, 513] width 1072 height 82
click at [275, 472] on p "🔹요금 안내 🔹 ✔ 6개월: 24만 원 (기존 20만 원) ✔ 12개월: 36만 원 + 무료 1개월 제공! (기존 40만 원) ✔ 24개월: …" at bounding box center [738, 513] width 1072 height 82
click at [288, 472] on p "🔹요금 안내 🔹 ✔ 6개월: 24만 원 (기존 20만 원) ✔ 12개월: 36만 원 + 무료 1개월 제공! (기존 40만 원) ✔ 24개월: …" at bounding box center [738, 513] width 1072 height 82
click at [281, 472] on p "🔹요금 안내 🔹 ✔ 6개월: 24만 원 (기존 20만 원) ✔ 12개월: 36만 원 + 무료 1개월 제공! (기존 40만 원) ✔ 24개월: …" at bounding box center [738, 513] width 1072 height 82
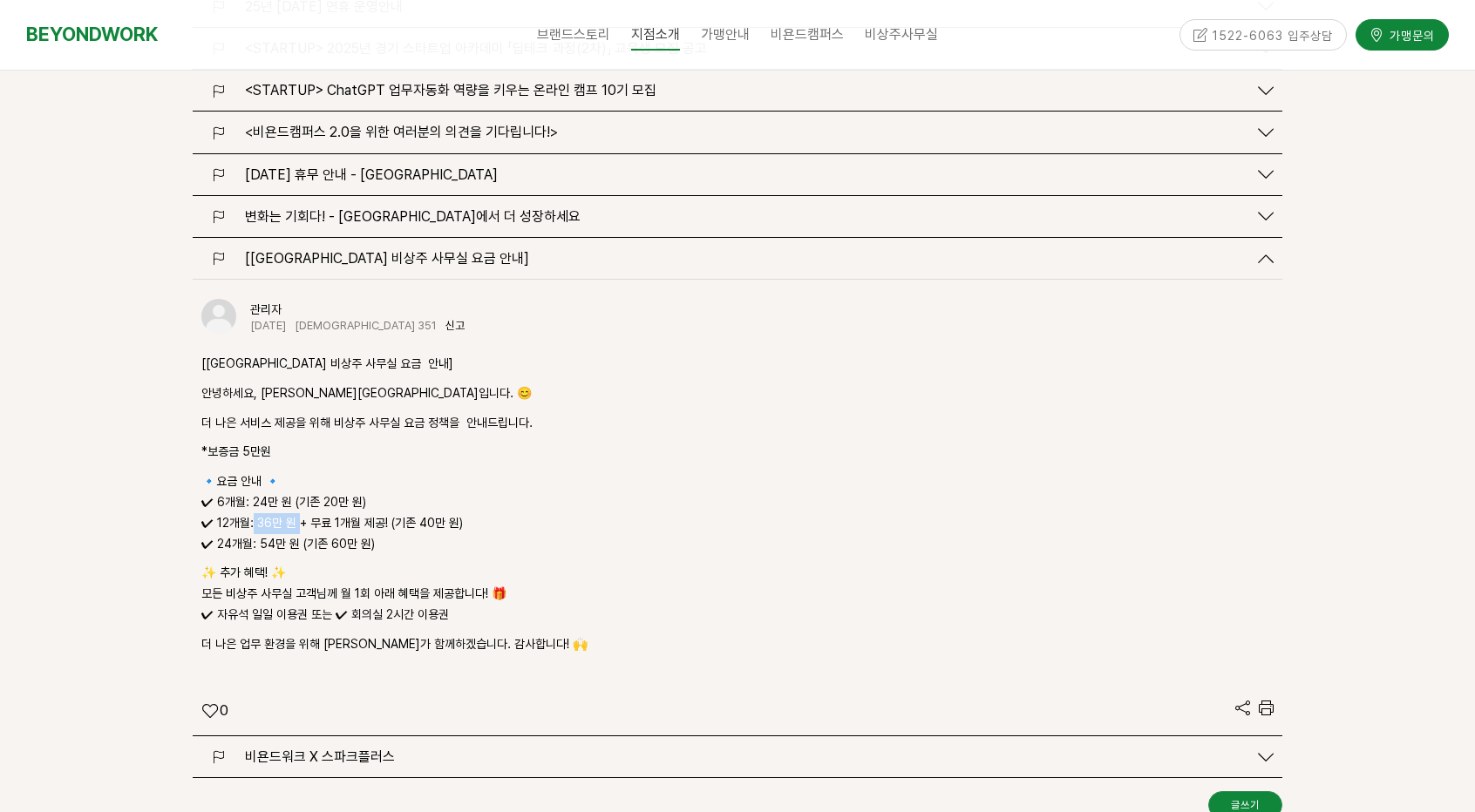
drag, startPoint x: 251, startPoint y: 446, endPoint x: 299, endPoint y: 449, distance: 48.1
click at [299, 472] on p "🔹요금 안내 🔹 ✔ 6개월: 24만 원 (기존 20만 원) ✔ 12개월: 36만 원 + 무료 1개월 제공! (기존 40만 원) ✔ 24개월: …" at bounding box center [738, 513] width 1072 height 82
click at [281, 477] on p "🔹요금 안내 🔹 ✔ 6개월: 24만 원 (기존 20만 원) ✔ 12개월: 36만 원 + 무료 1개월 제공! (기존 40만 원) ✔ 24개월: …" at bounding box center [738, 513] width 1072 height 82
drag, startPoint x: 262, startPoint y: 474, endPoint x: 303, endPoint y: 475, distance: 41.0
click at [303, 475] on p "🔹요금 안내 🔹 ✔ 6개월: 24만 원 (기존 20만 원) ✔ 12개월: 36만 원 + 무료 1개월 제공! (기존 40만 원) ✔ 24개월: …" at bounding box center [738, 513] width 1072 height 82
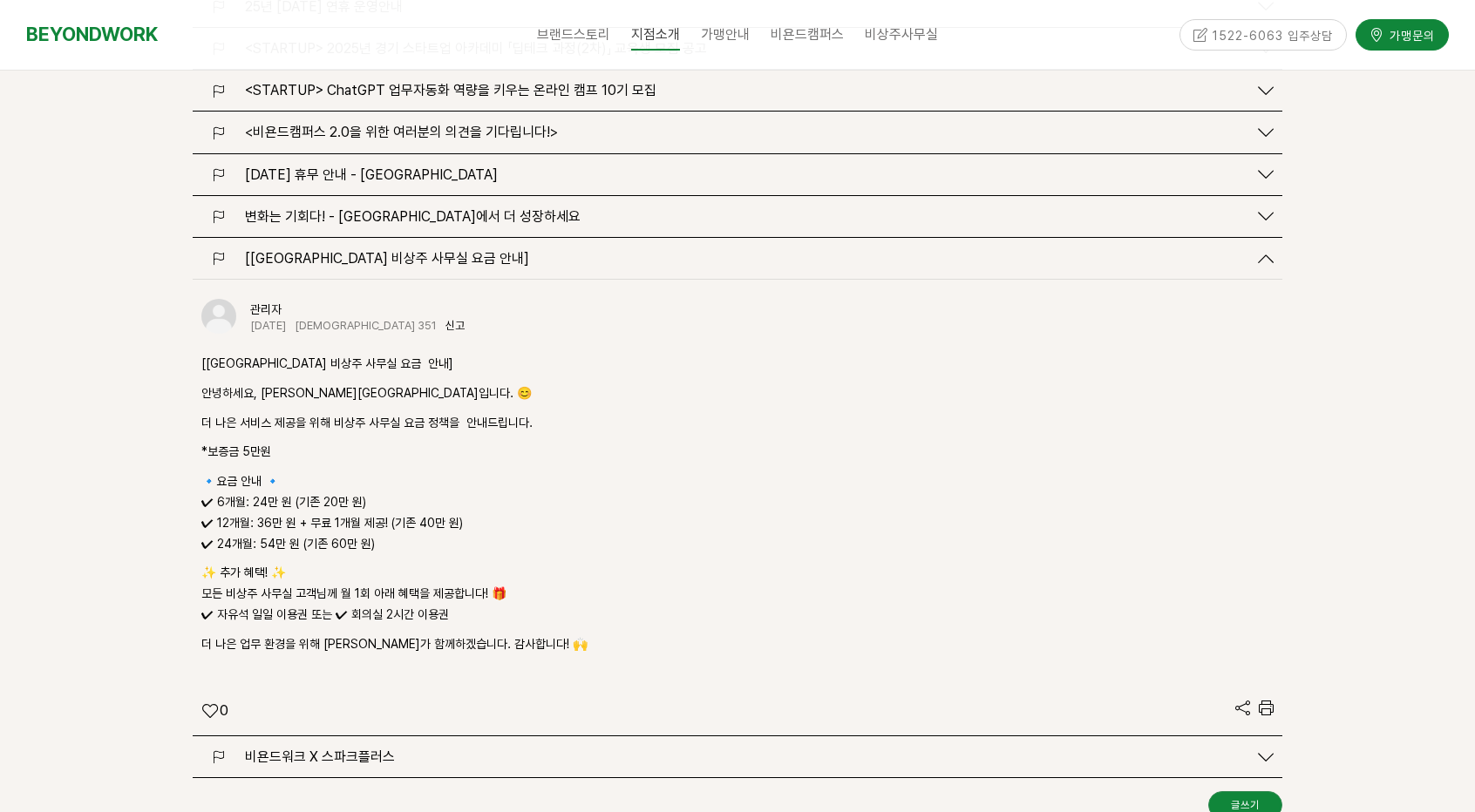
click at [286, 489] on div "[비욘드워크 평촌점 비상주 사무실 요금 안내] 안녕하세요, 비욘드워크 평촌점입니다. 😊 더 나은 서비스 제공을 위해 비상주 사무실 요금 정책을…" at bounding box center [738, 504] width 1072 height 302
click at [302, 472] on p "🔹요금 안내 🔹 ✔ 6개월: 24만 원 (기존 20만 원) ✔ 12개월: 36만 원 + 무료 1개월 제공! (기존 40만 원) ✔ 24개월: …" at bounding box center [738, 513] width 1072 height 82
click at [269, 472] on p "🔹요금 안내 🔹 ✔ 6개월: 24만 원 (기존 20만 원) ✔ 12개월: 36만 원 + 무료 1개월 제공! (기존 40만 원) ✔ 24개월: …" at bounding box center [738, 513] width 1072 height 82
click at [331, 485] on div "[비욘드워크 평촌점 비상주 사무실 요금 안내] 안녕하세요, 비욘드워크 평촌점입니다. 😊 더 나은 서비스 제공을 위해 비상주 사무실 요금 정책을…" at bounding box center [738, 504] width 1072 height 302
click at [351, 480] on p "🔹요금 안내 🔹 ✔ 6개월: 24만 원 (기존 20만 원) ✔ 12개월: 36만 원 + 무료 1개월 제공! (기존 40만 원) ✔ 24개월: …" at bounding box center [738, 513] width 1072 height 82
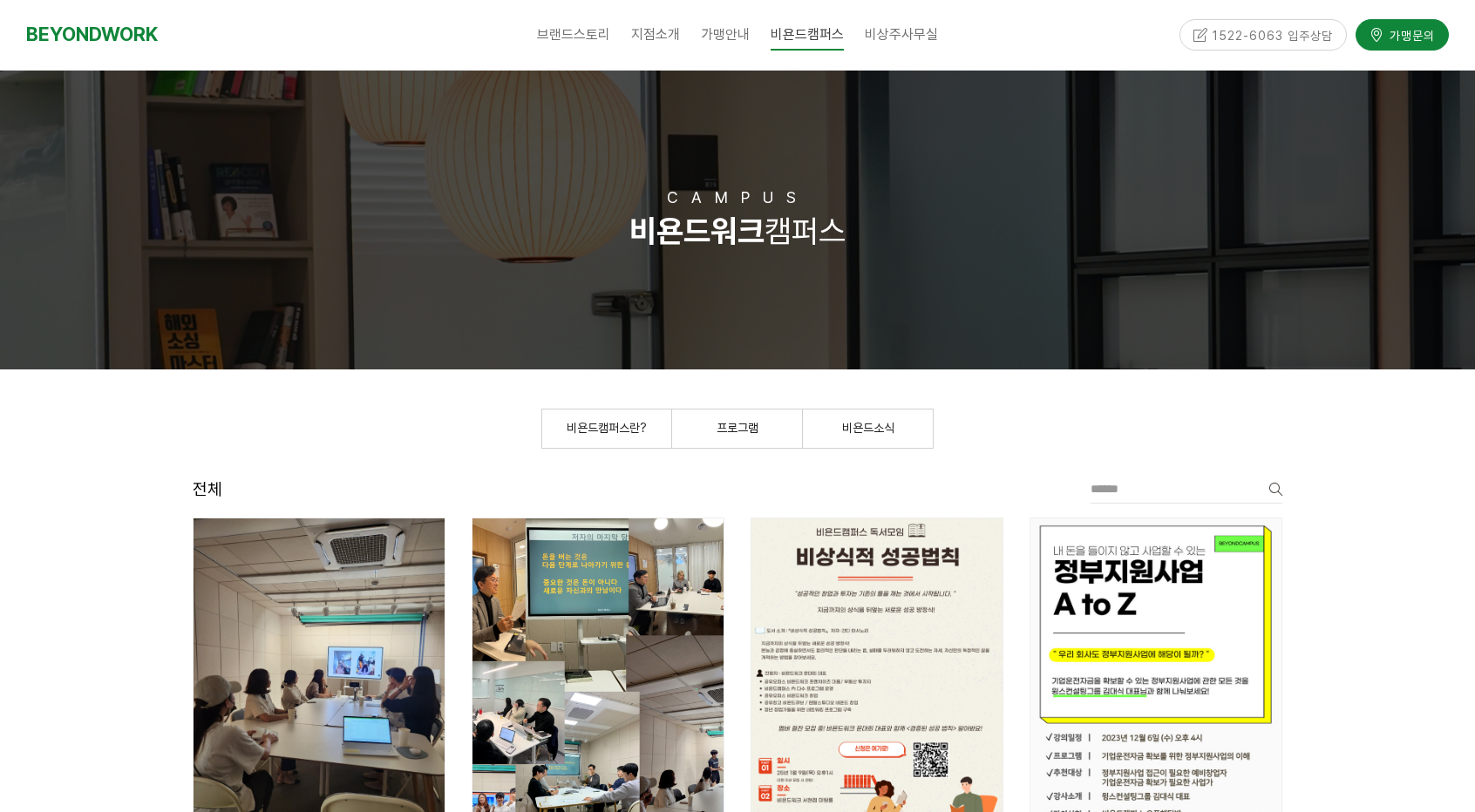
drag, startPoint x: 1213, startPoint y: 33, endPoint x: 1249, endPoint y: 47, distance: 38.6
click at [1245, 35] on div "1522-6063 입주상담" at bounding box center [1263, 35] width 168 height 31
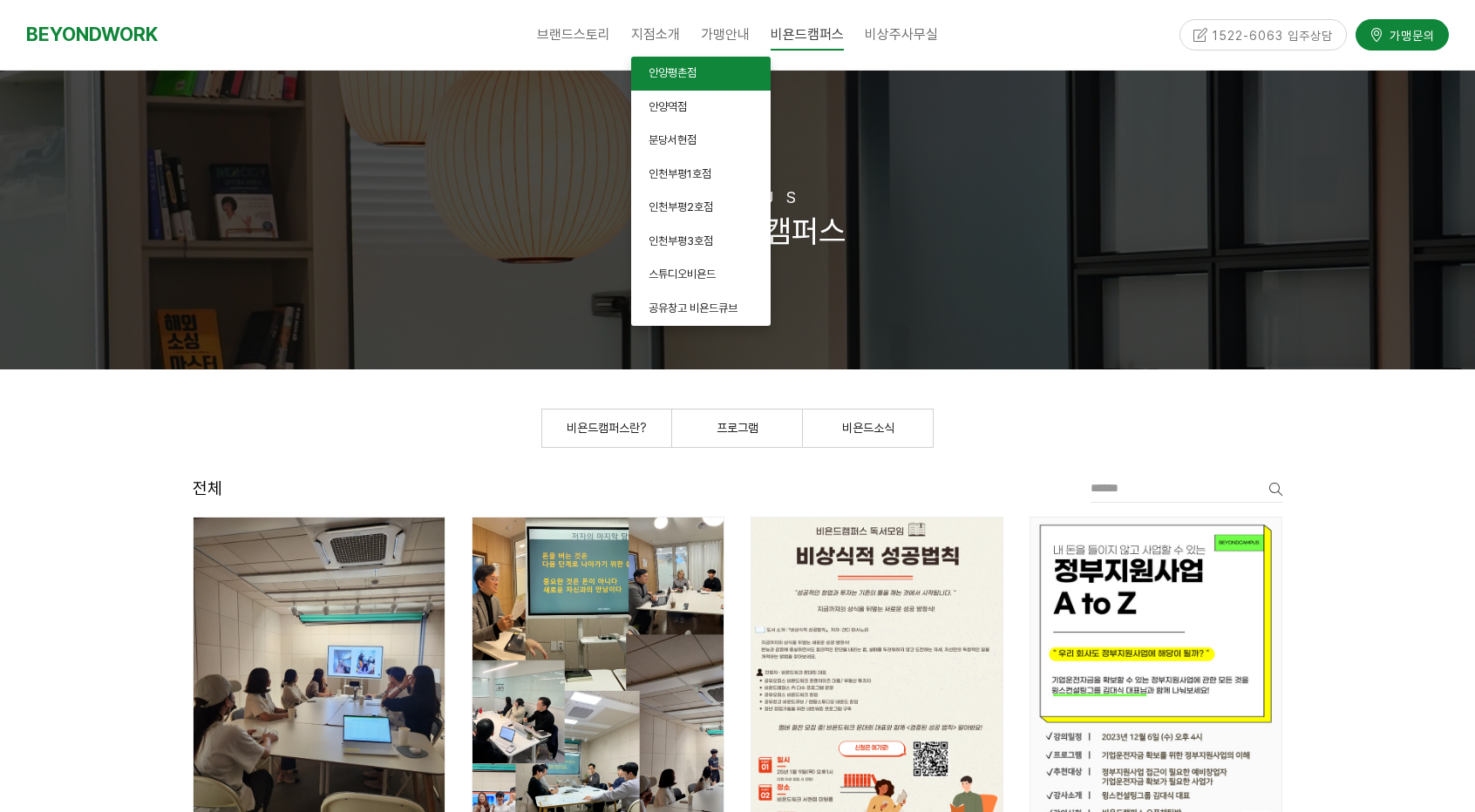
click at [682, 78] on span "안양평촌점" at bounding box center [672, 73] width 48 height 13
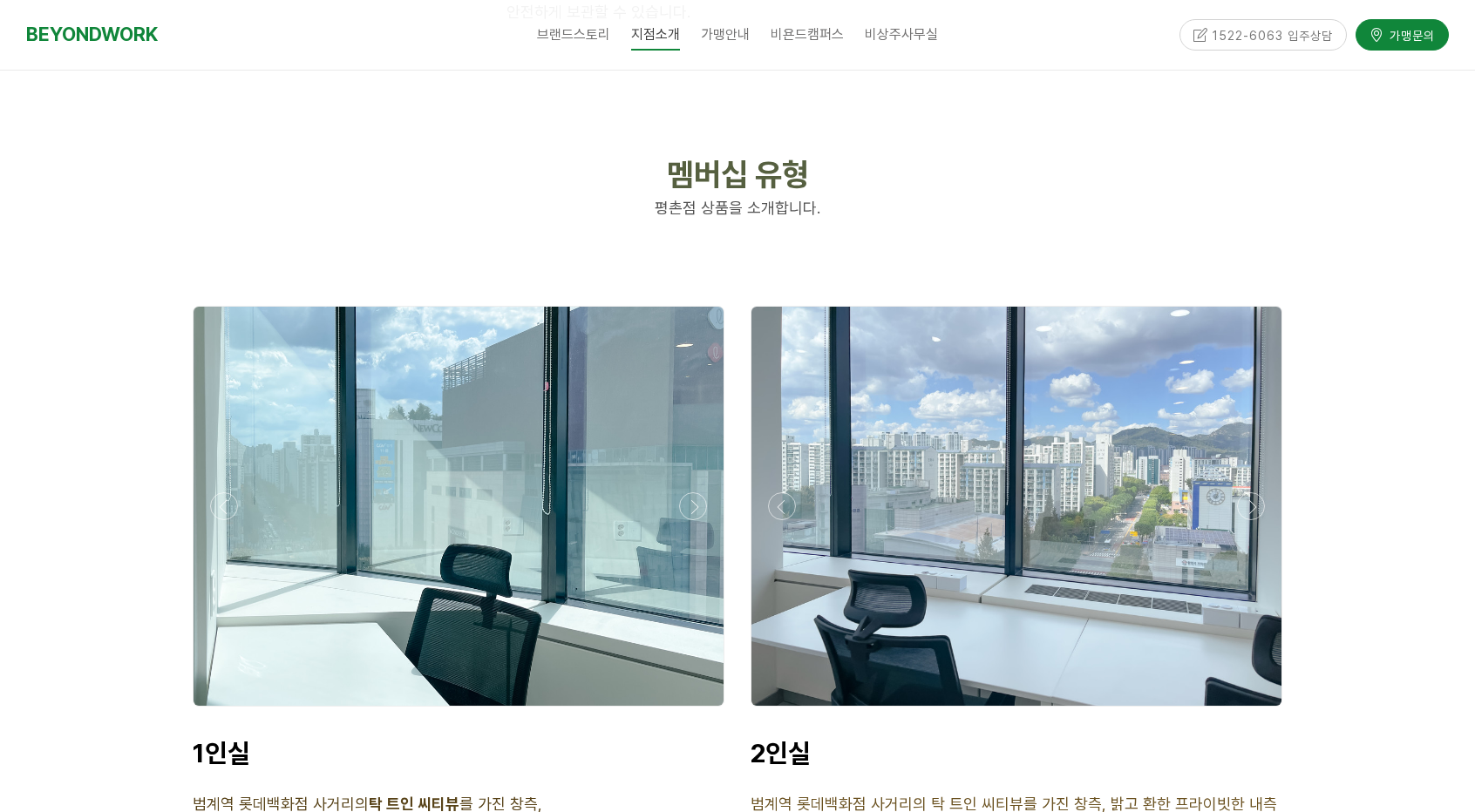
scroll to position [4009, 0]
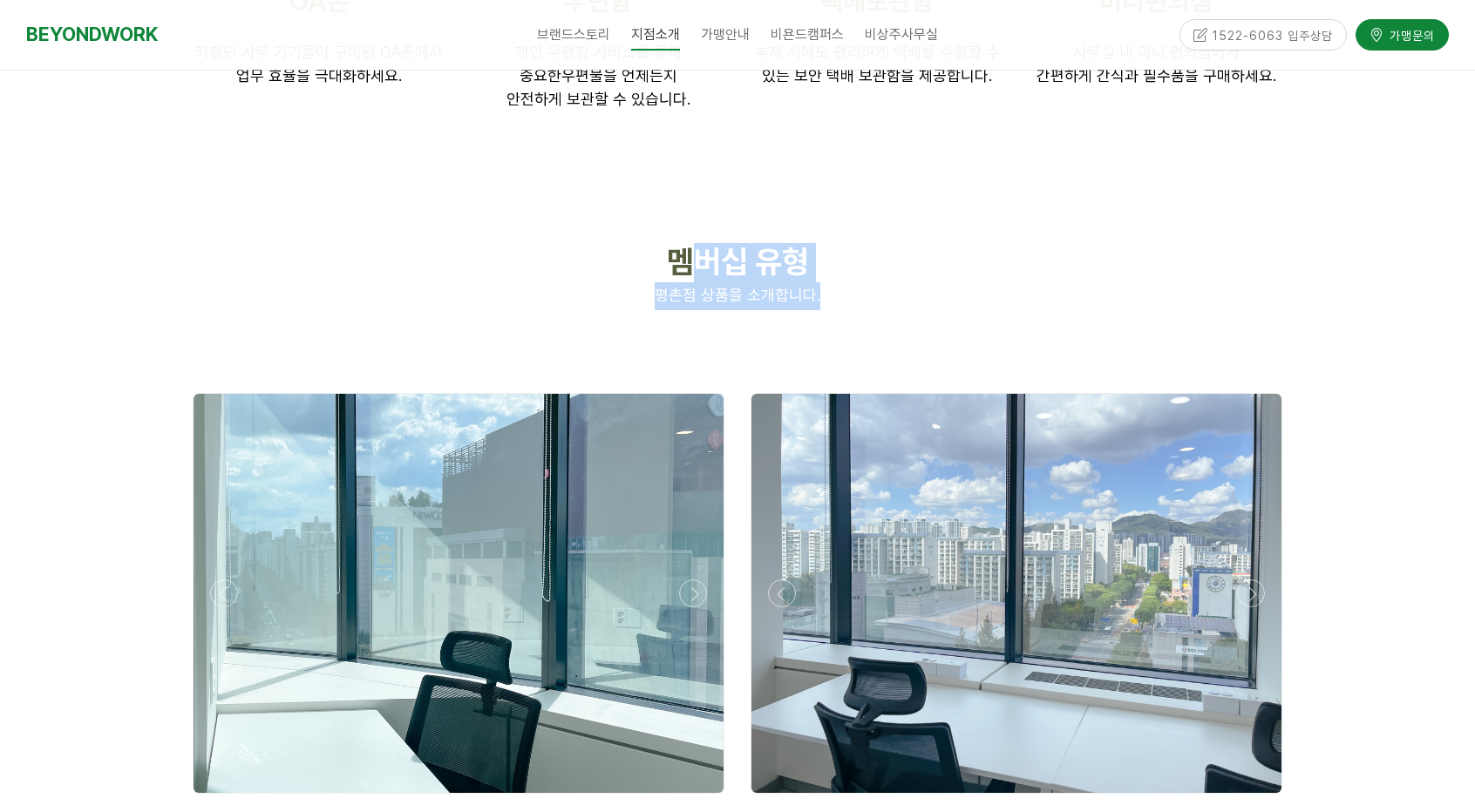
drag, startPoint x: 763, startPoint y: 244, endPoint x: 801, endPoint y: 246, distance: 38.1
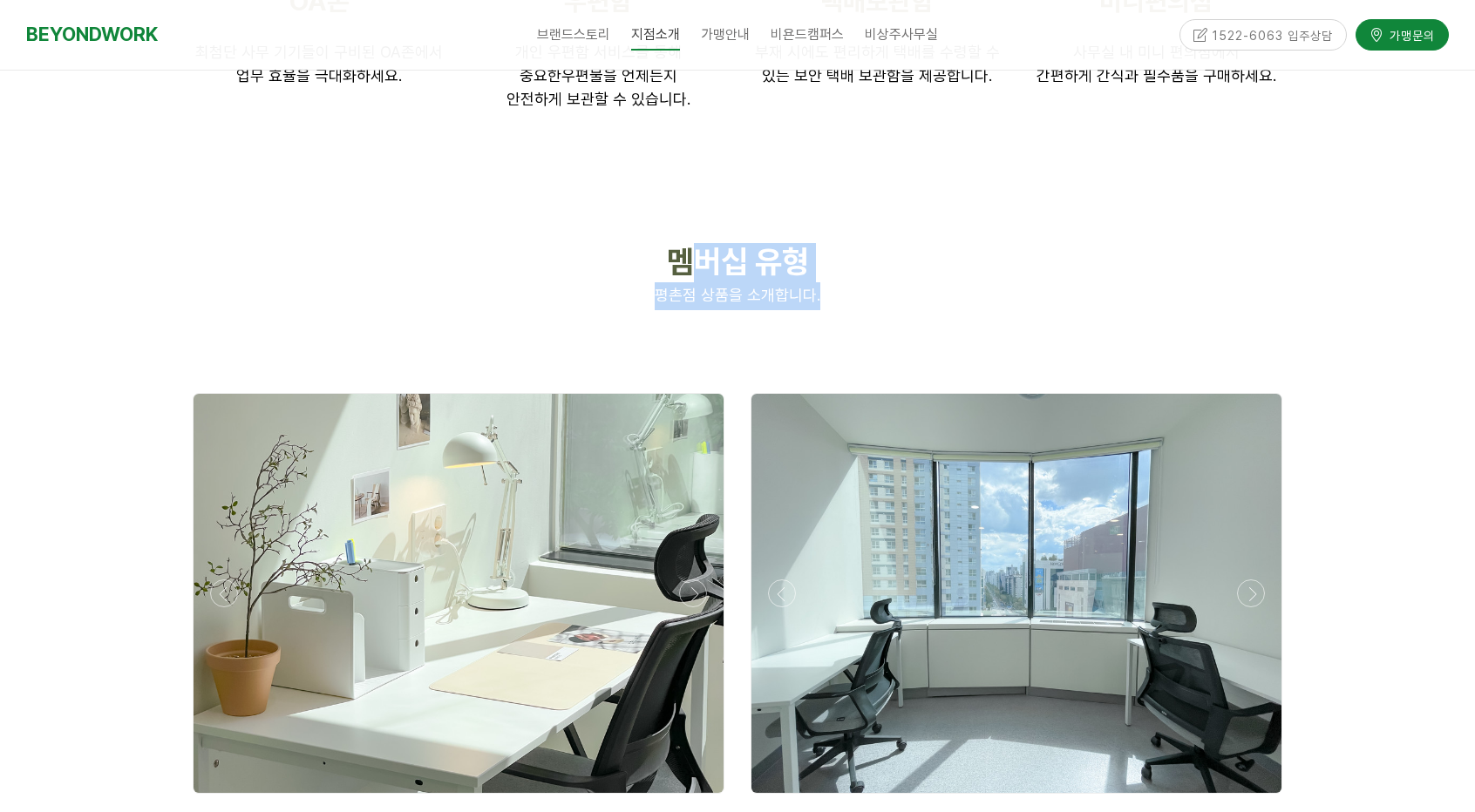
click at [799, 244] on div "멤버십 유형 평촌점 상품을 소개합니다." at bounding box center [738, 276] width 1116 height 93
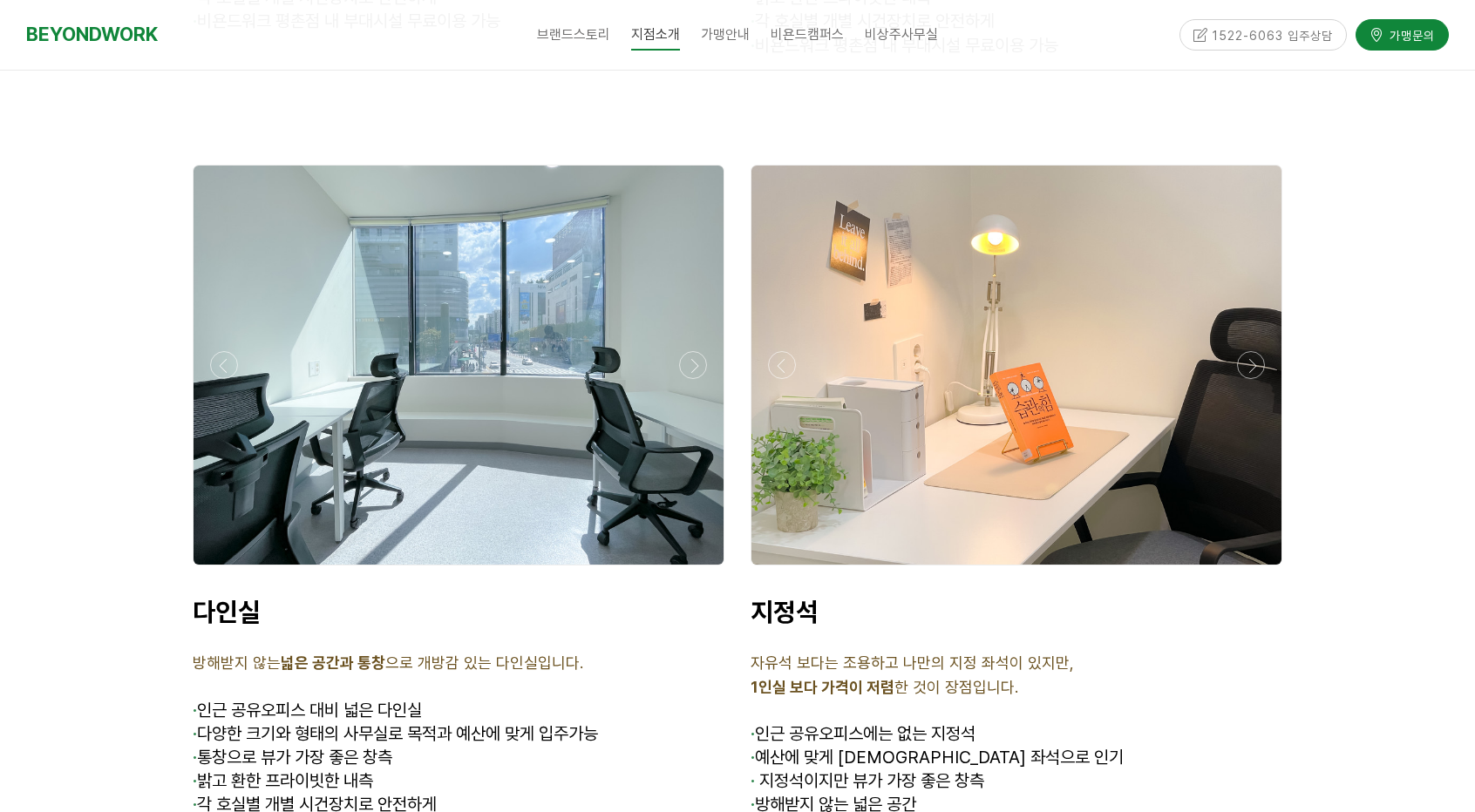
scroll to position [5055, 0]
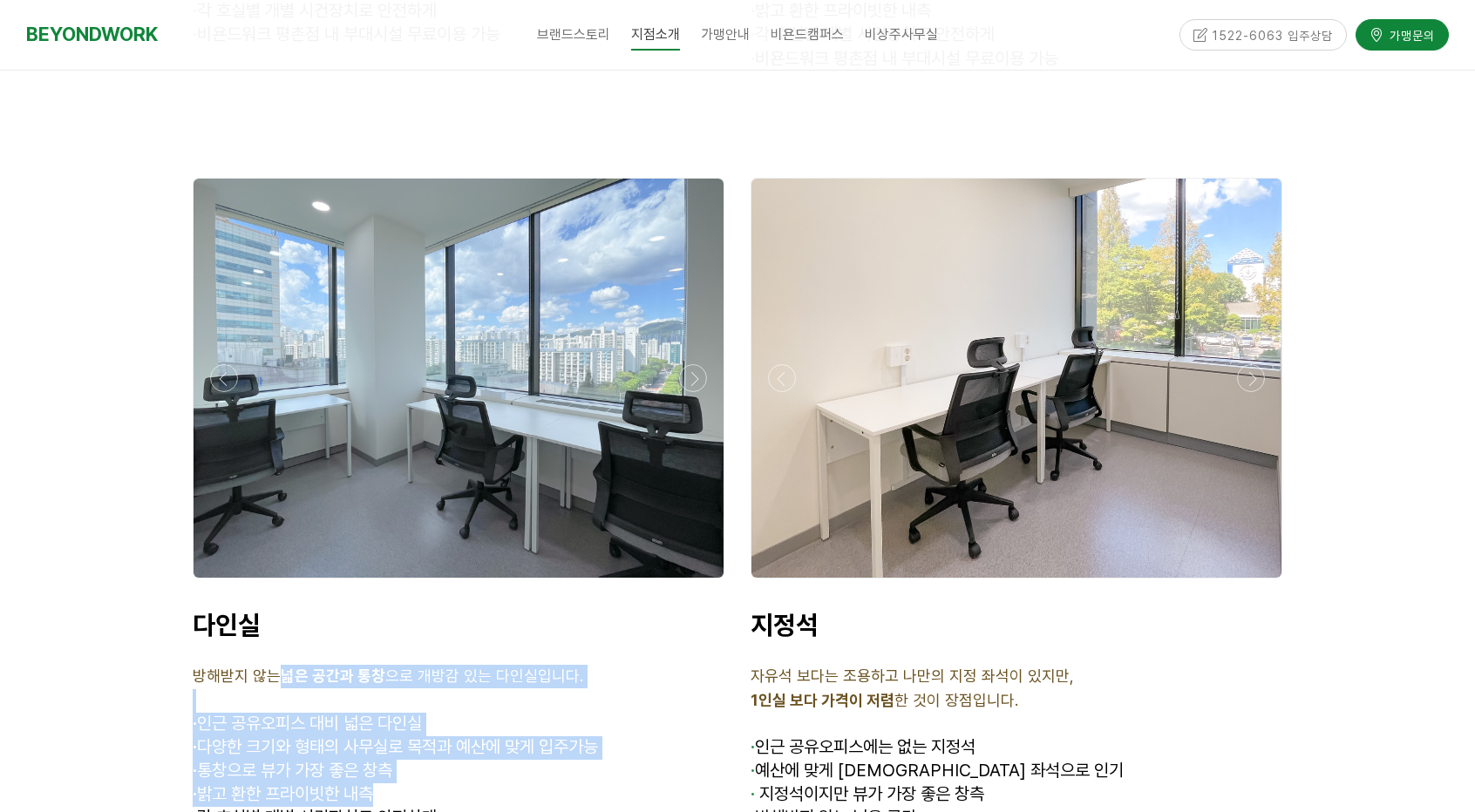
drag, startPoint x: 279, startPoint y: 583, endPoint x: 424, endPoint y: 674, distance: 171.2
click at [433, 696] on div "다인실 방해받지 않는 넓은 공간과 통창 으로 개방감 있는 다인실입니다. · 인근 공유오피스 대비 넓은 다인실 · 다양한 크기와 형태의 사무실로…" at bounding box center [458, 743] width 532 height 269
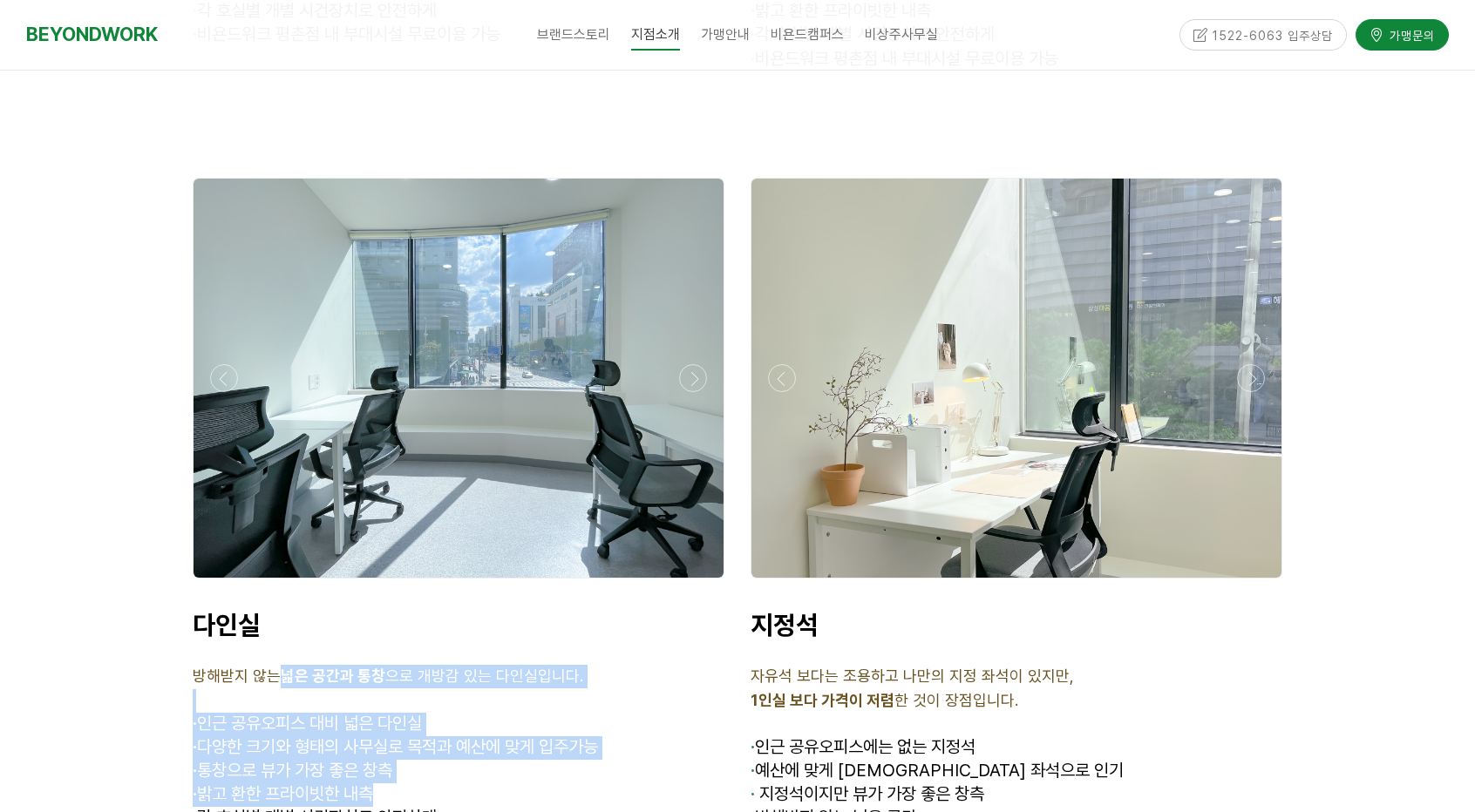
drag, startPoint x: 495, startPoint y: 651, endPoint x: 504, endPoint y: 649, distance: 9.2
click at [495, 736] on span "· 다양한 크기와 형태의 사무실로 목적과 예산에 맞게 입주가능" at bounding box center [395, 747] width 406 height 21
click at [591, 736] on span "· 다양한 크기와 형태의 사무실로 목적과 예산에 맞게 입주가능" at bounding box center [395, 747] width 406 height 21
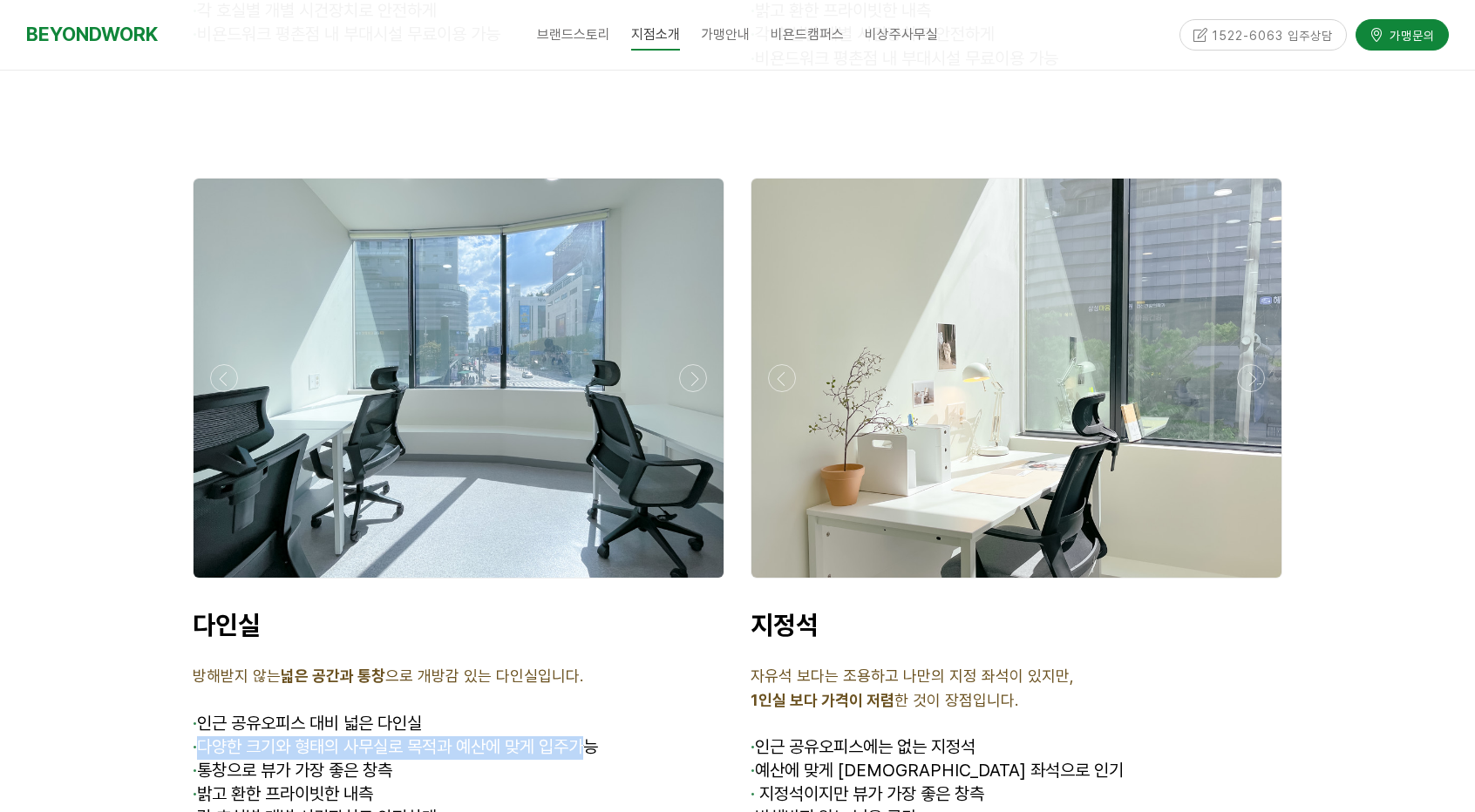
drag, startPoint x: 478, startPoint y: 653, endPoint x: 238, endPoint y: 674, distance: 240.9
click at [202, 736] on span "· 다양한 크기와 형태의 사무실로 목적과 예산에 맞게 입주가능" at bounding box center [395, 747] width 406 height 21
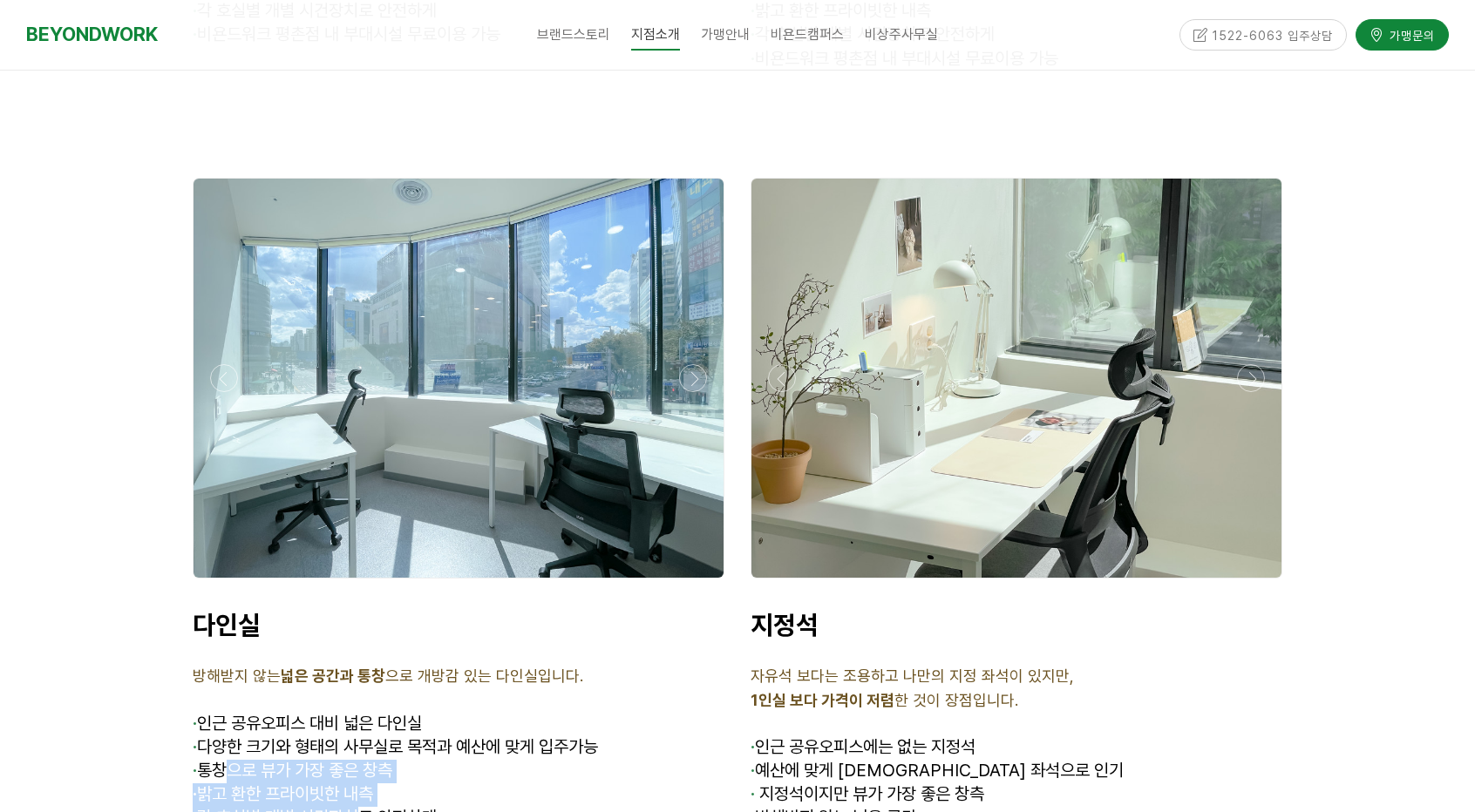
drag, startPoint x: 225, startPoint y: 674, endPoint x: 369, endPoint y: 714, distance: 149.5
click at [369, 714] on div "다인실 방해받지 않는 넓은 공간과 통창 으로 개방감 있는 다인실입니다. · 인근 공유오피스 대비 넓은 다인실 · 다양한 크기와 형태의 사무실로…" at bounding box center [458, 743] width 532 height 269
click at [369, 807] on span "· 각 호실별 개별 시건장치로 안전하게" at bounding box center [315, 818] width 245 height 21
drag, startPoint x: 273, startPoint y: 705, endPoint x: 426, endPoint y: 695, distance: 153.3
click at [426, 783] on p "· 밝고 환한 프라이빗한 내측" at bounding box center [458, 795] width 532 height 24
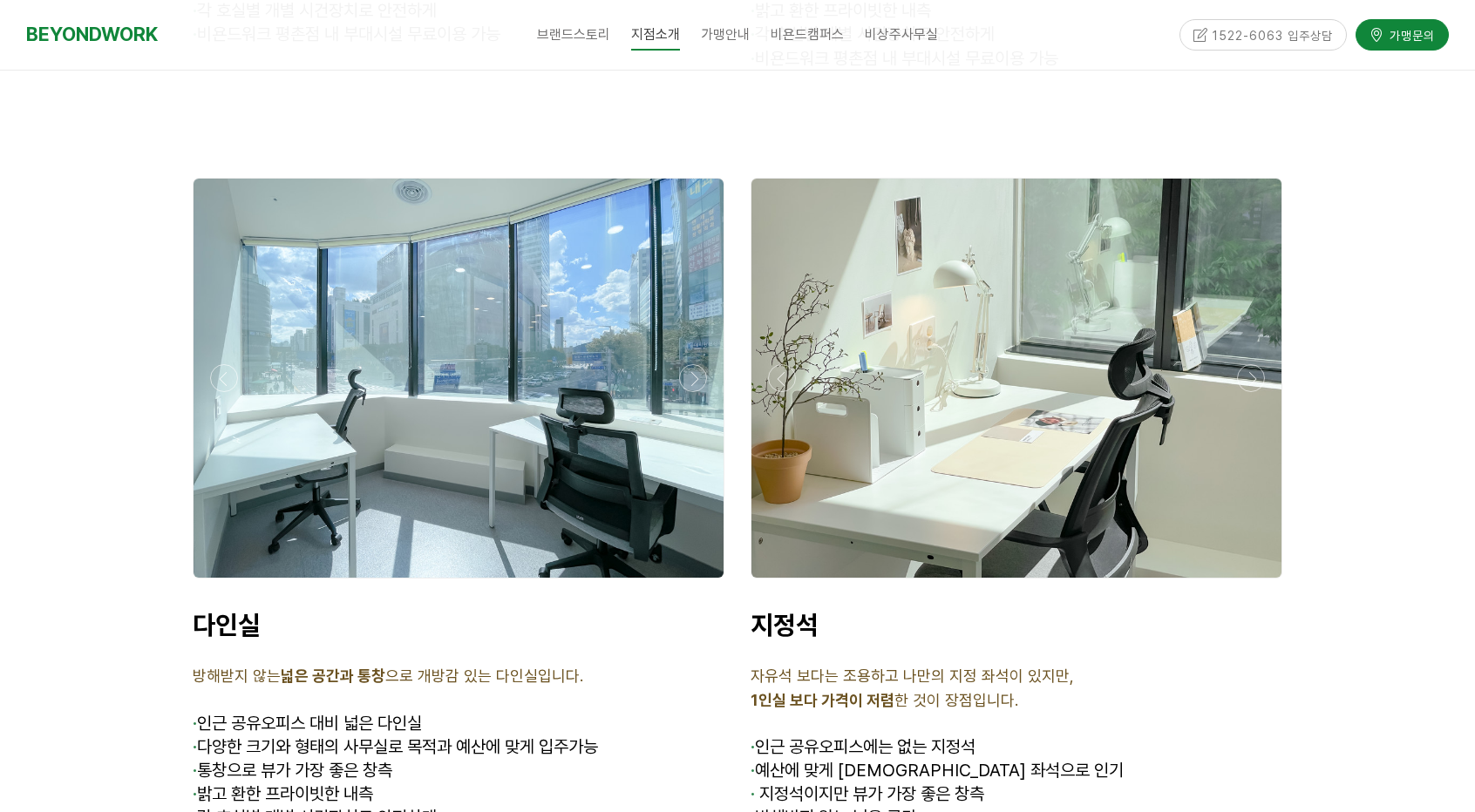
click at [307, 807] on span "· 각 호실별 개별 시건장치로 안전하게" at bounding box center [315, 818] width 245 height 21
drag, startPoint x: 227, startPoint y: 731, endPoint x: 417, endPoint y: 724, distance: 190.1
click at [417, 807] on span "· 각 호실별 개별 시건장치로 안전하게" at bounding box center [315, 818] width 245 height 21
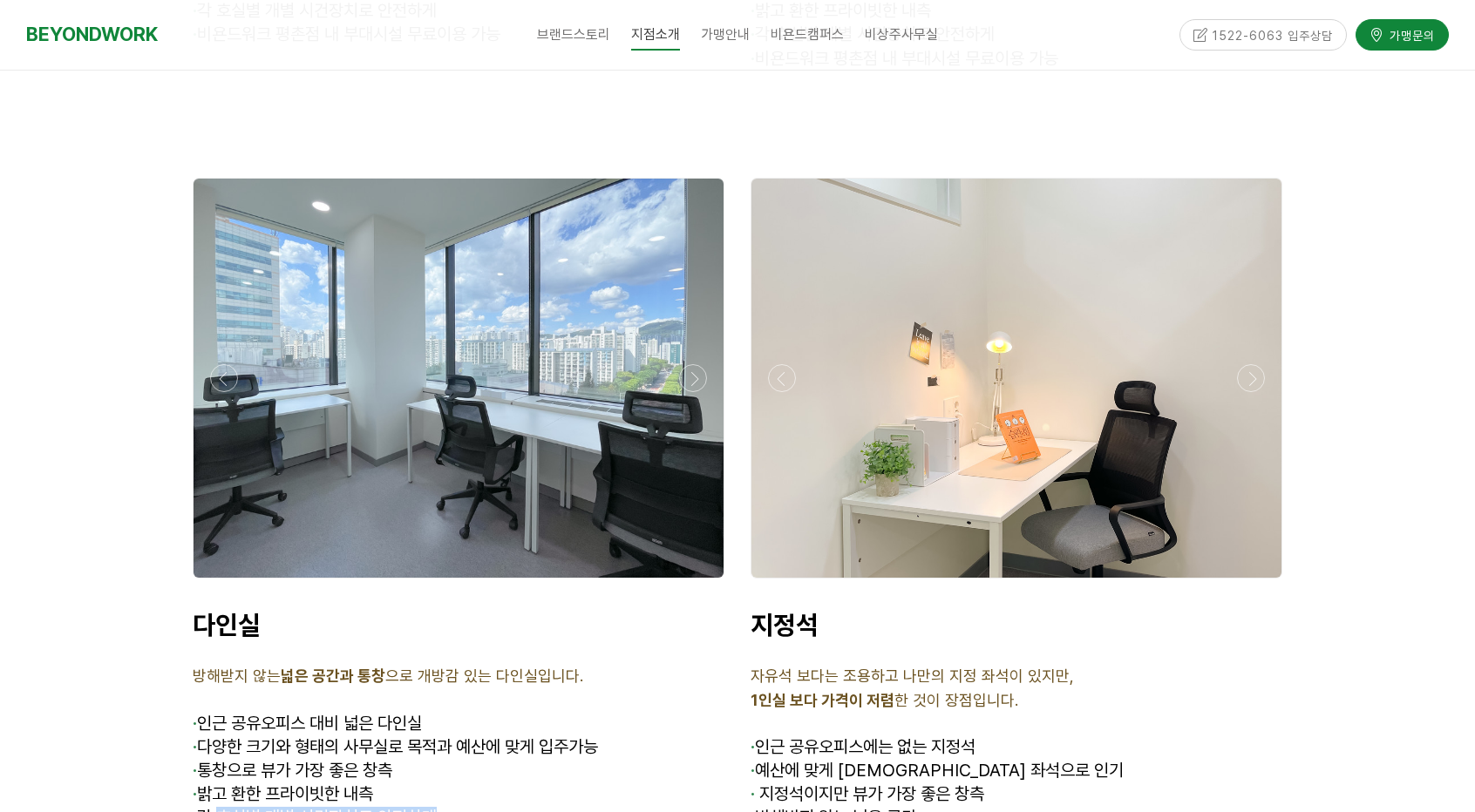
drag, startPoint x: 347, startPoint y: 726, endPoint x: 456, endPoint y: 723, distance: 109.0
click at [457, 807] on p "· 각 호실별 개별 시건장치로 안전하게" at bounding box center [458, 819] width 532 height 24
drag, startPoint x: 242, startPoint y: 754, endPoint x: 471, endPoint y: 750, distance: 229.0
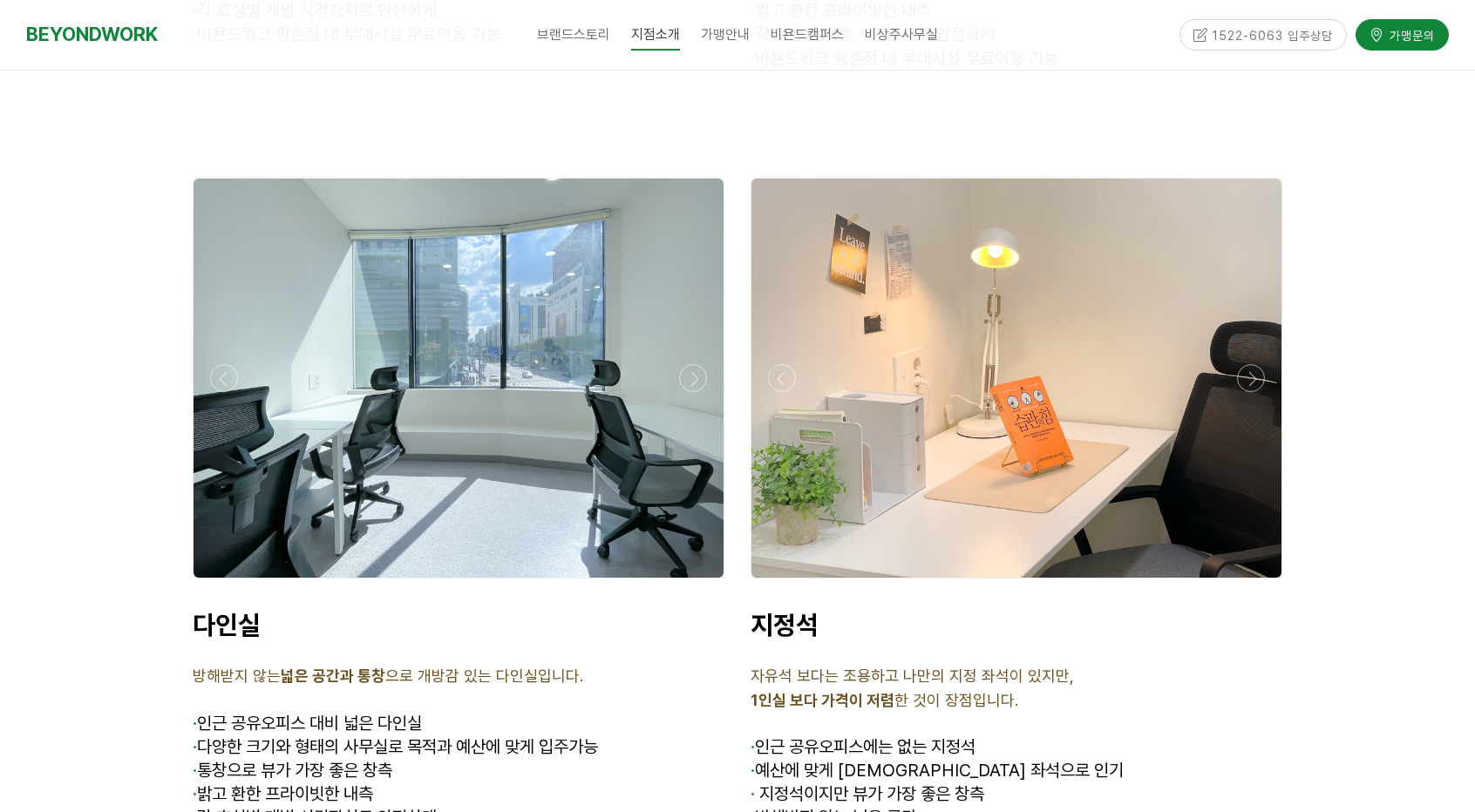
drag, startPoint x: 354, startPoint y: 751, endPoint x: 480, endPoint y: 748, distance: 126.0
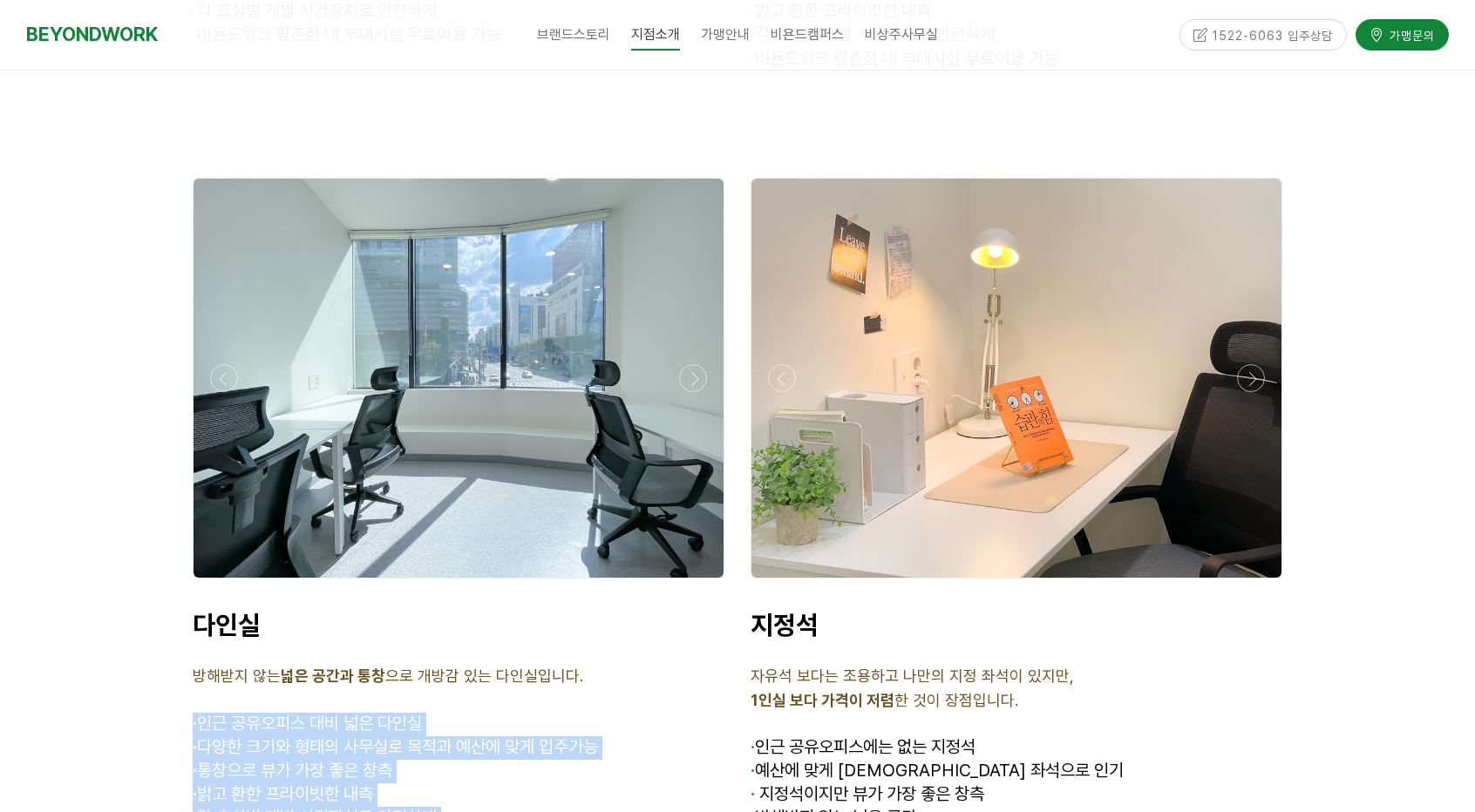
drag, startPoint x: 520, startPoint y: 756, endPoint x: 185, endPoint y: 618, distance: 362.3
click at [185, 618] on div "다인실 방해받지 않는 넓은 공간과 통창 으로 개방감 있는 다인실입니다. · 인근 공유오피스 대비 넓은 다인실 · 다양한 크기와 형태의 사무실로…" at bounding box center [458, 744] width 558 height 295
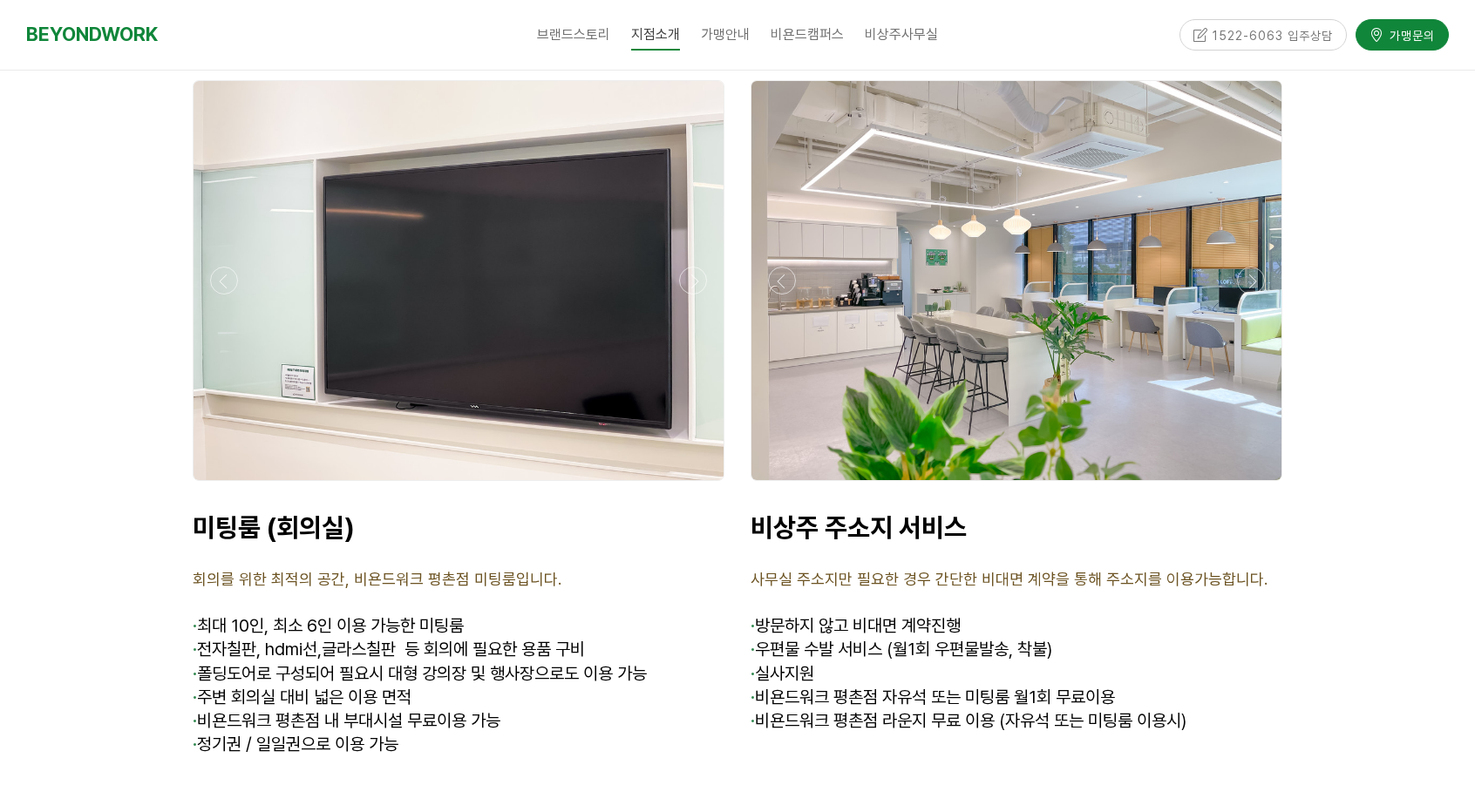
scroll to position [6711, 0]
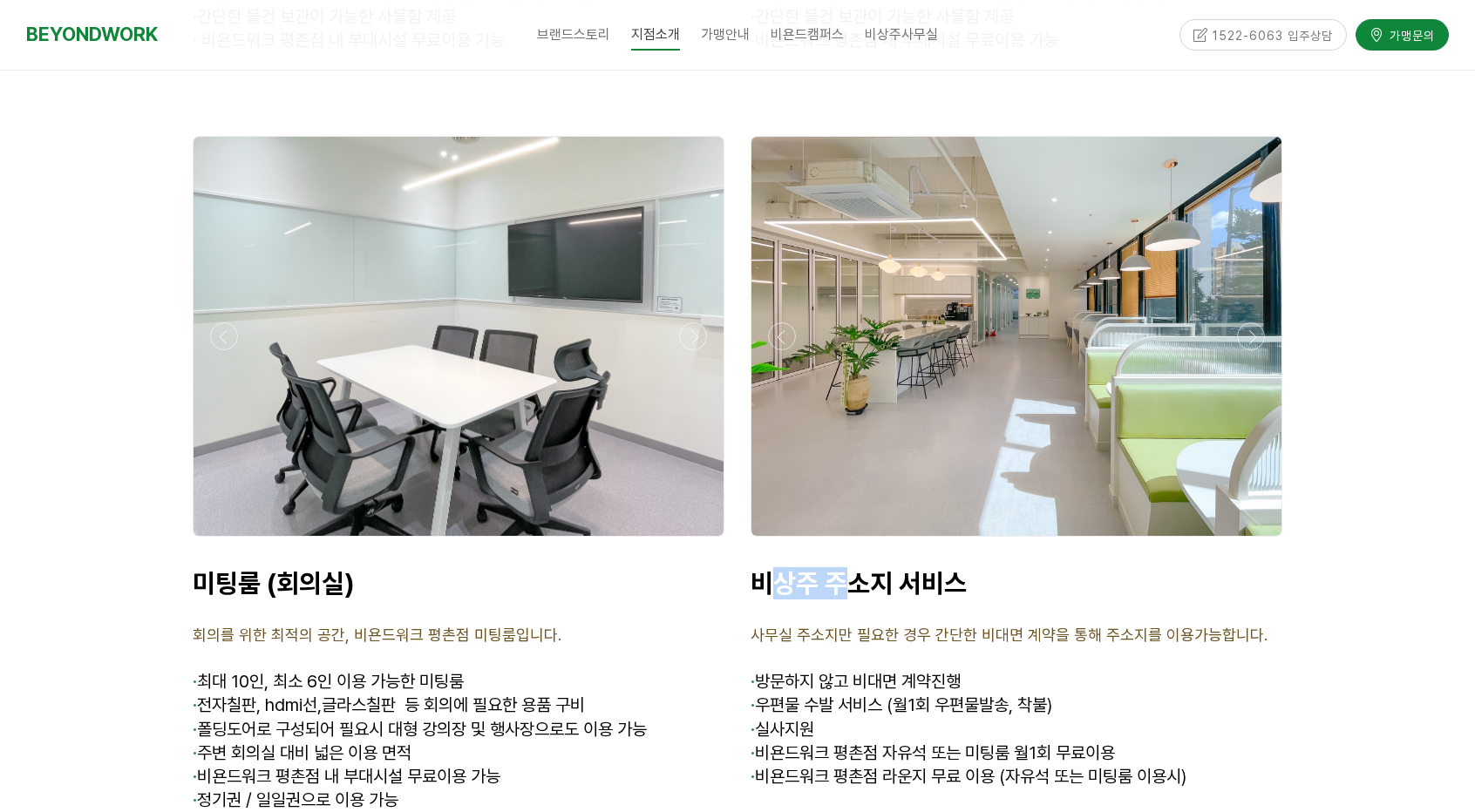
drag, startPoint x: 763, startPoint y: 489, endPoint x: 855, endPoint y: 489, distance: 92.0
click at [855, 568] on span "비상주 주소지 서비스" at bounding box center [858, 583] width 216 height 32
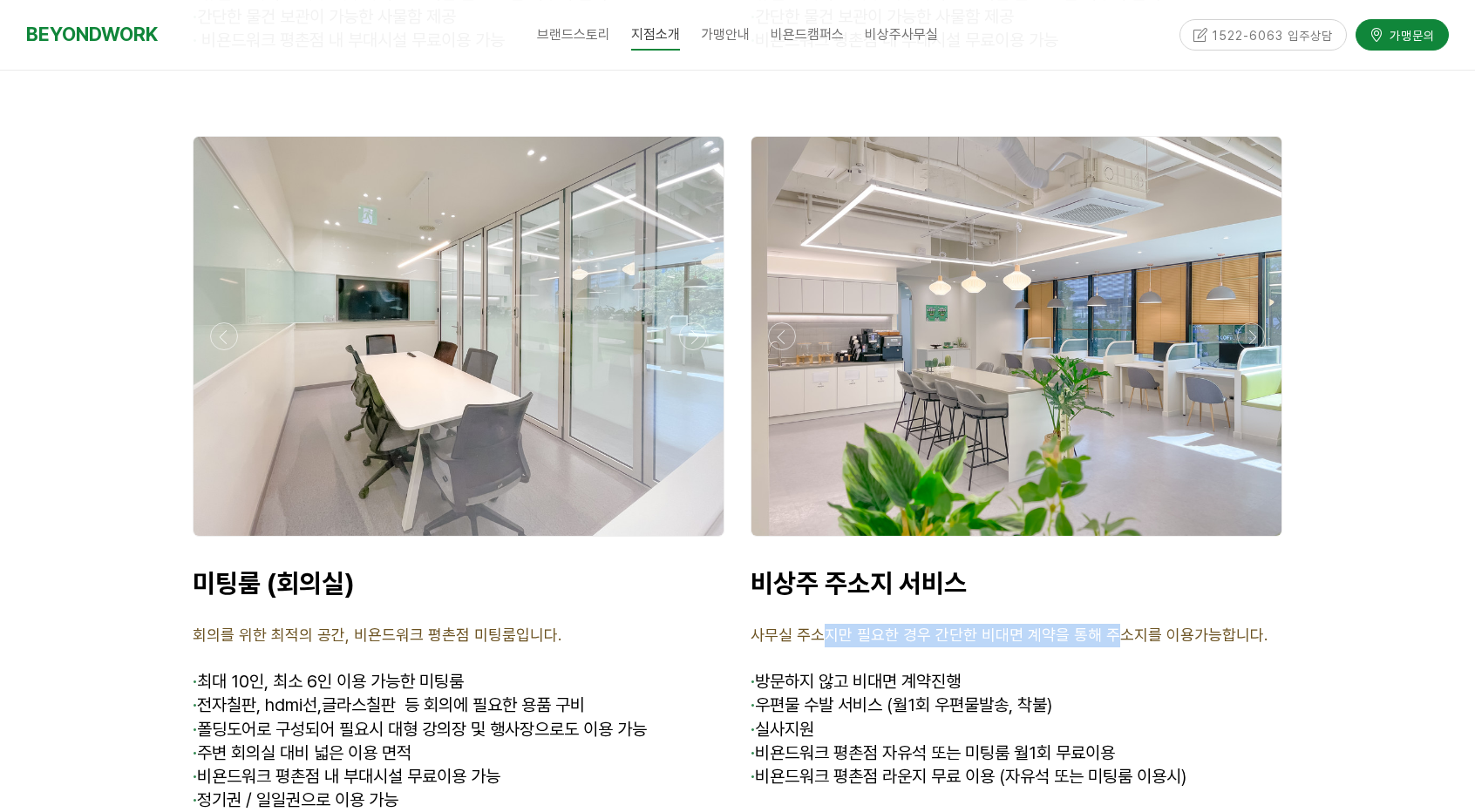
drag, startPoint x: 867, startPoint y: 550, endPoint x: 1108, endPoint y: 517, distance: 243.2
click at [1112, 626] on span "사무실 주소지만 필요한 경우 간단한 비대면 계약을 통해 주소지를 이용가능합니다." at bounding box center [1009, 635] width 517 height 18
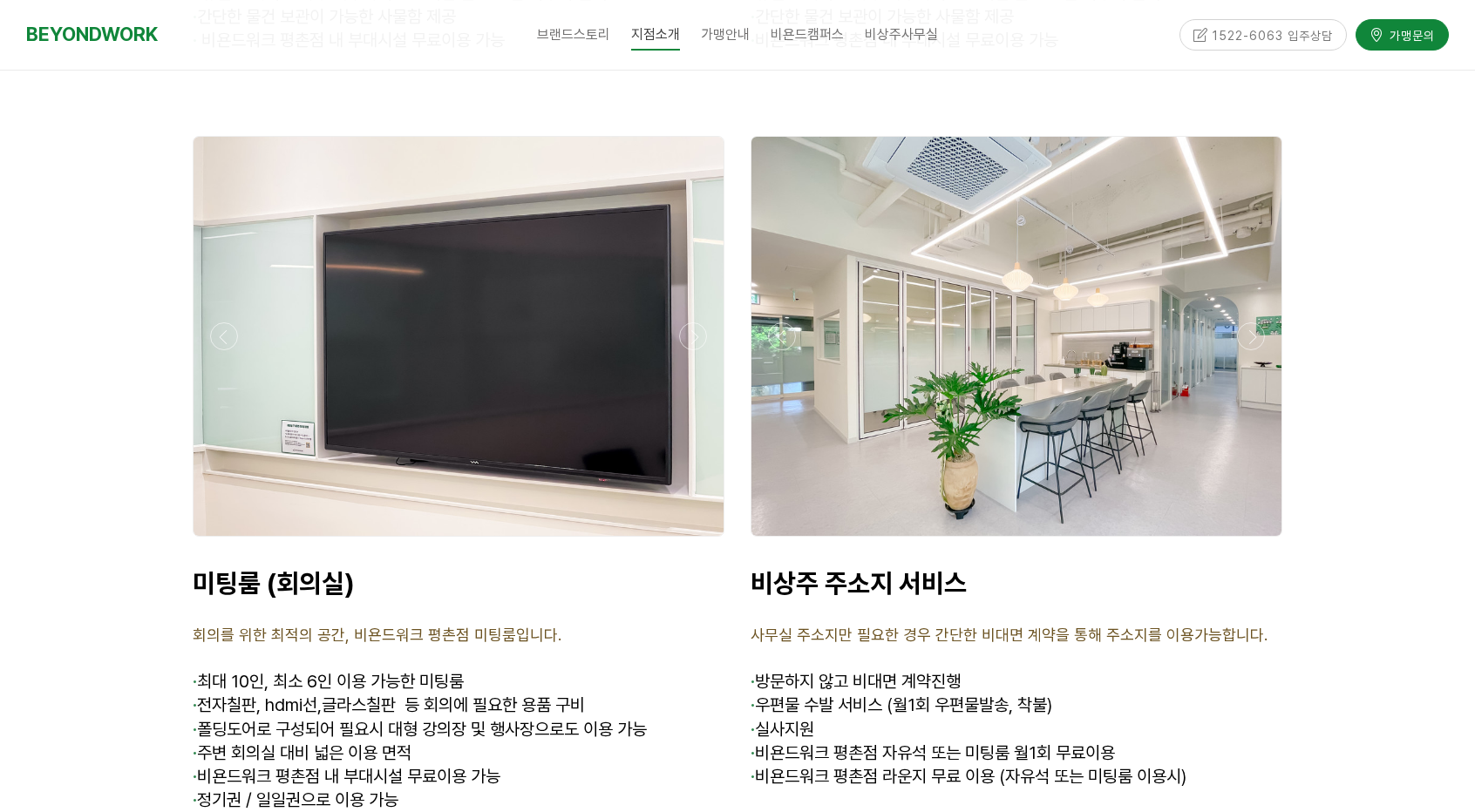
click at [1036, 695] on span "· 우편물 수발 서비스 (월1회 우편물발송, 착불)" at bounding box center [901, 706] width 302 height 21
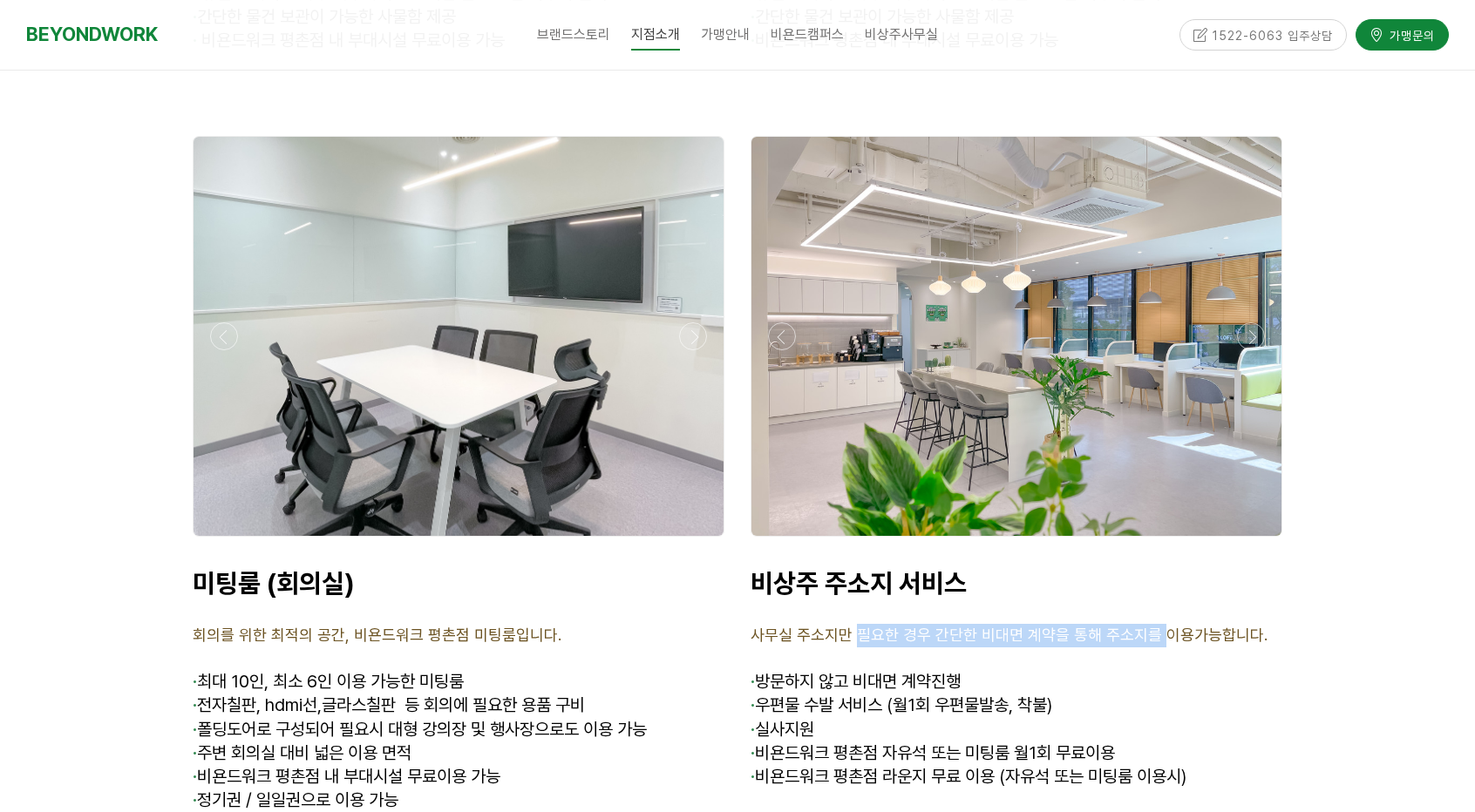
drag, startPoint x: 896, startPoint y: 551, endPoint x: 1156, endPoint y: 552, distance: 260.0
click at [1156, 626] on span "사무실 주소지만 필요한 경우 간단한 비대면 계약을 통해 주소지를 이용가능합니다." at bounding box center [1009, 635] width 517 height 18
click at [1151, 626] on span "사무실 주소지만 필요한 경우 간단한 비대면 계약을 통해 주소지를 이용가능합니다." at bounding box center [1009, 635] width 517 height 18
drag, startPoint x: 1179, startPoint y: 543, endPoint x: 790, endPoint y: 550, distance: 389.1
click at [790, 626] on span "사무실 주소지만 필요한 경우 간단한 비대면 계약을 통해 주소지를 이용가능합니다." at bounding box center [1009, 635] width 517 height 18
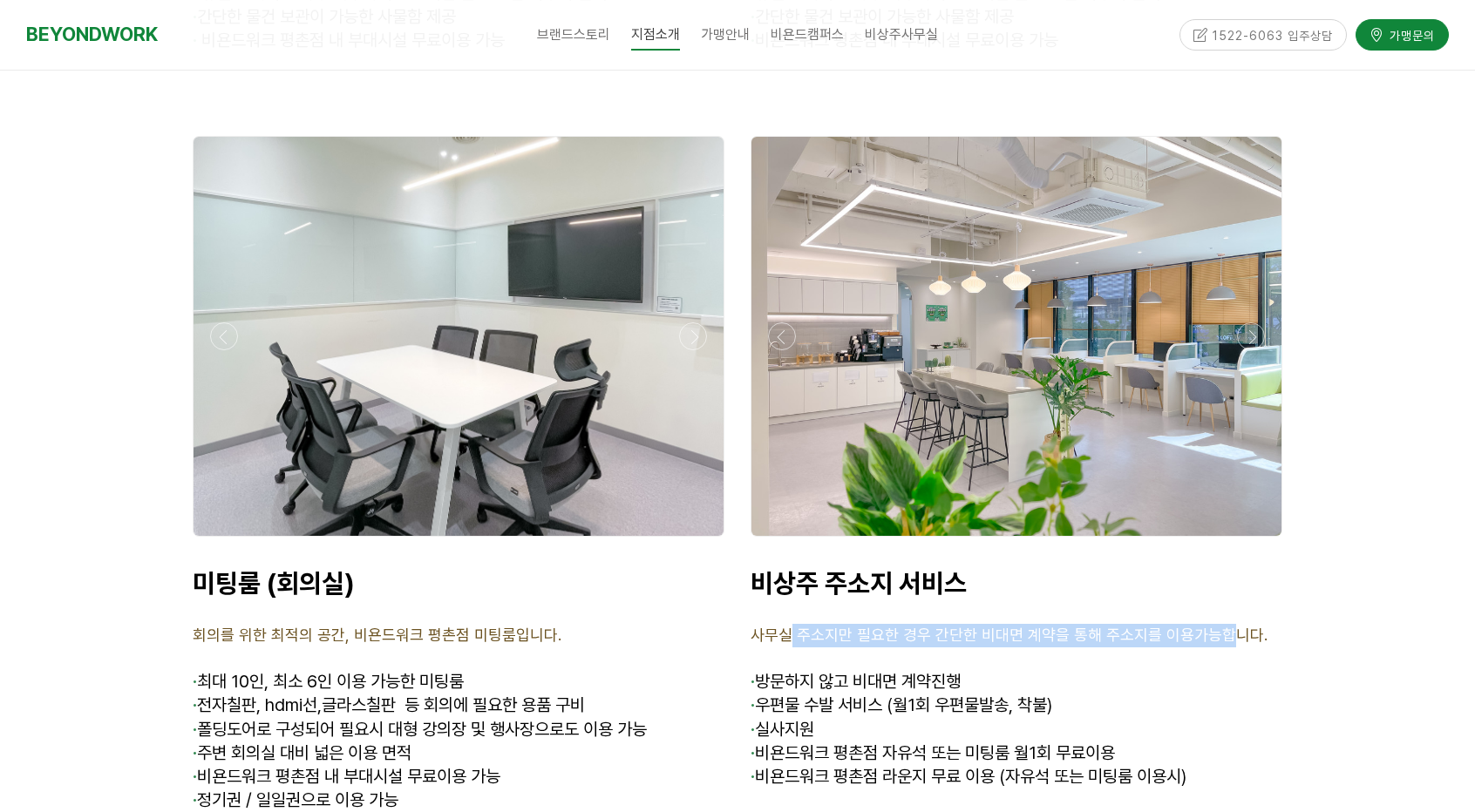
click at [790, 626] on span "사무실 주소지만 필요한 경우 간단한 비대면 계약을 통해 주소지를 이용가능합니다." at bounding box center [1009, 635] width 517 height 18
drag, startPoint x: 1168, startPoint y: 548, endPoint x: 1185, endPoint y: 548, distance: 17.0
click at [1185, 626] on span "사무실 주소지만 필요한 경우 간단한 비대면 계약을 통해 주소지를 이용가능합니다." at bounding box center [1009, 635] width 517 height 18
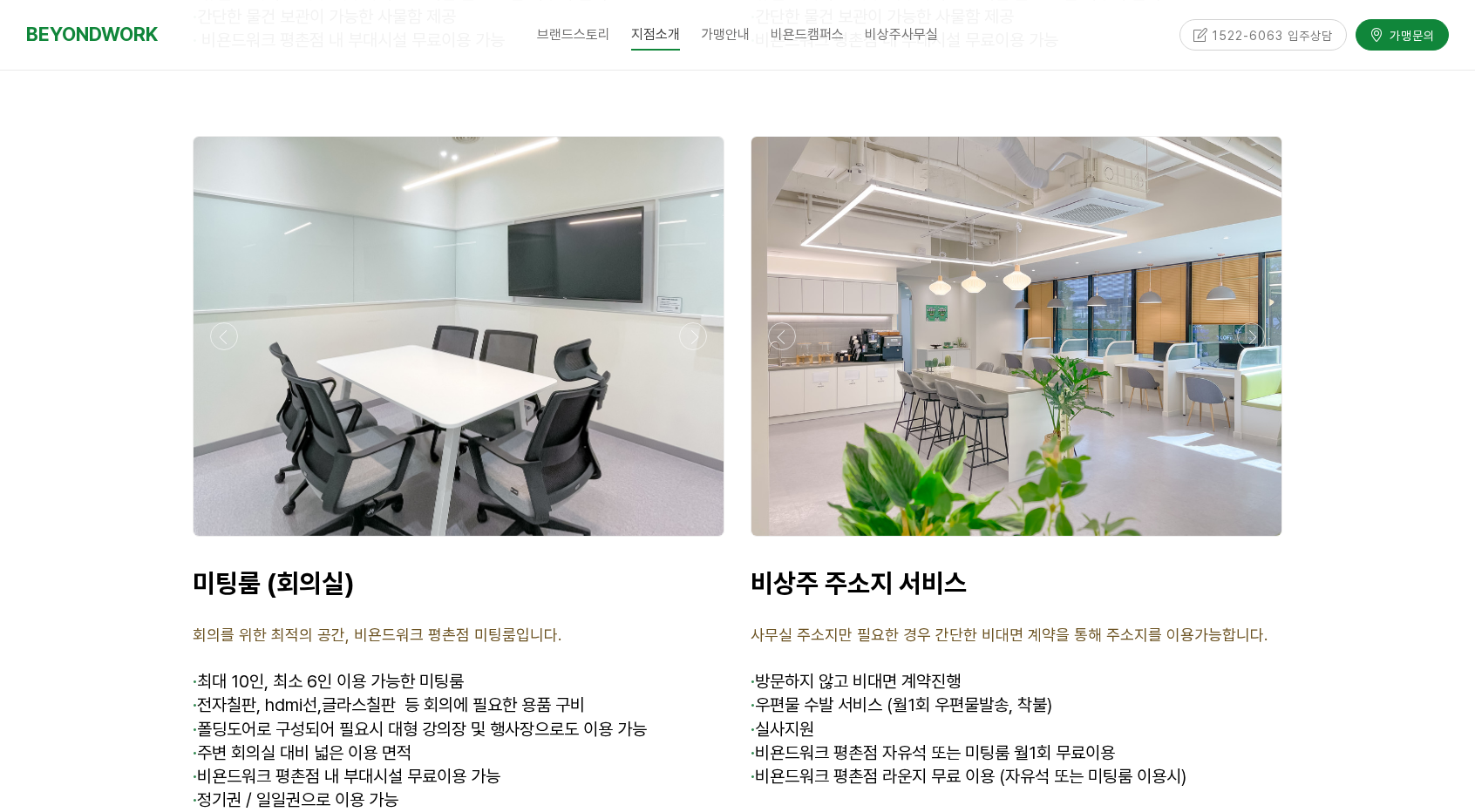
click at [964, 647] on p at bounding box center [1017, 659] width 532 height 24
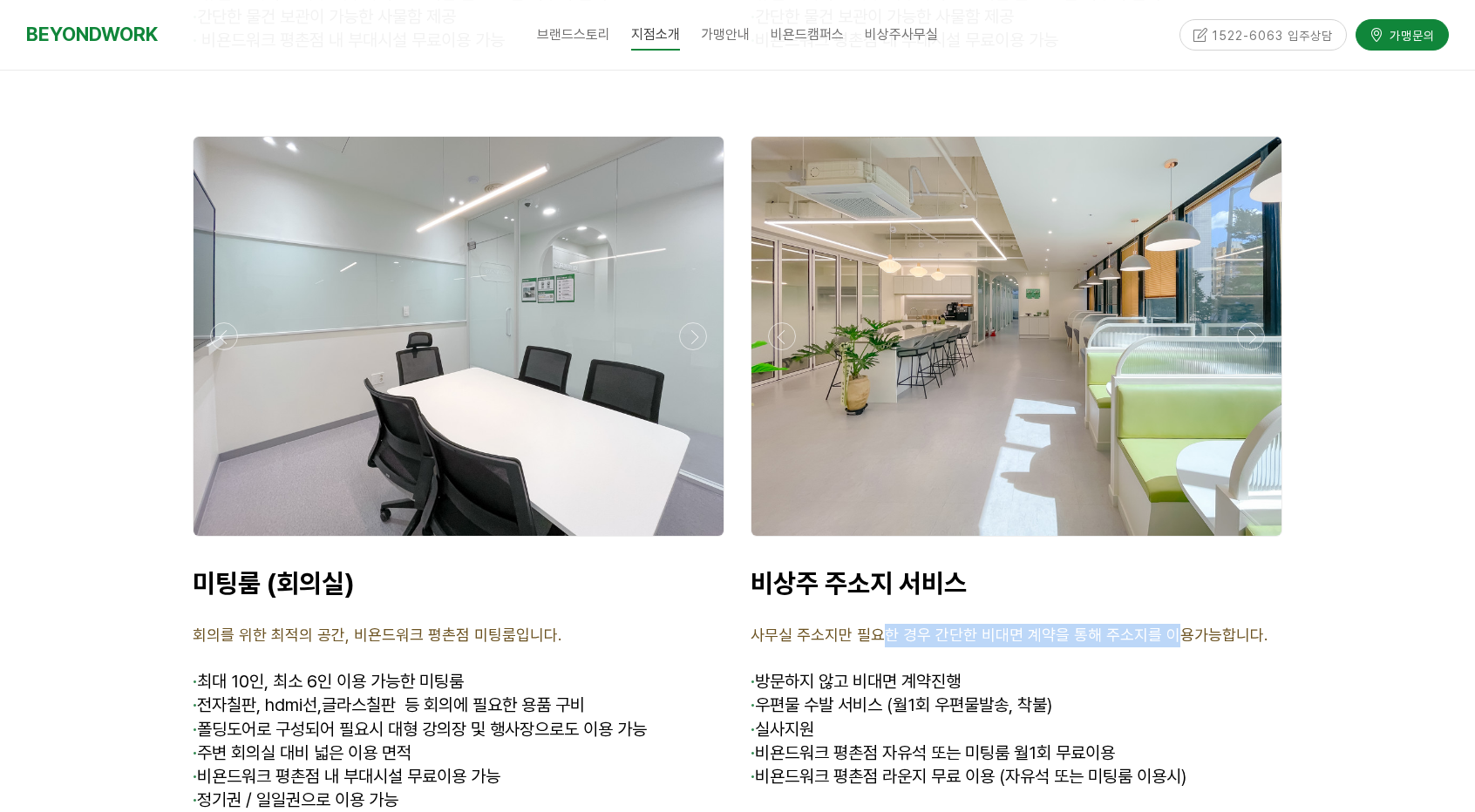
drag, startPoint x: 876, startPoint y: 543, endPoint x: 1156, endPoint y: 546, distance: 280.0
click at [1181, 626] on span "사무실 주소지만 필요한 경우 간단한 비대면 계약을 통해 주소지를 이용가능합니다." at bounding box center [1009, 635] width 517 height 18
click at [1017, 626] on span "사무실 주소지만 필요한 경우 간단한 비대면 계약을 통해 주소지를 이용가능합니다." at bounding box center [1009, 635] width 517 height 18
click at [759, 626] on span "사무실 주소지만 필요한 경우 간단한 비대면 계약을 통해 주소지를 이용가능합니다." at bounding box center [1009, 635] width 517 height 18
click at [846, 626] on span "사무실 주소지만 필요한 경우 간단한 비대면 계약을 통해 주소지를 이용가능합니다." at bounding box center [1009, 635] width 517 height 18
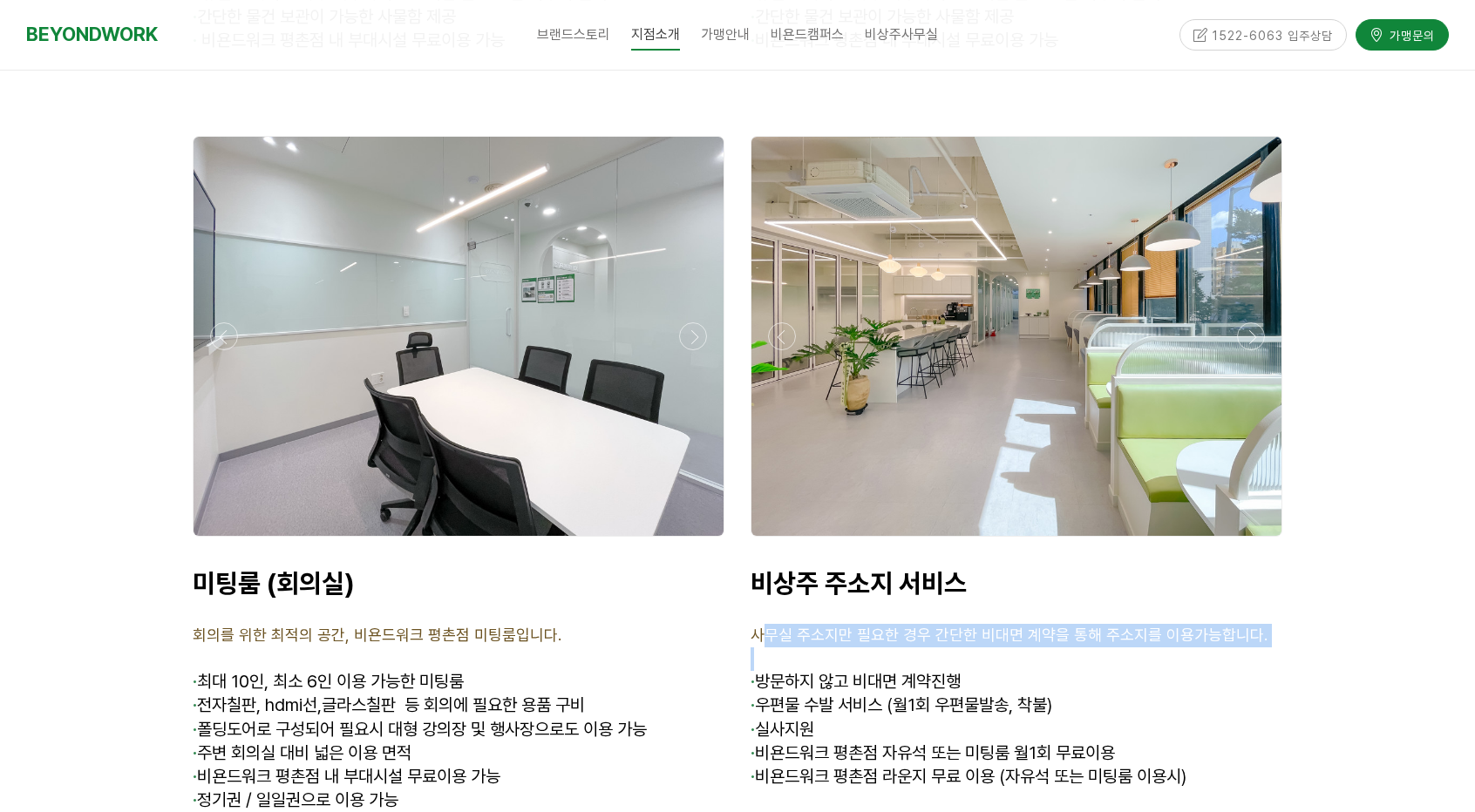
drag, startPoint x: 1060, startPoint y: 559, endPoint x: 1078, endPoint y: 560, distance: 18.0
click at [1089, 568] on div "비상주 주소지 서비스 사무실 주소지만 필요한 경우 간단한 비대면 계약을 통해 주소지를 이용가능합니다. · 방문하지 않고 비대면 계약진행 · 우…" at bounding box center [1017, 702] width 532 height 269
drag, startPoint x: 957, startPoint y: 576, endPoint x: 849, endPoint y: 589, distance: 108.8
click at [957, 647] on p at bounding box center [1017, 659] width 532 height 24
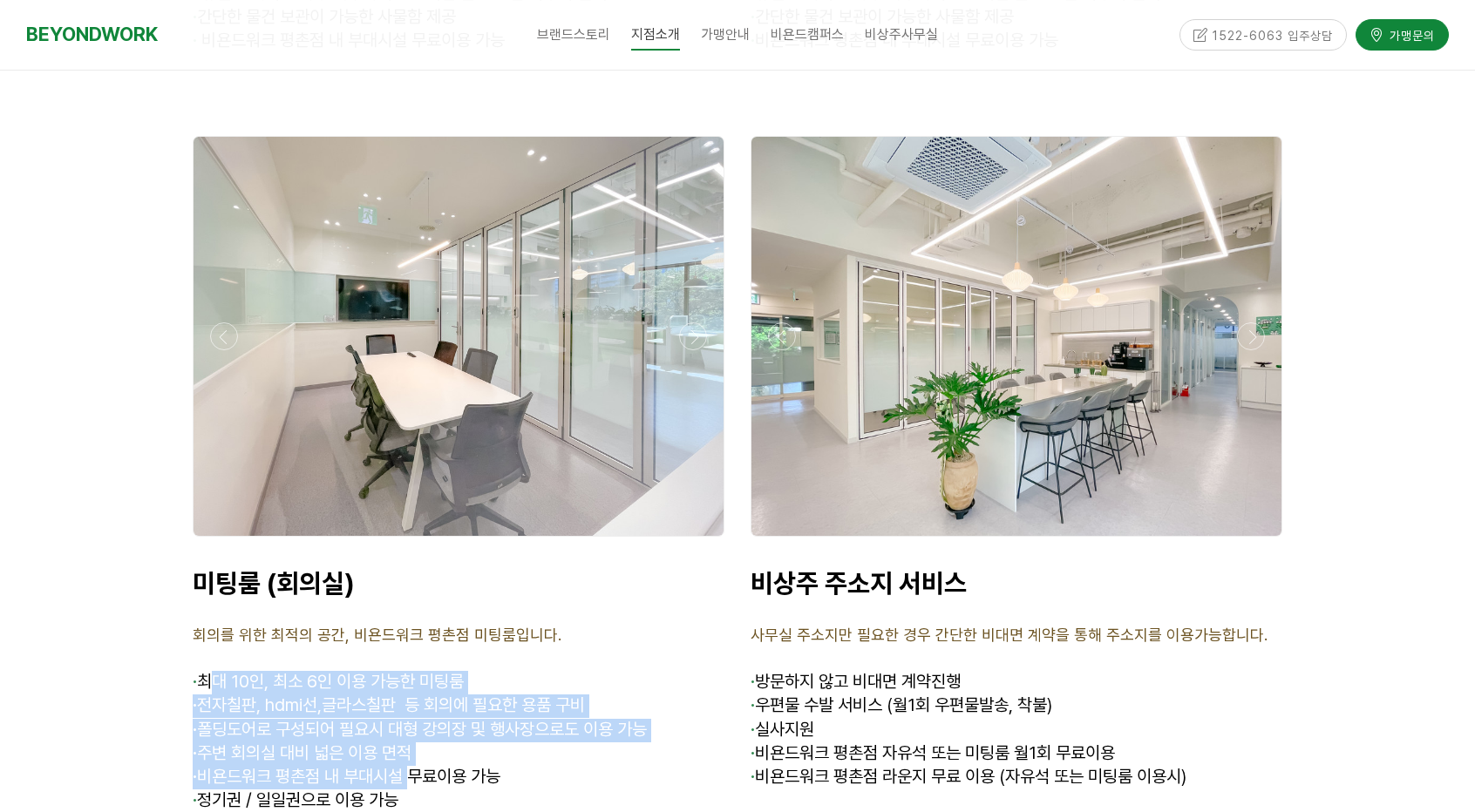
drag, startPoint x: 214, startPoint y: 590, endPoint x: 415, endPoint y: 698, distance: 228.2
click at [418, 700] on div "미팅룸 (회의실) 회의를 위한 최적의 공간, 비욘드워크 평촌점 미팅룸입니다. · 최대 10인, 최소 6인 이용 가능한 미팅룸 · 전자칠판, h…" at bounding box center [458, 702] width 532 height 269
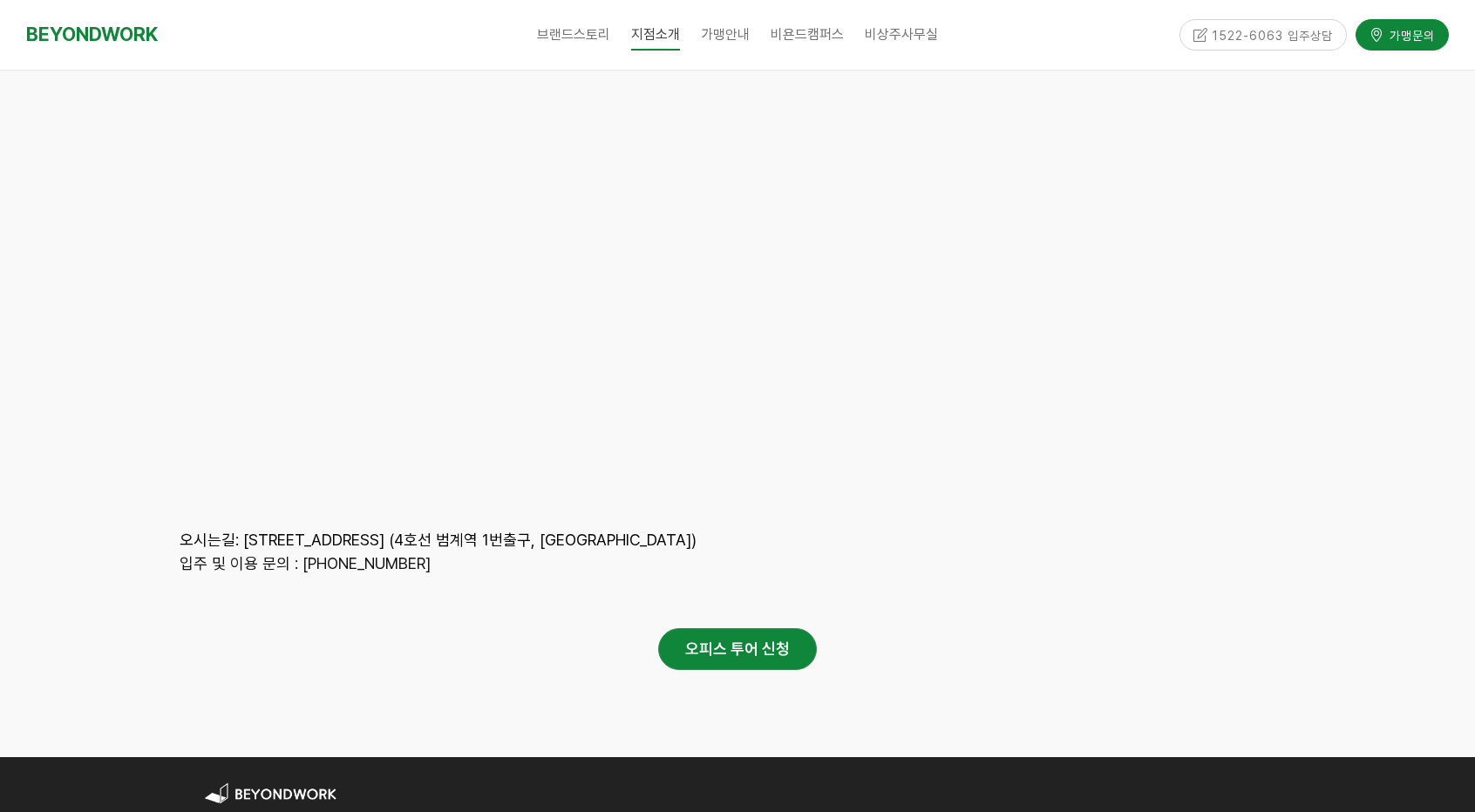
scroll to position [8193, 0]
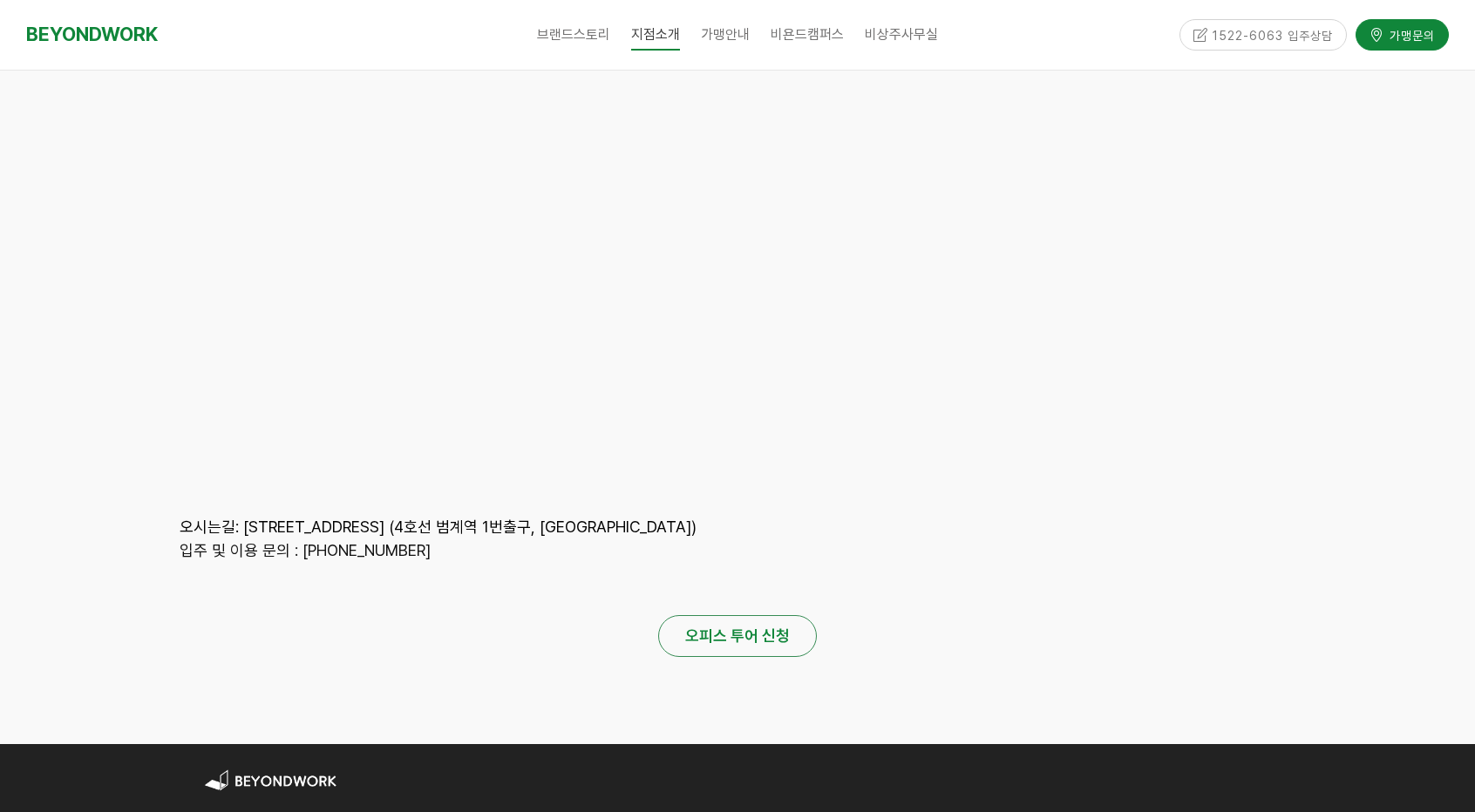
click at [731, 627] on strong "오피스 투어 신청" at bounding box center [738, 636] width 105 height 18
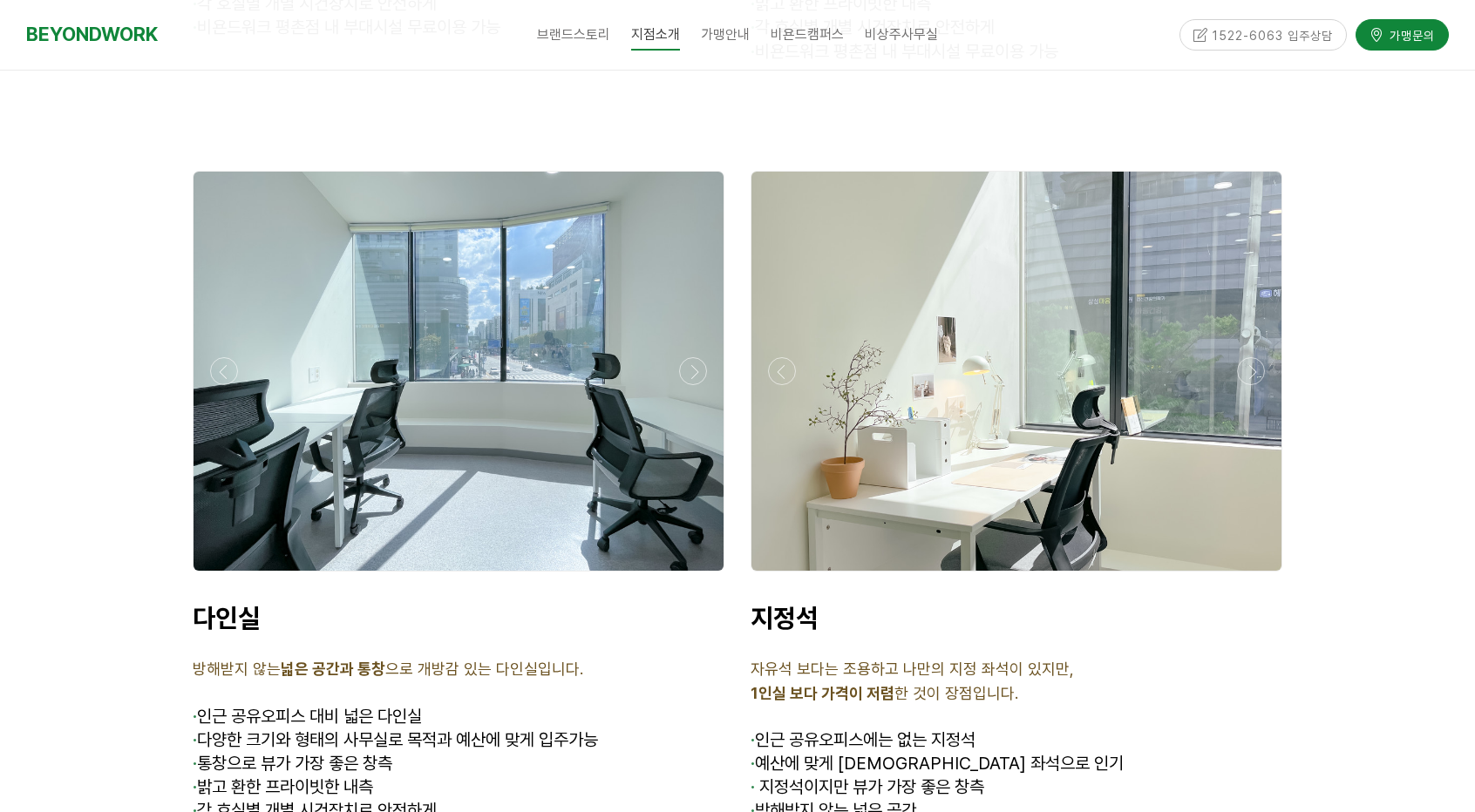
scroll to position [5055, 0]
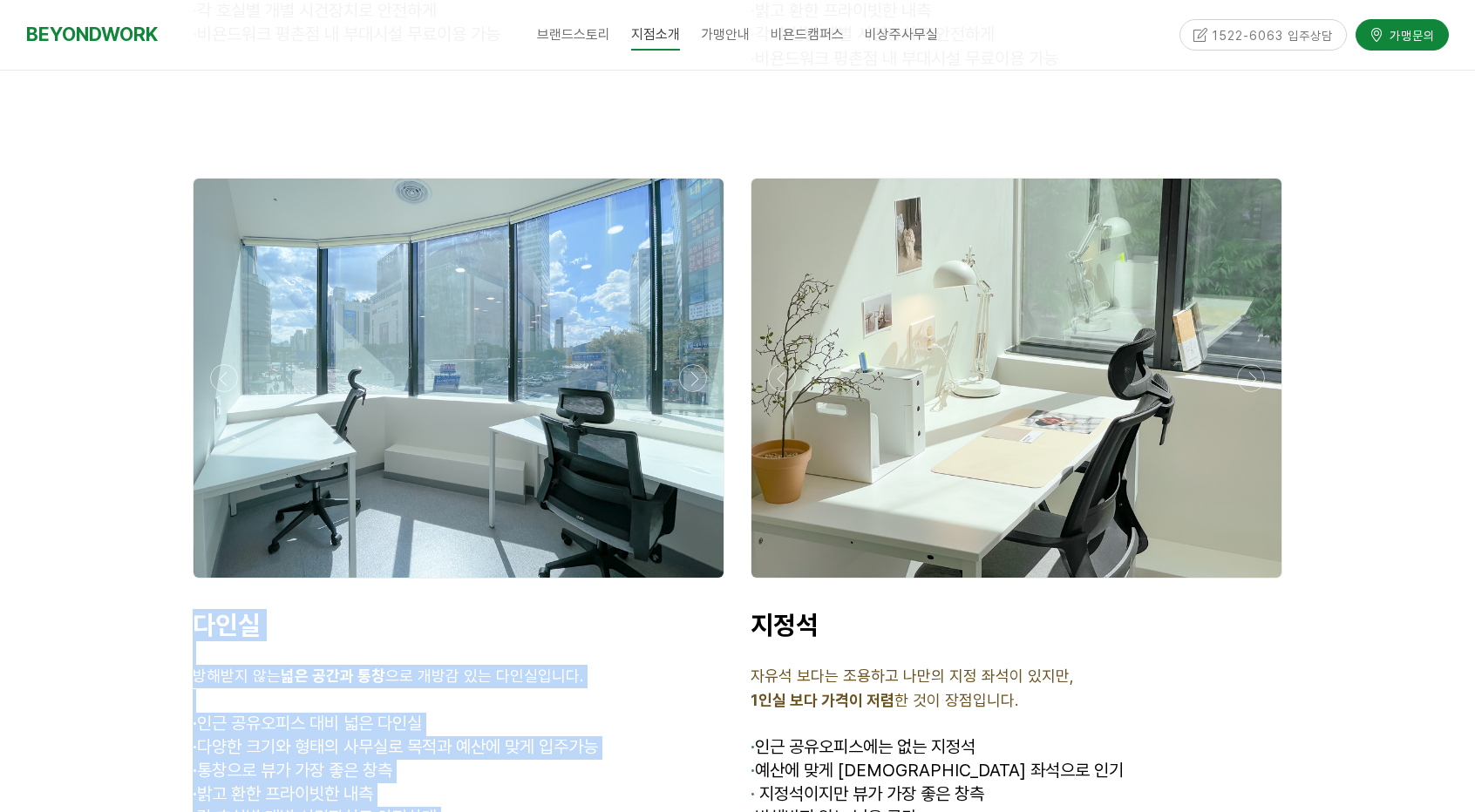
drag, startPoint x: 200, startPoint y: 517, endPoint x: 510, endPoint y: 742, distance: 383.0
click at [510, 742] on div "다인실 방해받지 않는 넓은 공간과 통창 으로 개방감 있는 다인실입니다. · 인근 공유오피스 대비 넓은 다인실 · 다양한 크기와 형태의 사무실로…" at bounding box center [458, 743] width 532 height 269
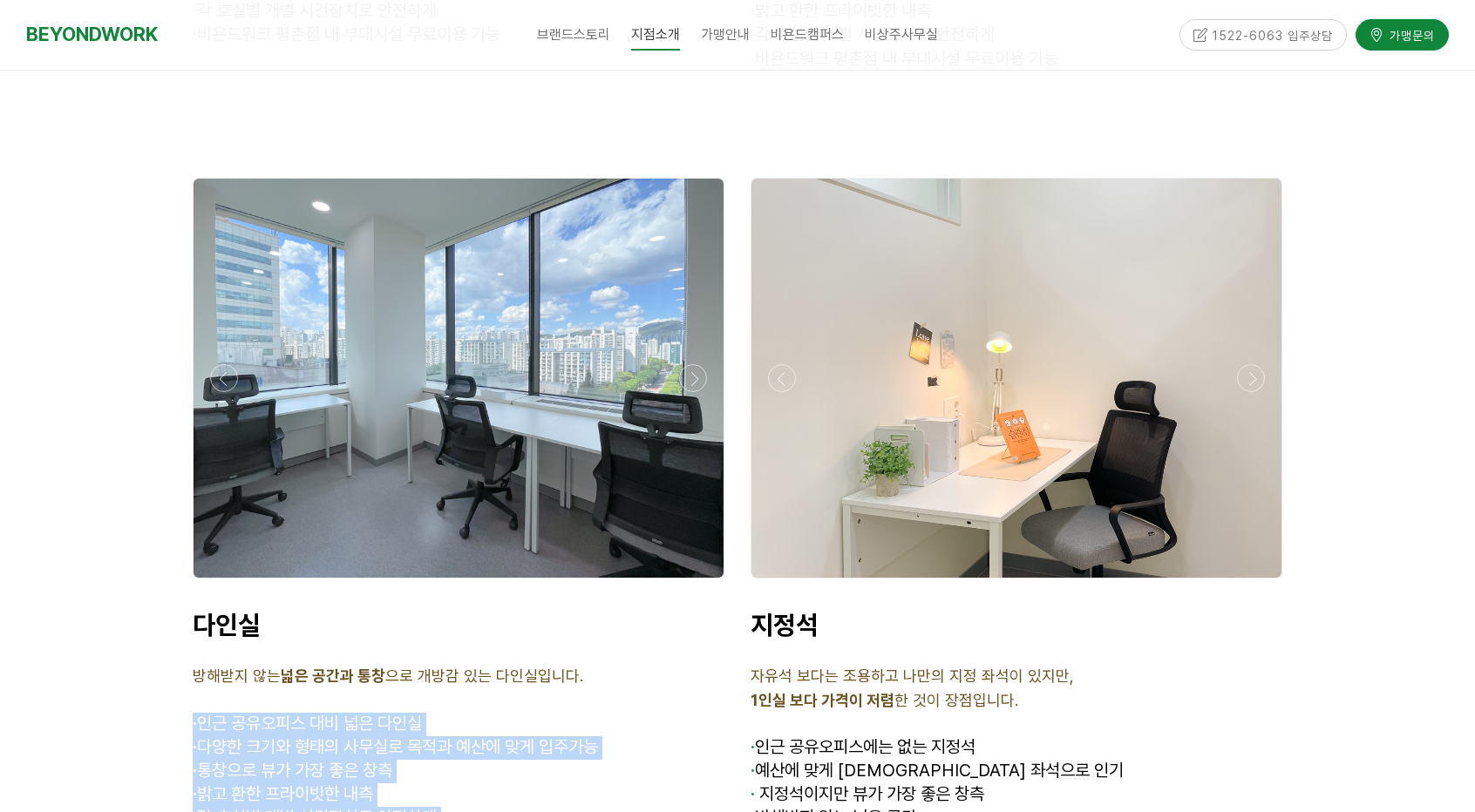
drag, startPoint x: 448, startPoint y: 730, endPoint x: 185, endPoint y: 623, distance: 283.9
click at [185, 623] on div "다인실 방해받지 않는 넓은 공간과 통창 으로 개방감 있는 다인실입니다. · 인근 공유오피스 대비 넓은 다인실 · 다양한 크기와 형태의 사무실로…" at bounding box center [458, 744] width 558 height 295
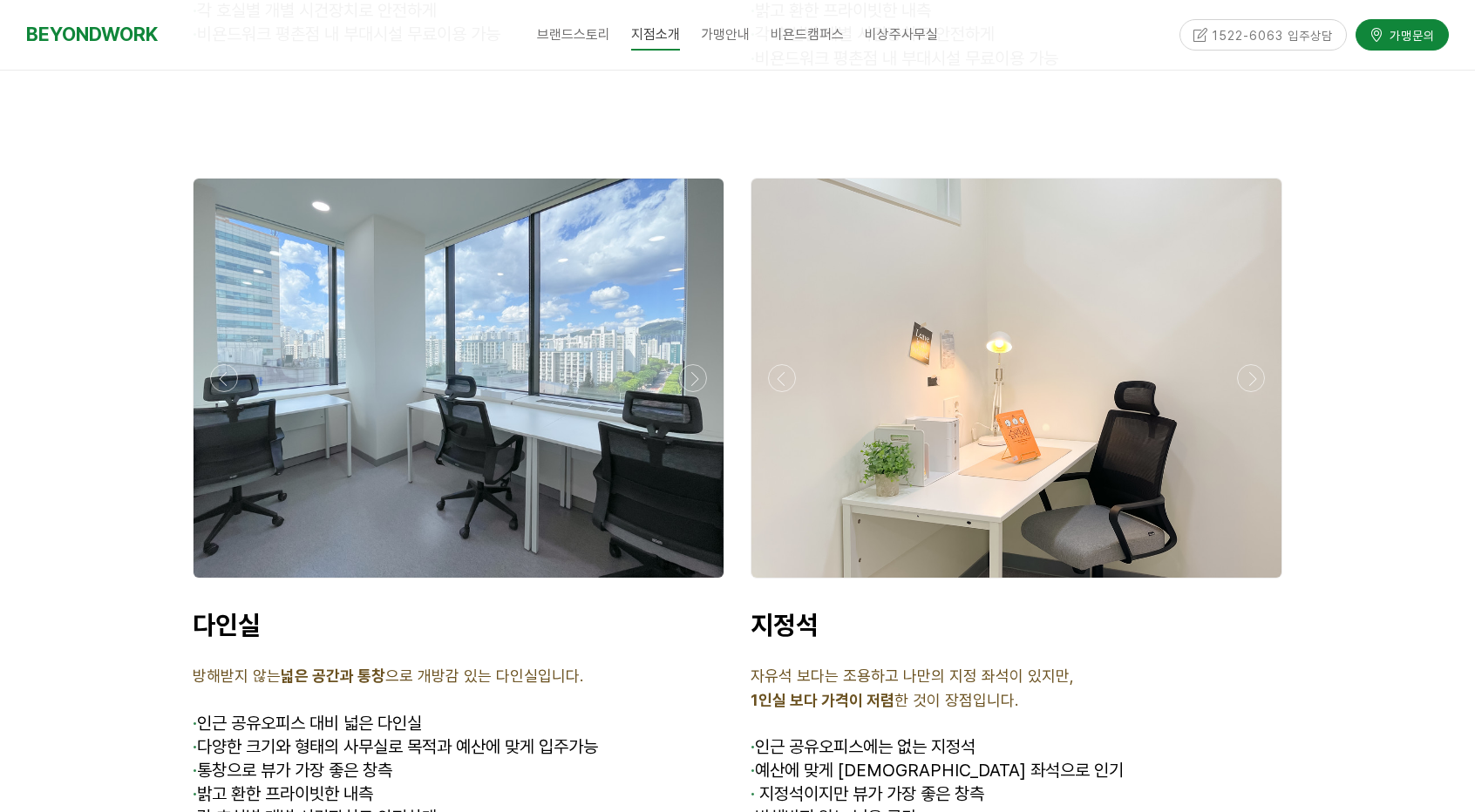
click at [212, 665] on p "방해받지 않는 넓은 공간과 통창 으로 개방감 있는 다인실입니다." at bounding box center [458, 677] width 532 height 24
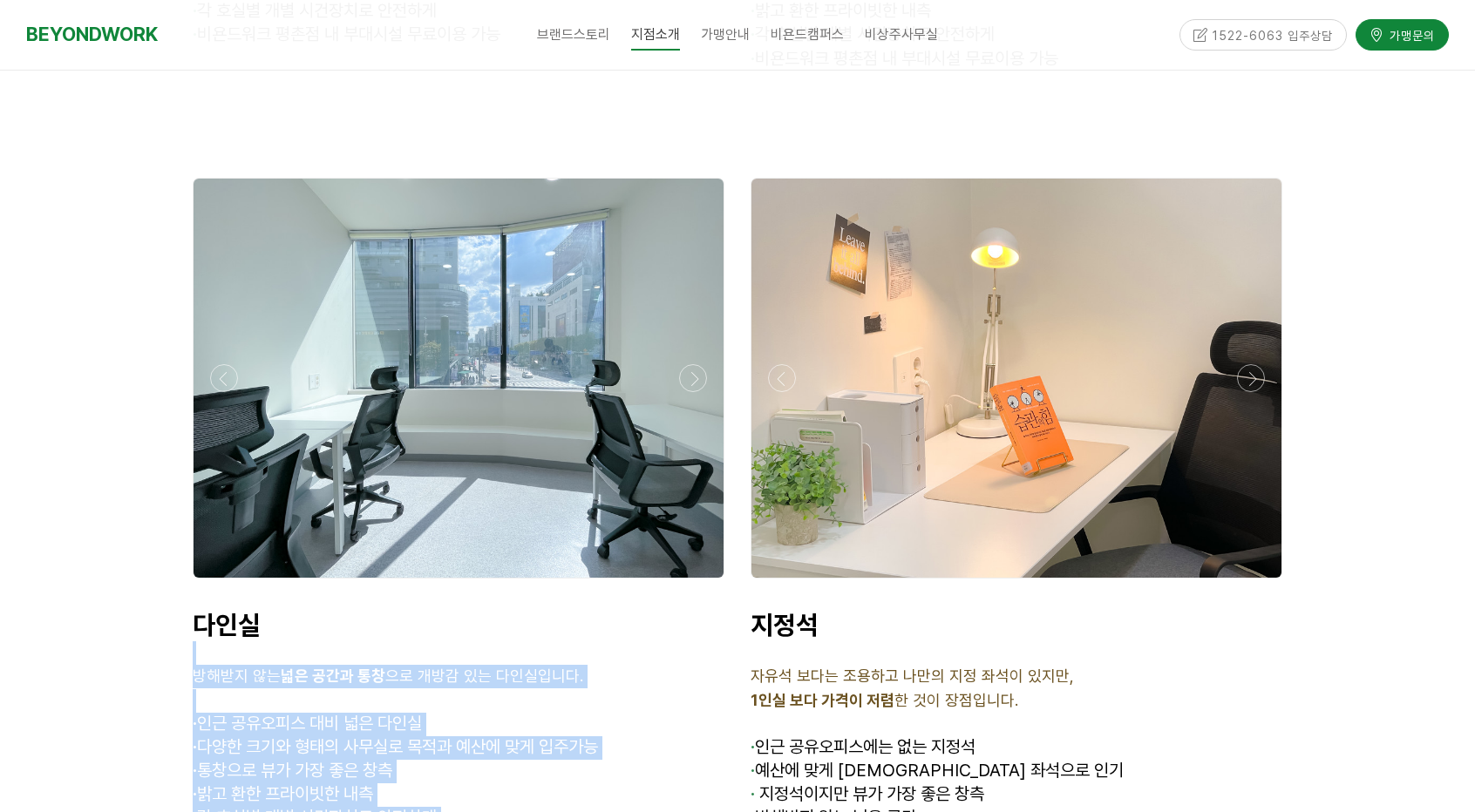
drag, startPoint x: 190, startPoint y: 568, endPoint x: 552, endPoint y: 768, distance: 413.6
click at [552, 768] on div "다인실 방해받지 않는 넓은 공간과 통창 으로 개방감 있는 다인실입니다. · 인근 공유오피스 대비 넓은 다인실 · 다양한 크기와 형태의 사무실로…" at bounding box center [458, 744] width 558 height 295
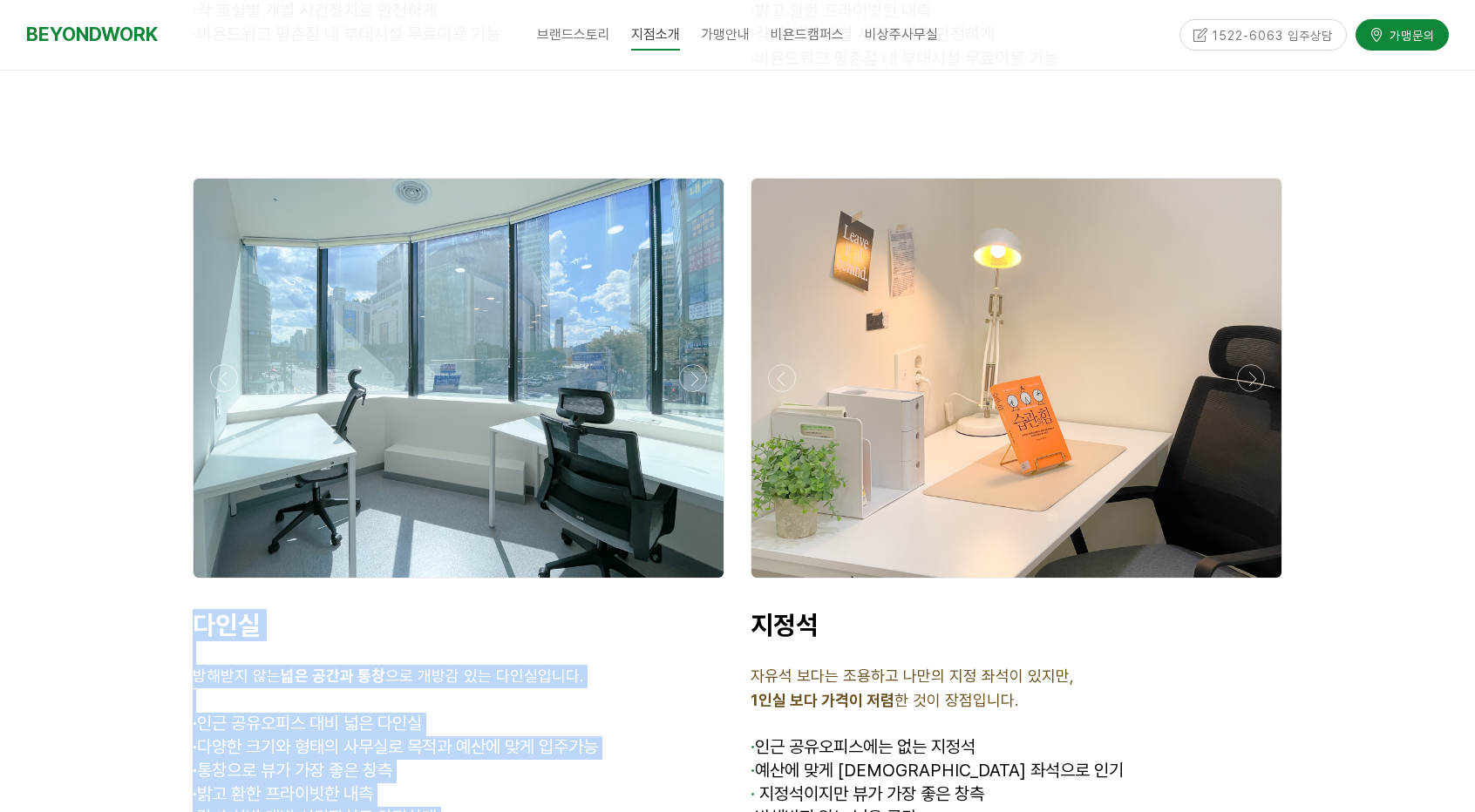
drag, startPoint x: 462, startPoint y: 733, endPoint x: 188, endPoint y: 538, distance: 336.3
click at [188, 596] on div "다인실 방해받지 않는 넓은 공간과 통창 으로 개방감 있는 다인실입니다. · 인근 공유오피스 대비 넓은 다인실 · 다양한 크기와 형태의 사무실로…" at bounding box center [458, 744] width 558 height 295
click at [496, 379] on div at bounding box center [458, 378] width 530 height 399
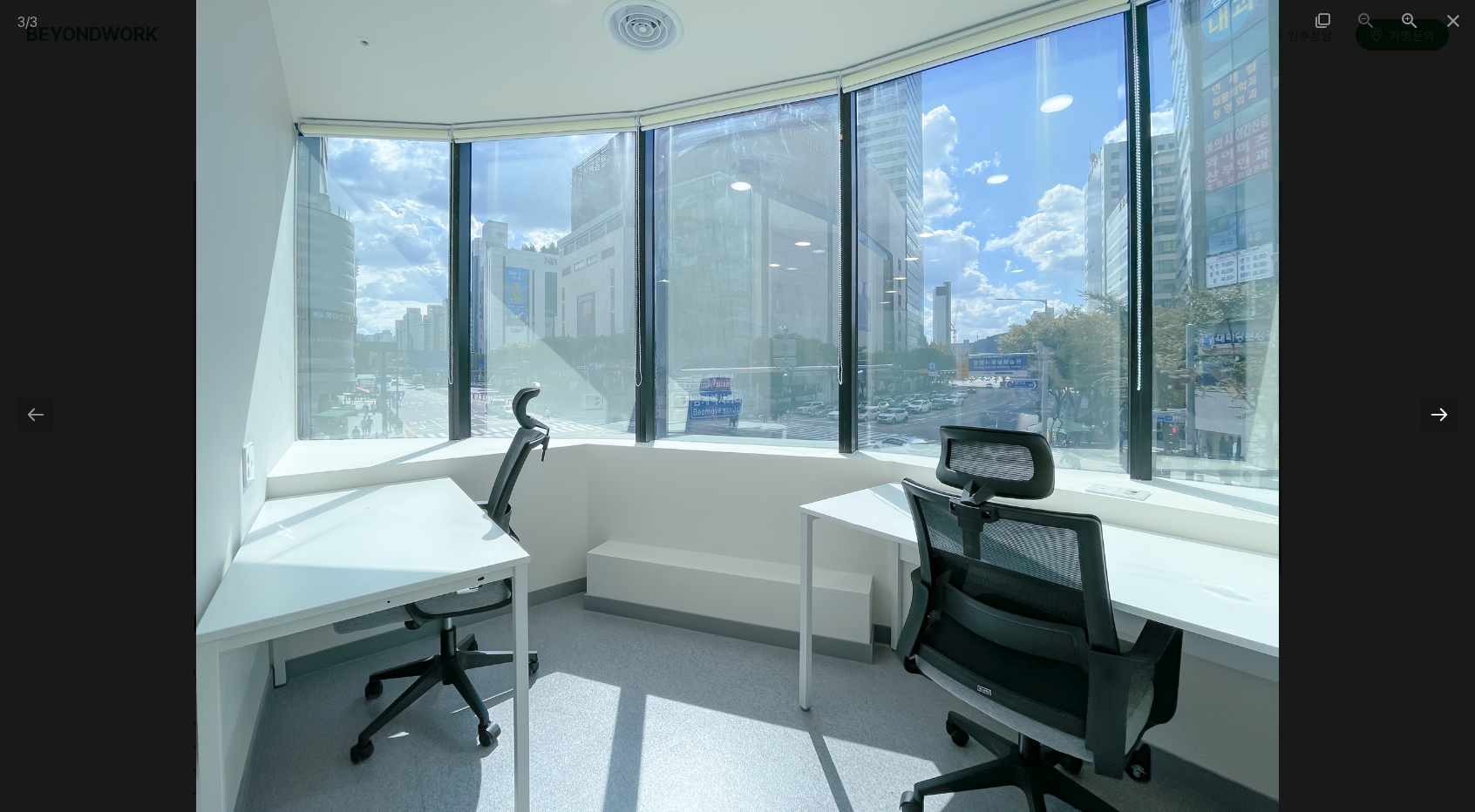
click at [1440, 414] on div at bounding box center [1440, 414] width 36 height 34
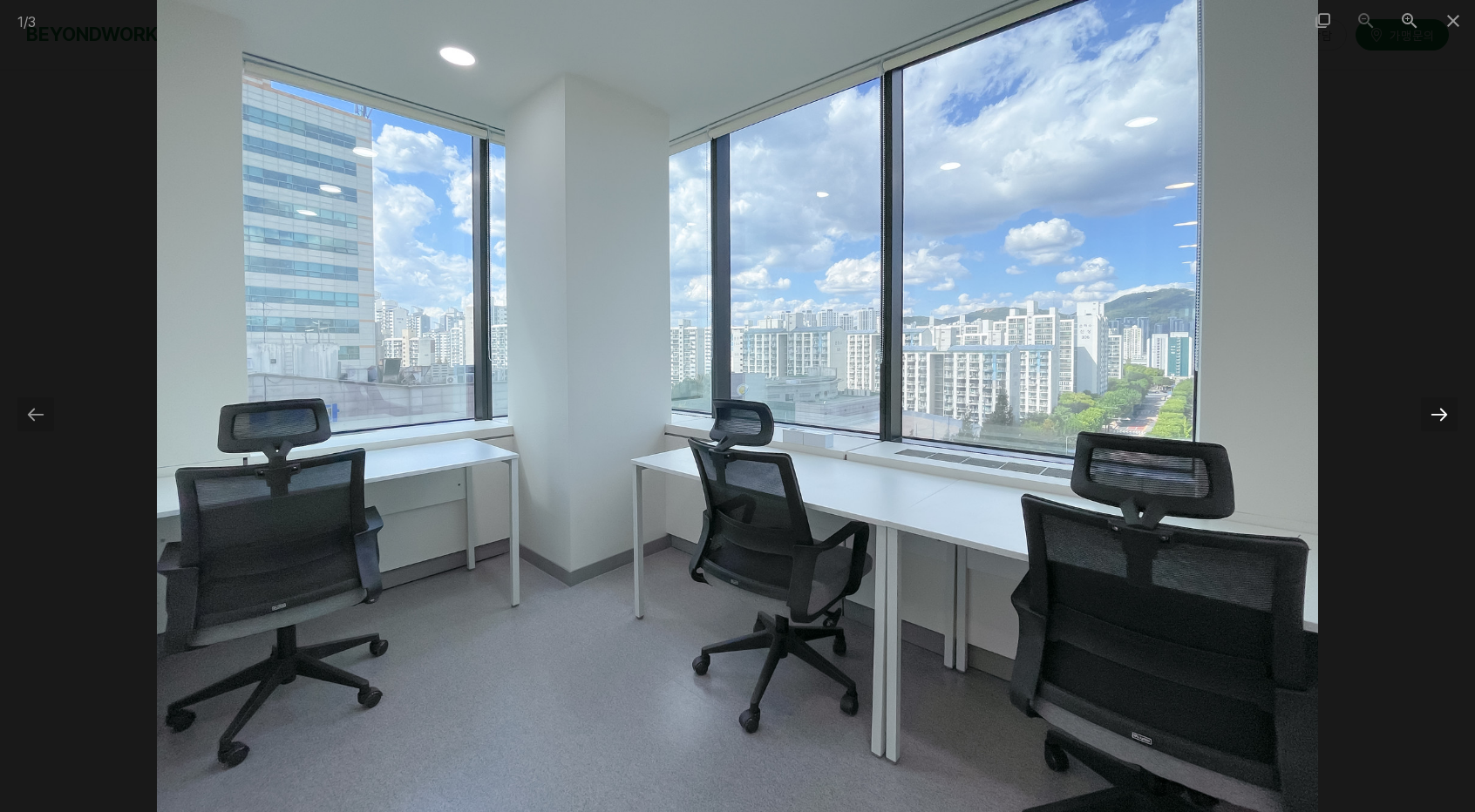
click at [1440, 414] on div at bounding box center [1440, 414] width 36 height 34
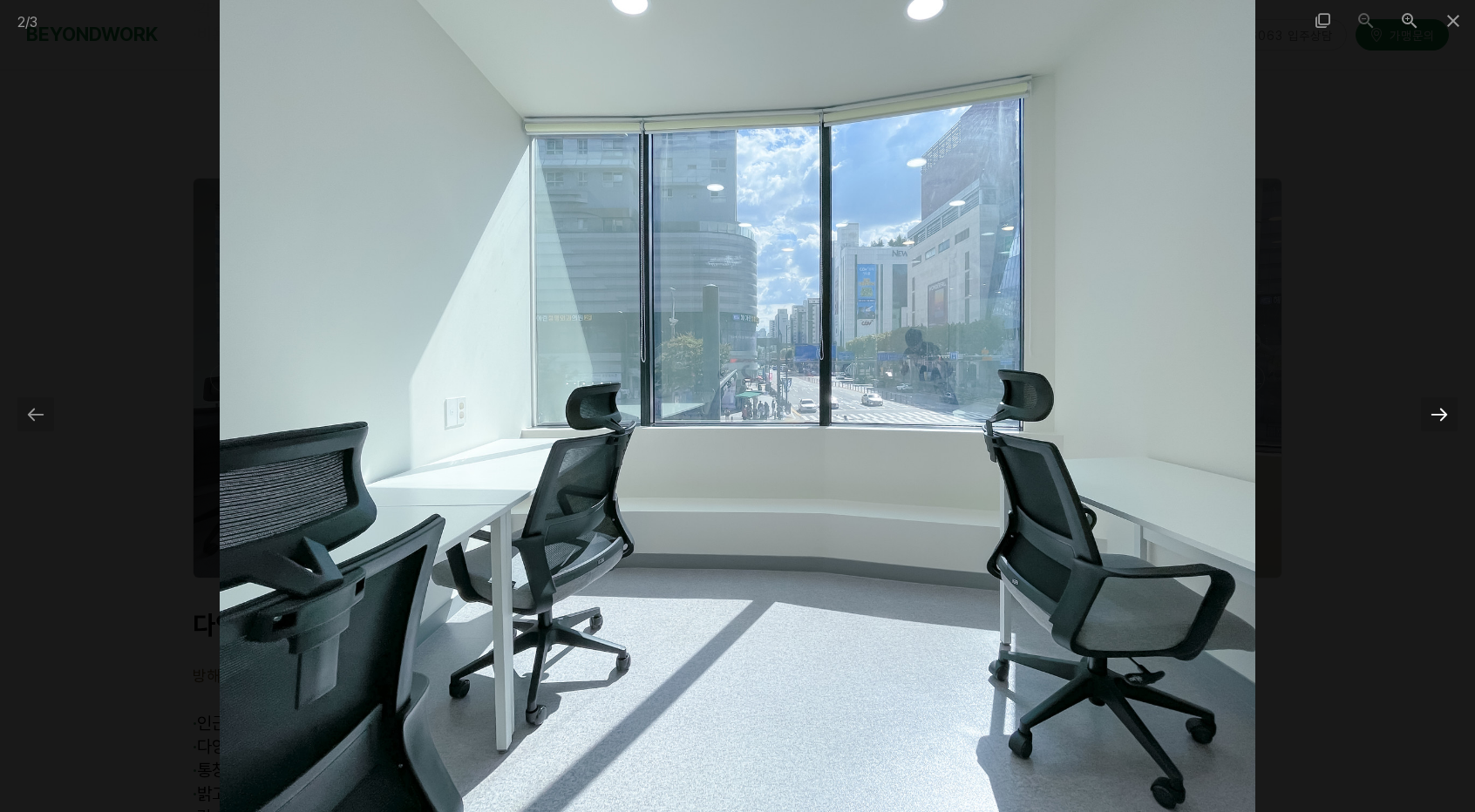
click at [1440, 414] on div at bounding box center [1440, 414] width 36 height 34
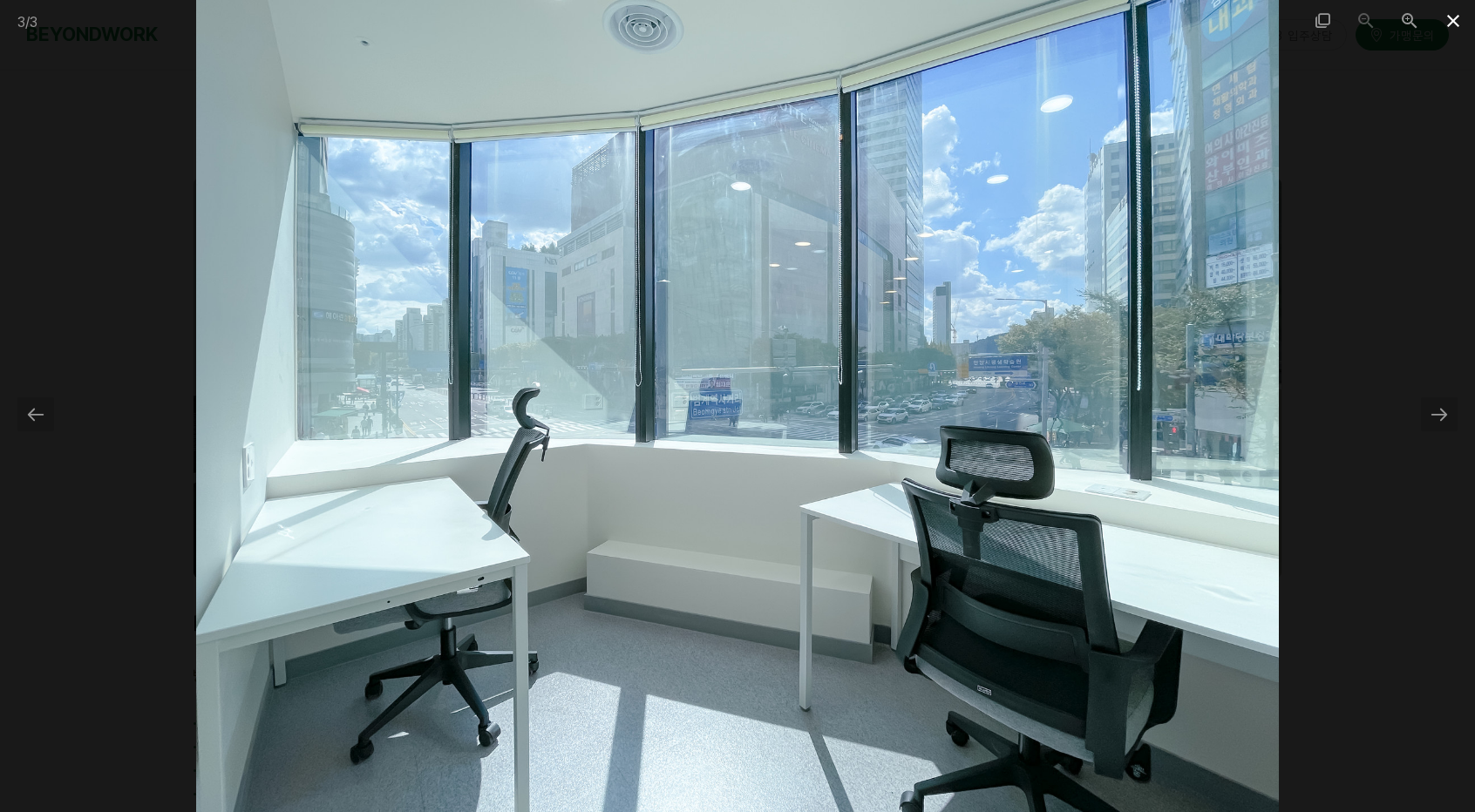
click at [1451, 13] on span at bounding box center [1453, 20] width 43 height 41
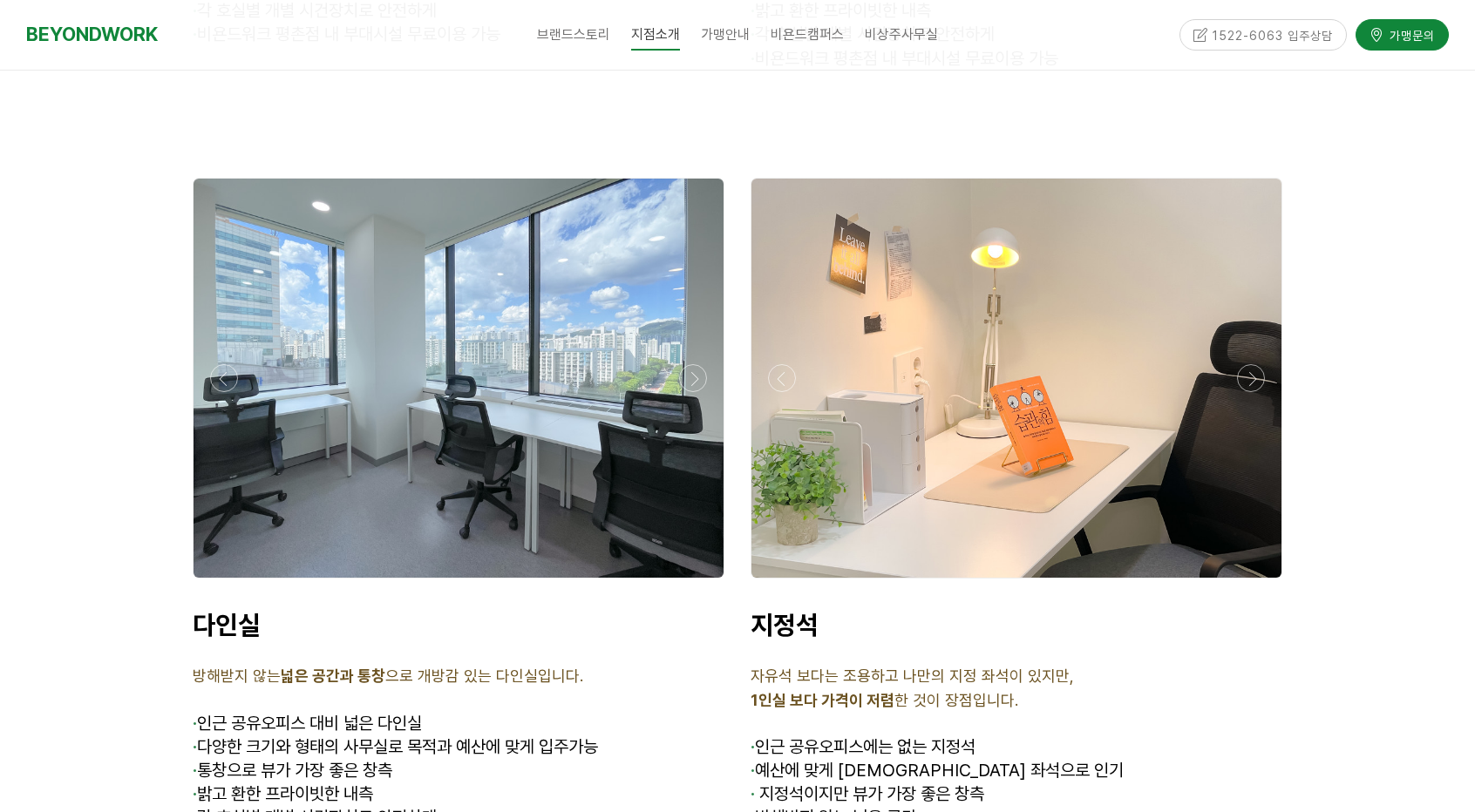
click at [714, 609] on p "다인실" at bounding box center [458, 625] width 532 height 33
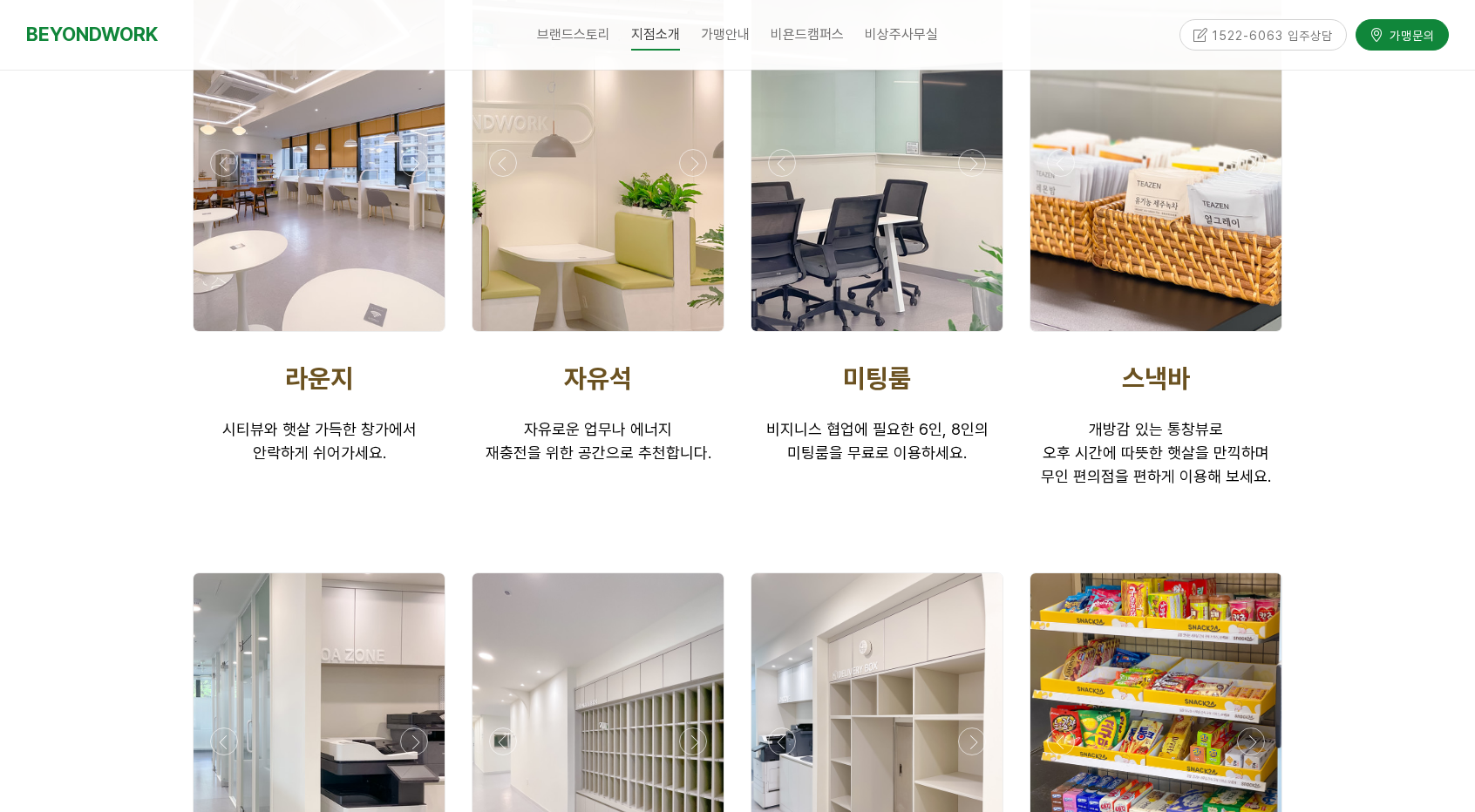
scroll to position [3225, 0]
